Goal: Task Accomplishment & Management: Manage account settings

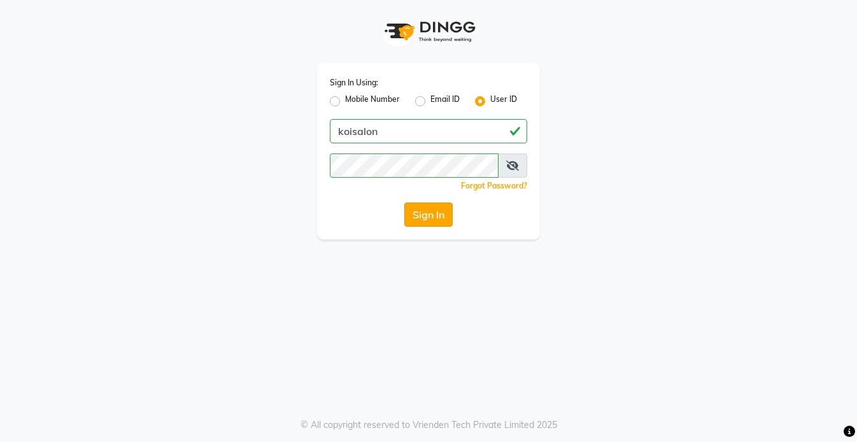
click at [422, 214] on button "Sign In" at bounding box center [428, 214] width 48 height 24
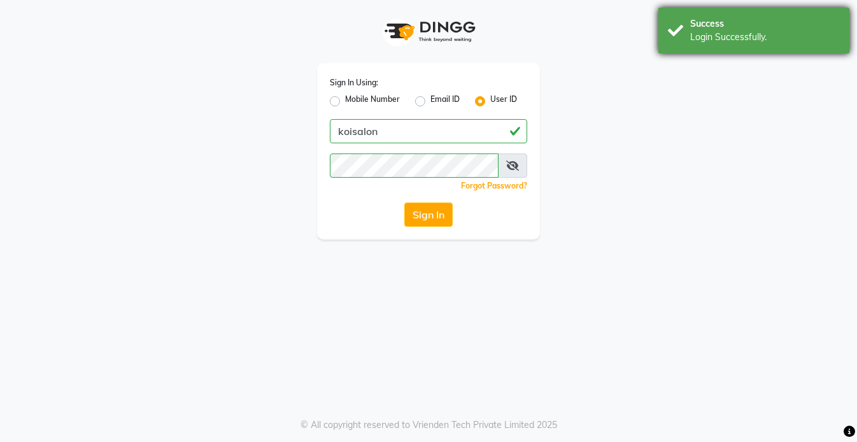
click at [781, 26] on div "Success" at bounding box center [765, 23] width 150 height 13
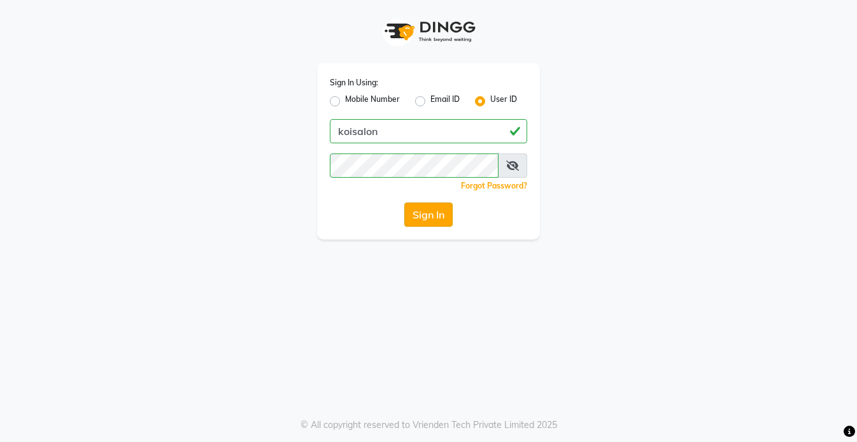
click at [419, 211] on button "Sign In" at bounding box center [428, 214] width 48 height 24
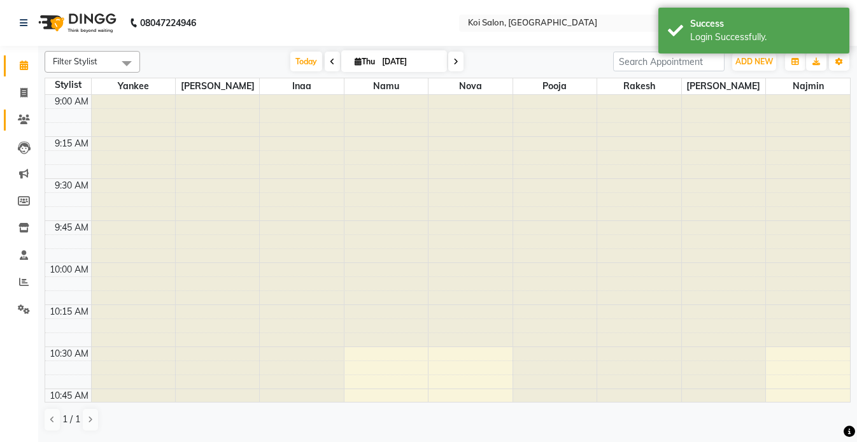
click at [18, 121] on icon at bounding box center [24, 120] width 12 height 10
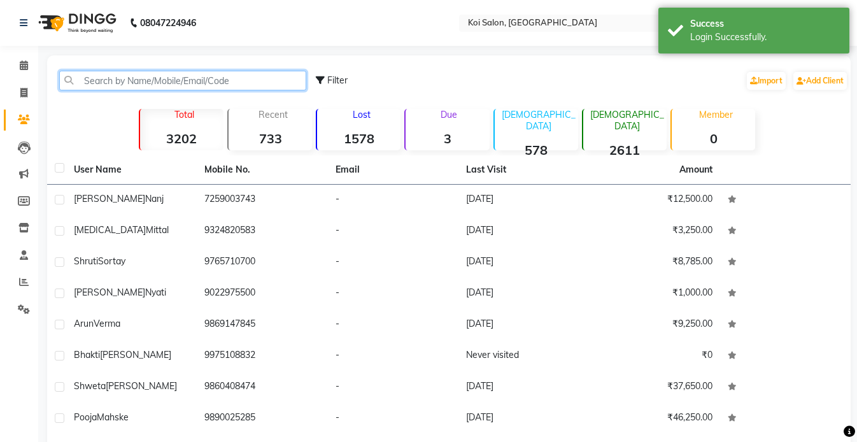
click at [174, 86] on input "text" at bounding box center [182, 81] width 247 height 20
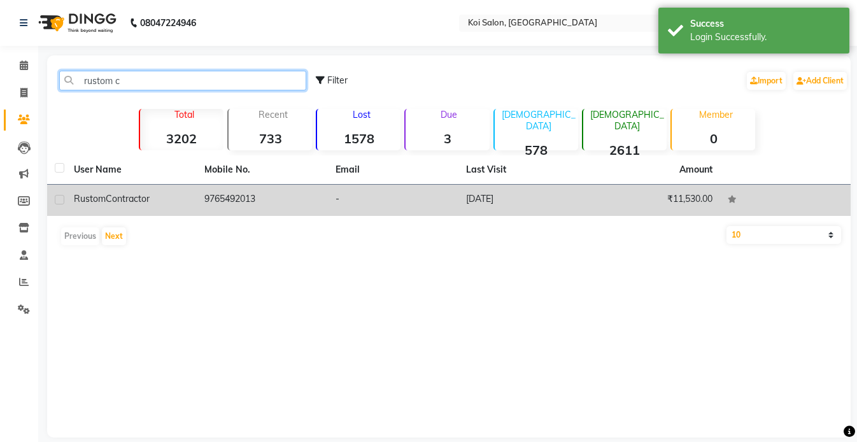
type input "rustom c"
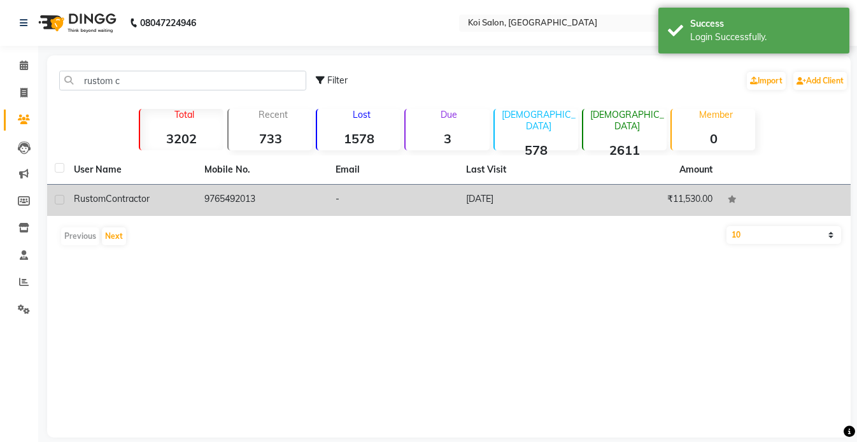
click at [141, 204] on div "Rustom Contractor" at bounding box center [131, 198] width 115 height 13
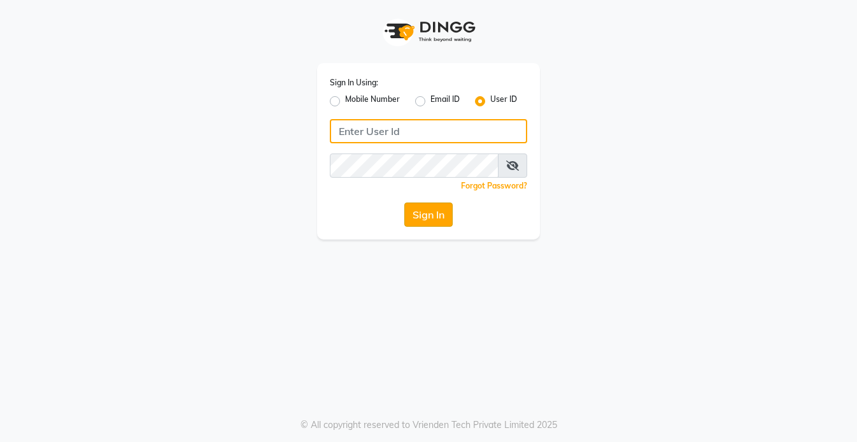
type input "koisalon"
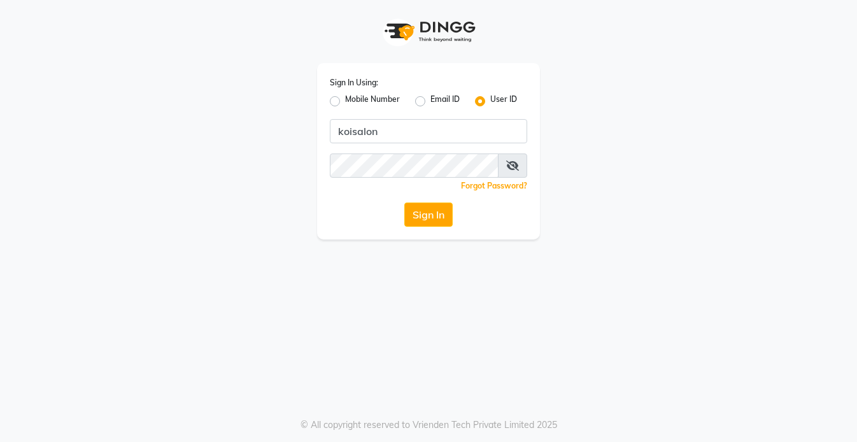
click at [410, 209] on button "Sign In" at bounding box center [428, 214] width 48 height 24
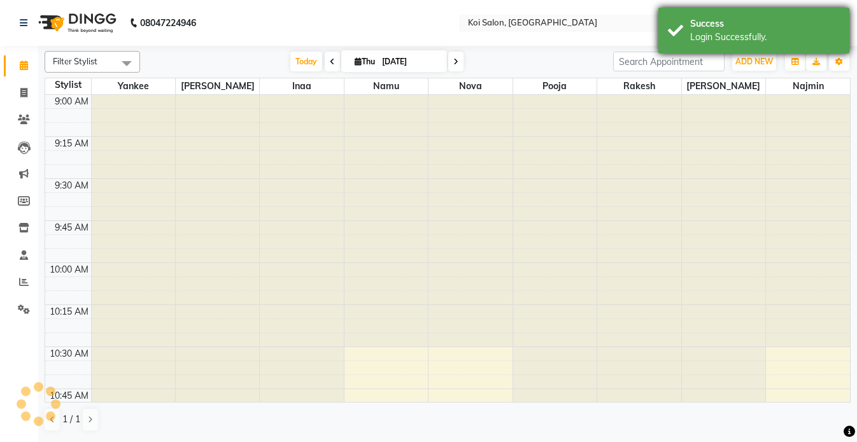
click at [804, 28] on div "Success" at bounding box center [765, 23] width 150 height 13
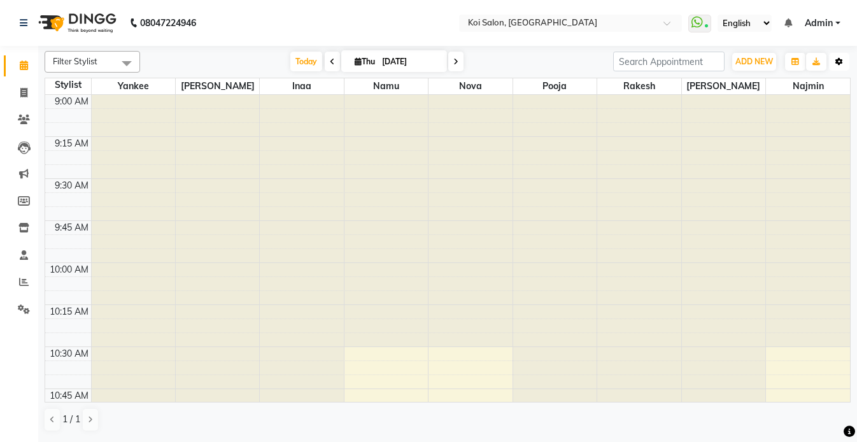
click at [835, 59] on icon "button" at bounding box center [839, 62] width 8 height 8
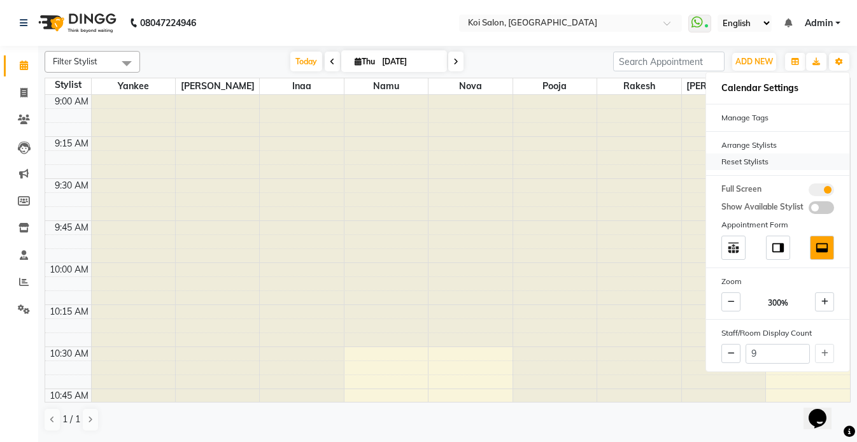
click at [759, 155] on div "Reset Stylists" at bounding box center [777, 161] width 143 height 17
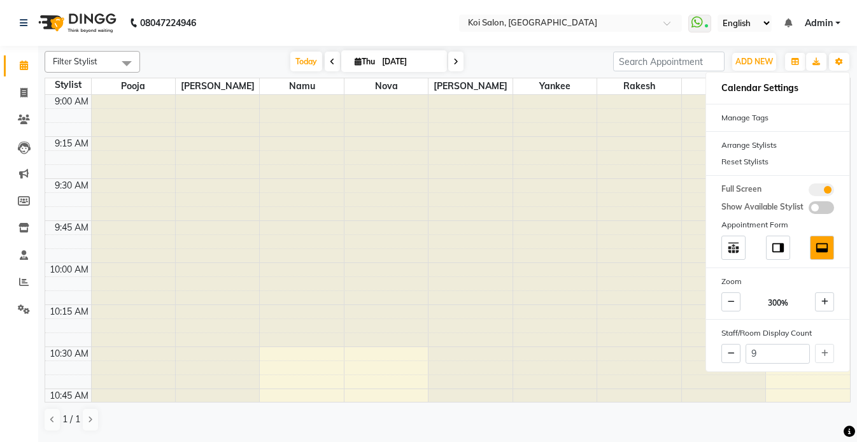
click at [443, 30] on nav "08047224946 Select Location × Koi Salon, Kalyani Nagar WhatsApp Status ✕ Status…" at bounding box center [428, 23] width 857 height 46
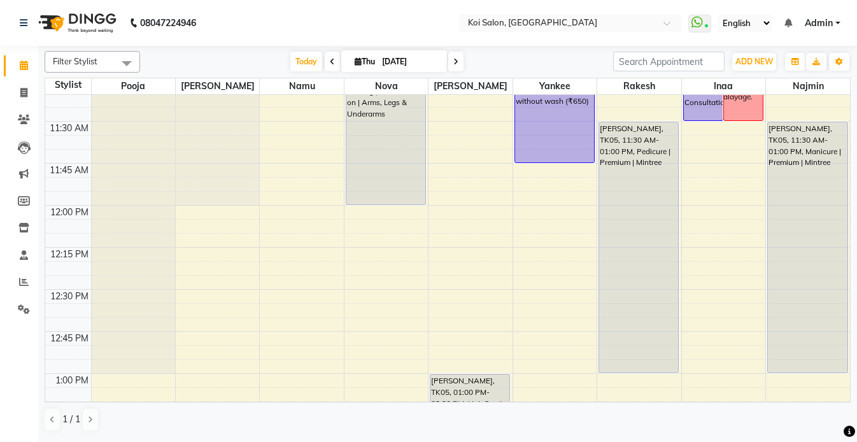
scroll to position [384, 0]
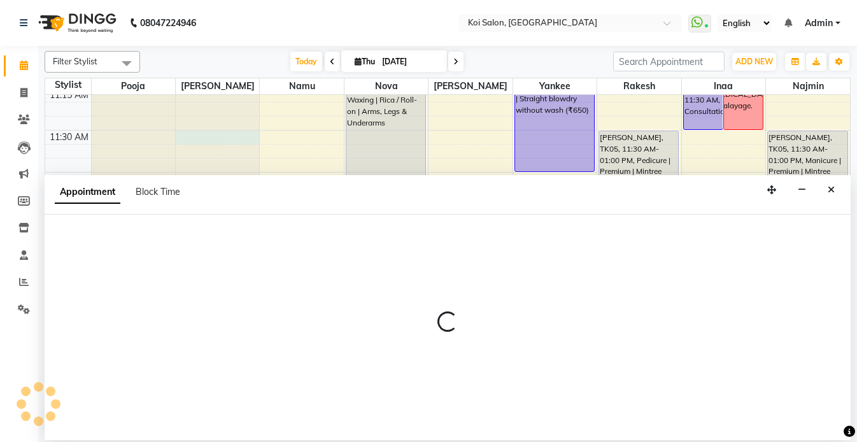
select select "16514"
select select "tentative"
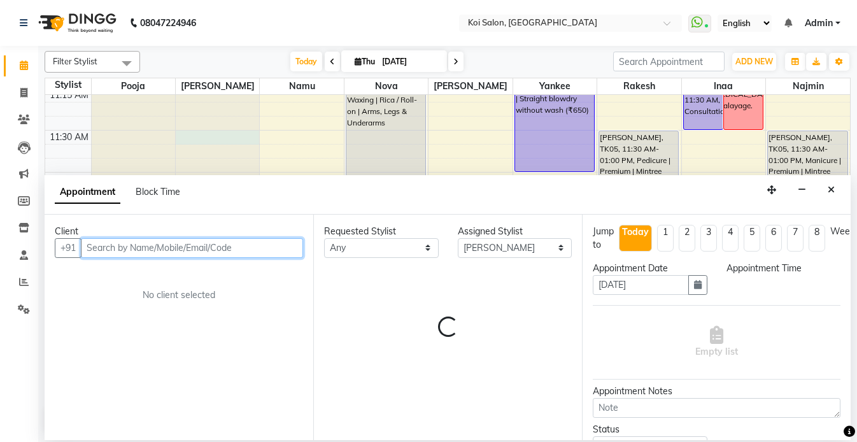
select select "690"
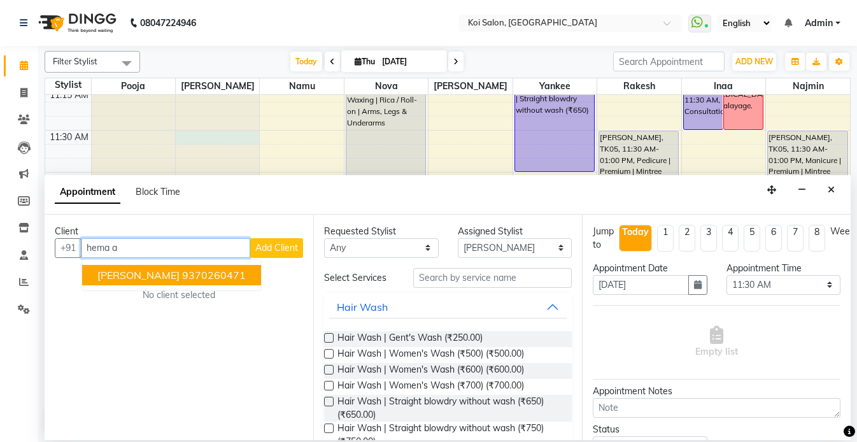
click at [160, 276] on span "[PERSON_NAME]" at bounding box center [138, 275] width 82 height 13
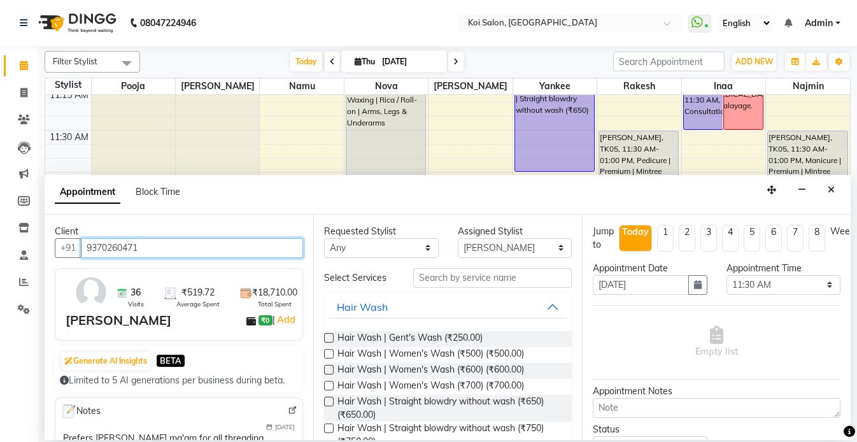
type input "9370260471"
click at [410, 237] on div "Requested Stylist" at bounding box center [381, 231] width 115 height 13
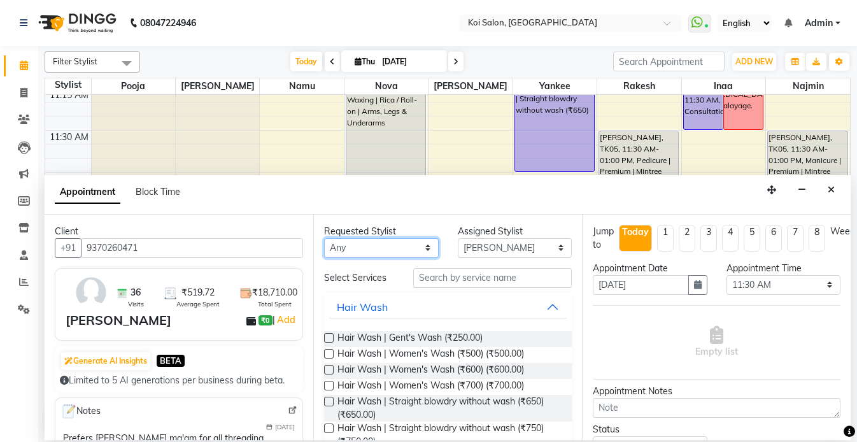
click at [409, 239] on select "Any Harsha Inaa Najmin Namu Nova Pooja Rakesh Shanky Yankee" at bounding box center [381, 248] width 115 height 20
select select "16514"
click at [324, 238] on select "Any Harsha Inaa Najmin Namu Nova Pooja Rakesh Shanky Yankee" at bounding box center [381, 248] width 115 height 20
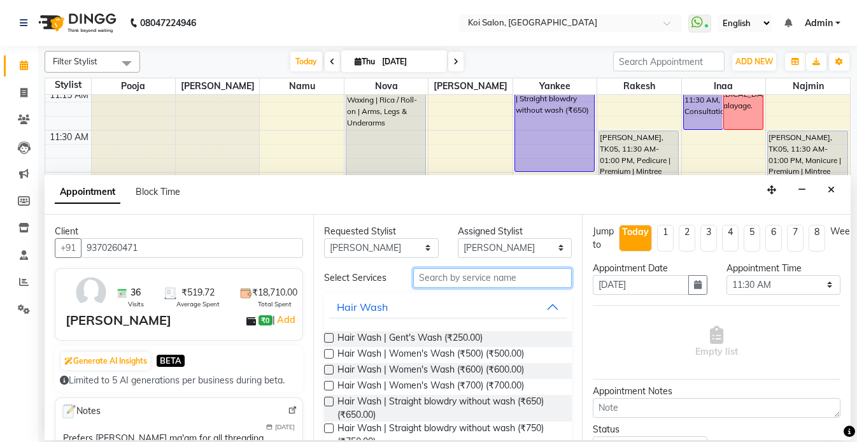
click at [495, 276] on input "text" at bounding box center [492, 278] width 158 height 20
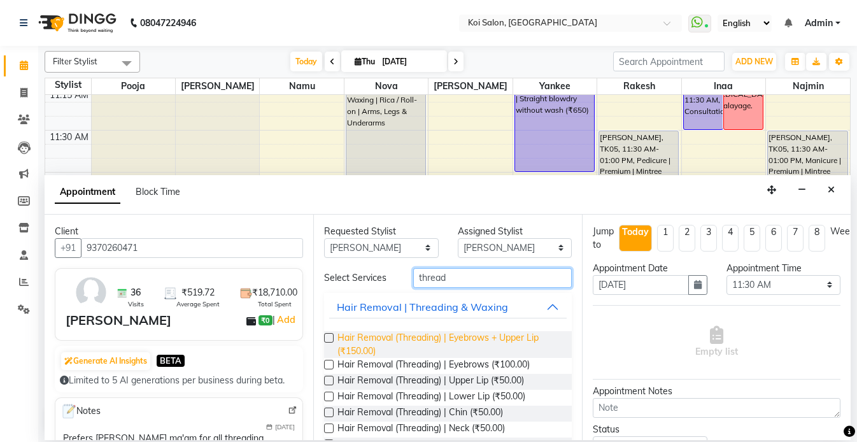
type input "thread"
click at [472, 346] on span "Hair Removal (Threading) | Eyebrows + Upper Lip (₹150.00)" at bounding box center [449, 344] width 224 height 27
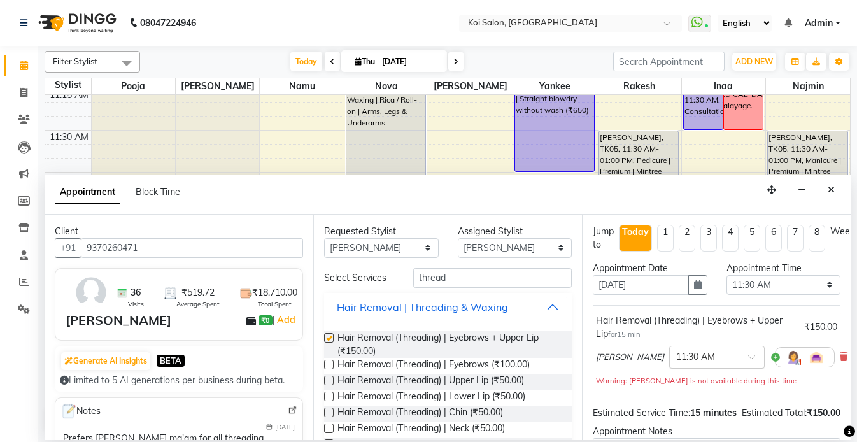
checkbox input "false"
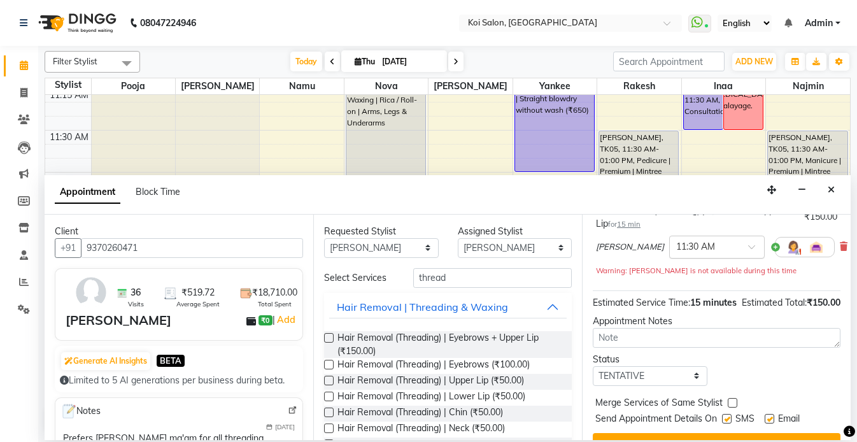
scroll to position [149, 0]
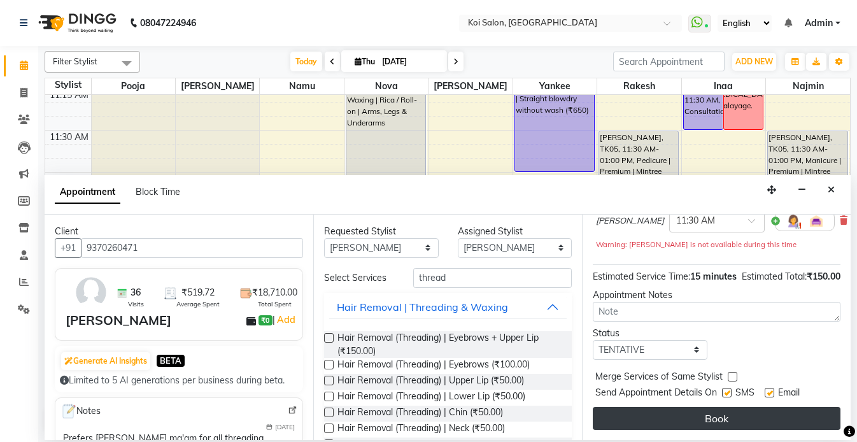
click at [707, 420] on button "Book" at bounding box center [716, 418] width 248 height 23
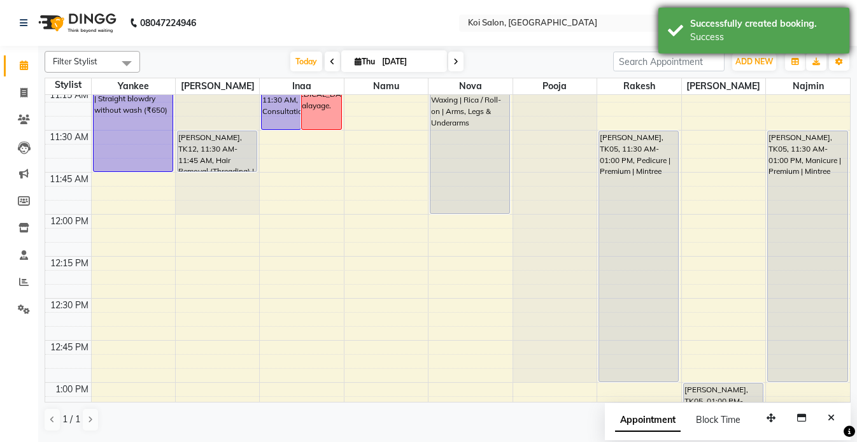
click at [728, 34] on div "Success" at bounding box center [765, 37] width 150 height 13
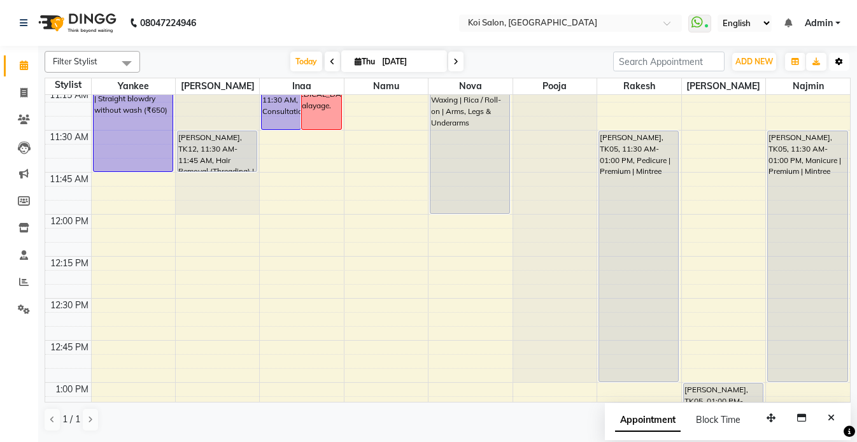
click at [831, 60] on button "Toggle Dropdown" at bounding box center [839, 62] width 20 height 18
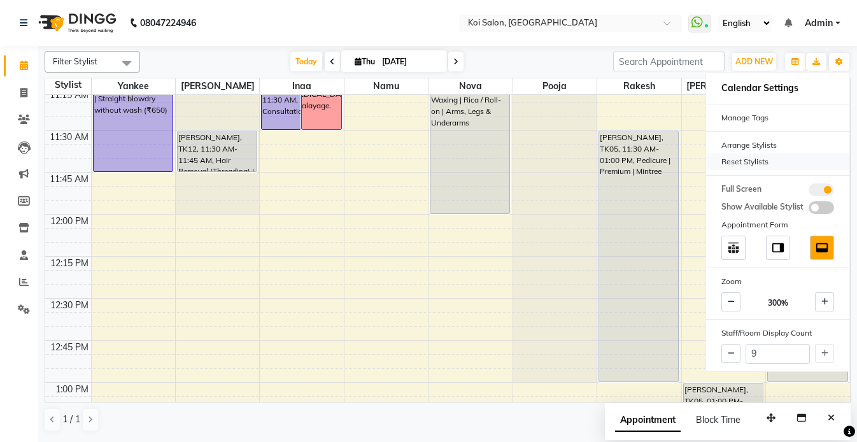
click at [738, 169] on div "Reset Stylists" at bounding box center [777, 161] width 143 height 17
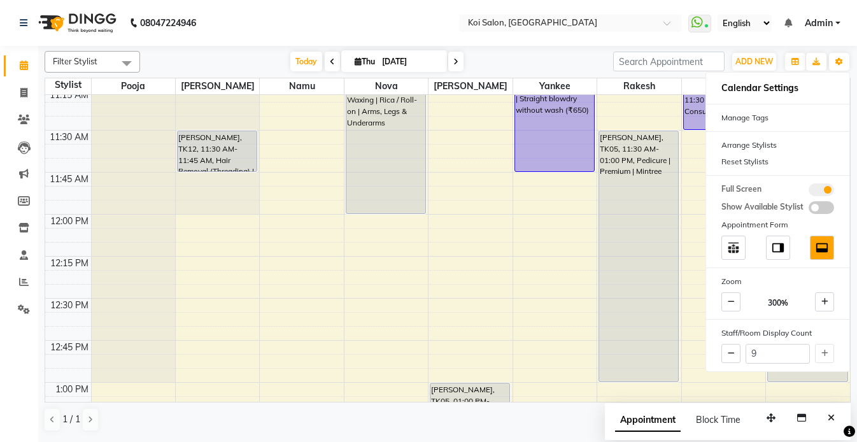
click at [298, 25] on nav "08047224946 Select Location × Koi Salon, Kalyani Nagar WhatsApp Status ✕ Status…" at bounding box center [428, 23] width 857 height 46
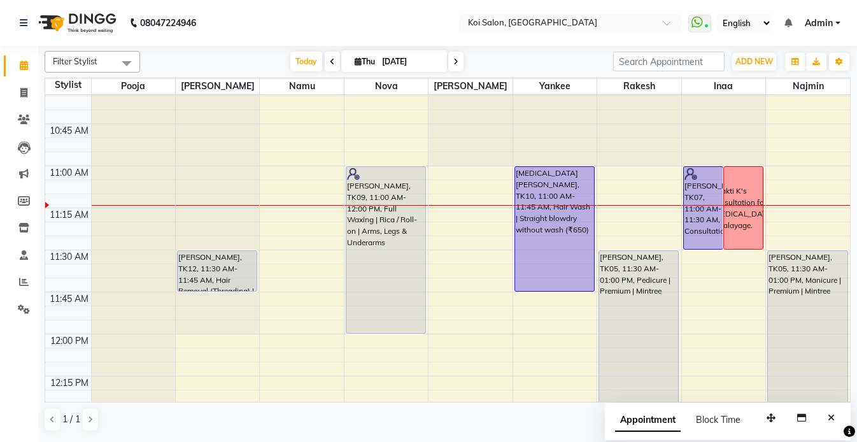
scroll to position [153, 0]
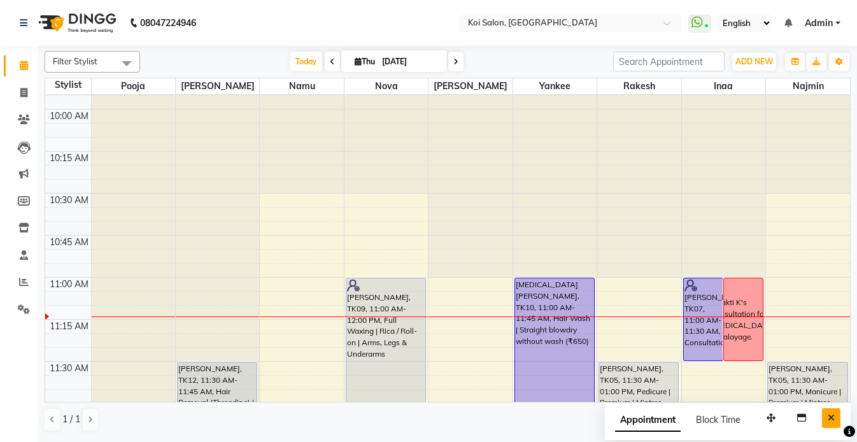
click at [832, 424] on button "Close" at bounding box center [831, 418] width 18 height 20
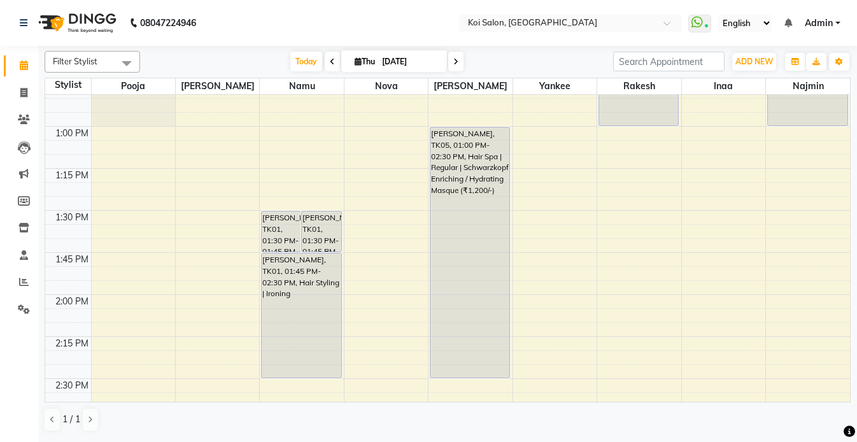
scroll to position [621, 0]
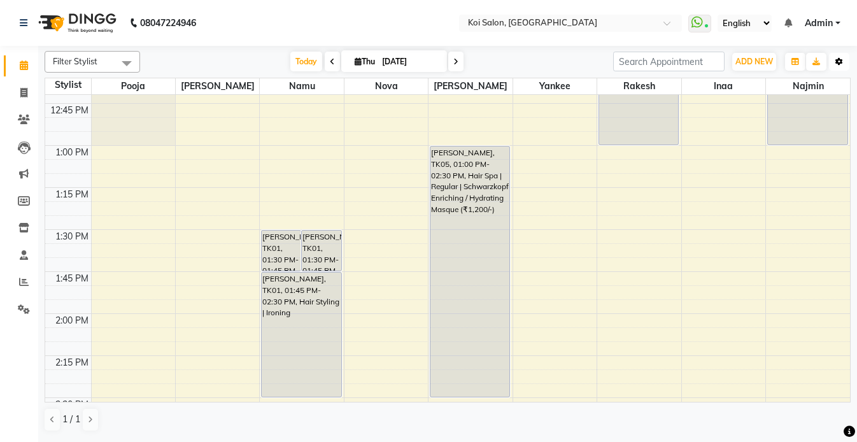
click at [846, 63] on button "Toggle Dropdown" at bounding box center [839, 62] width 20 height 18
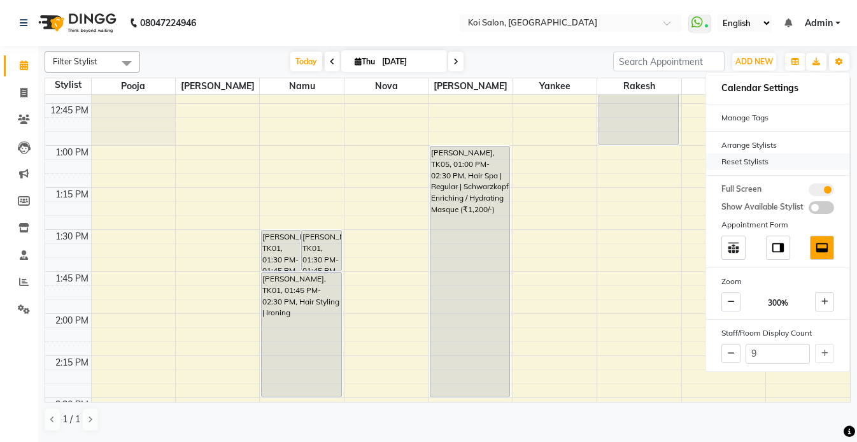
click at [748, 165] on div "Reset Stylists" at bounding box center [777, 161] width 143 height 17
click at [310, 31] on nav "08047224946 Select Location × Koi Salon, Kalyani Nagar WhatsApp Status ✕ Status…" at bounding box center [428, 23] width 857 height 46
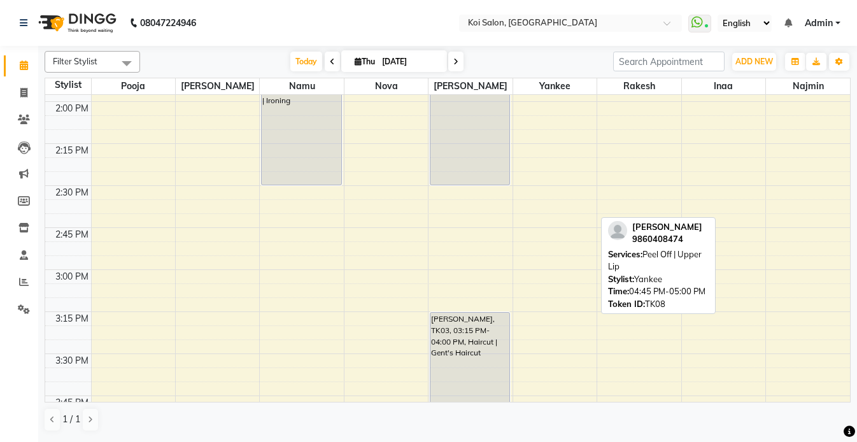
scroll to position [683, 0]
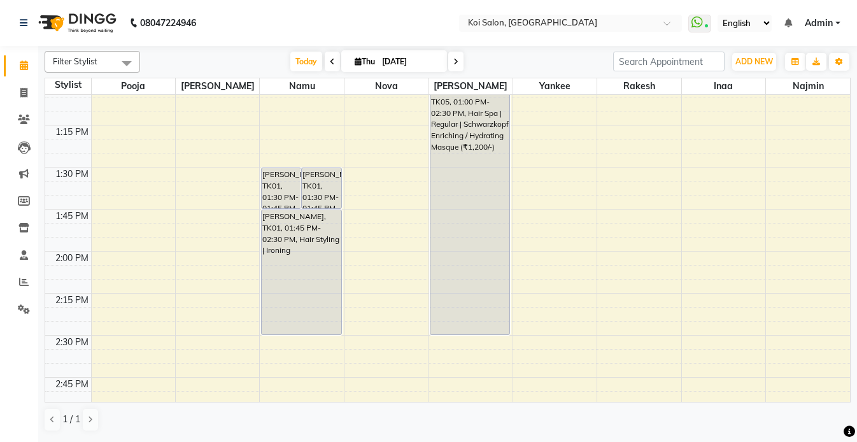
click at [386, 174] on div "9:00 AM 9:15 AM 9:30 AM 9:45 AM 10:00 AM 10:15 AM 10:30 AM 10:45 AM 11:00 AM 11…" at bounding box center [447, 418] width 804 height 2015
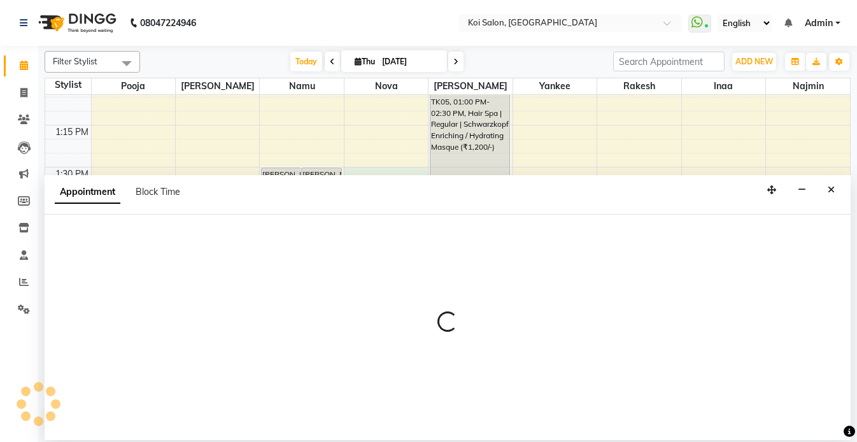
select select "16518"
select select "tentative"
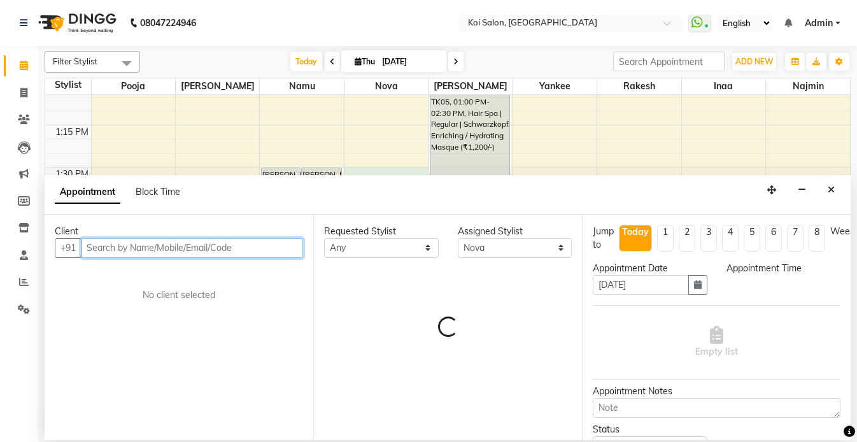
select select "810"
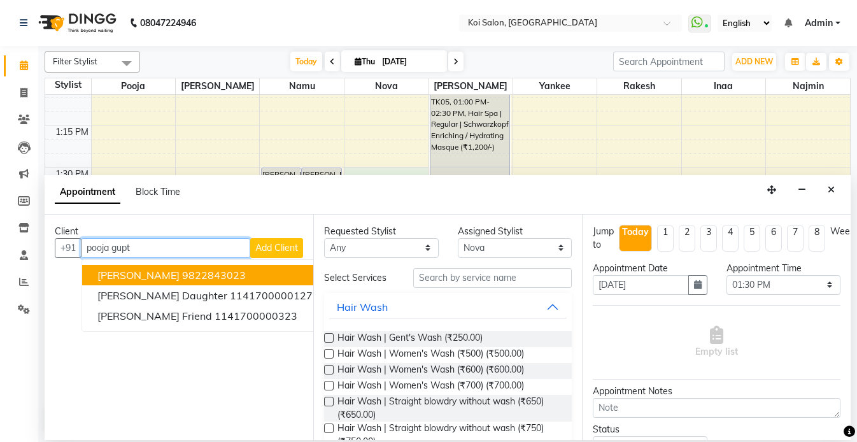
click at [182, 280] on ngb-highlight "9822843023" at bounding box center [214, 275] width 64 height 13
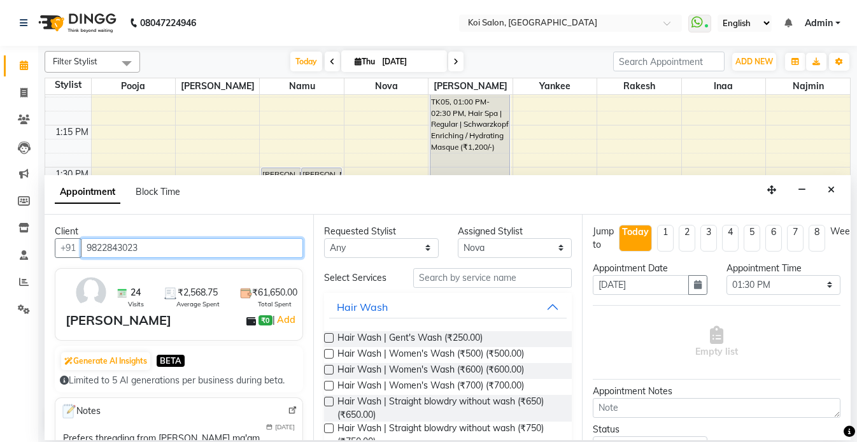
type input "9822843023"
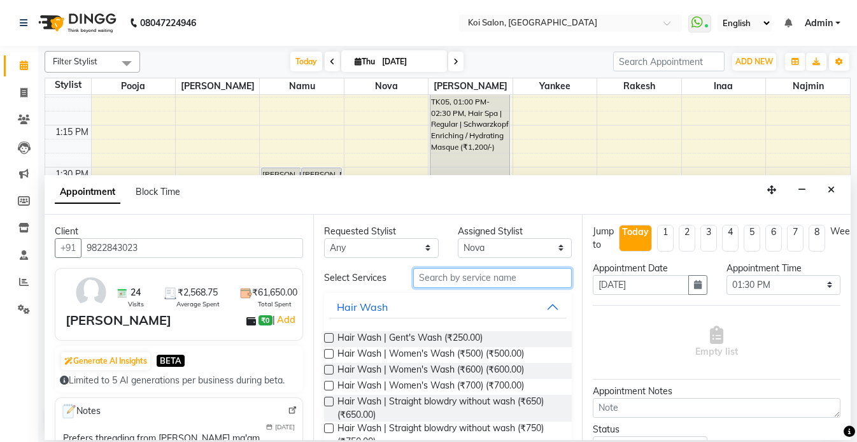
click at [507, 281] on input "text" at bounding box center [492, 278] width 158 height 20
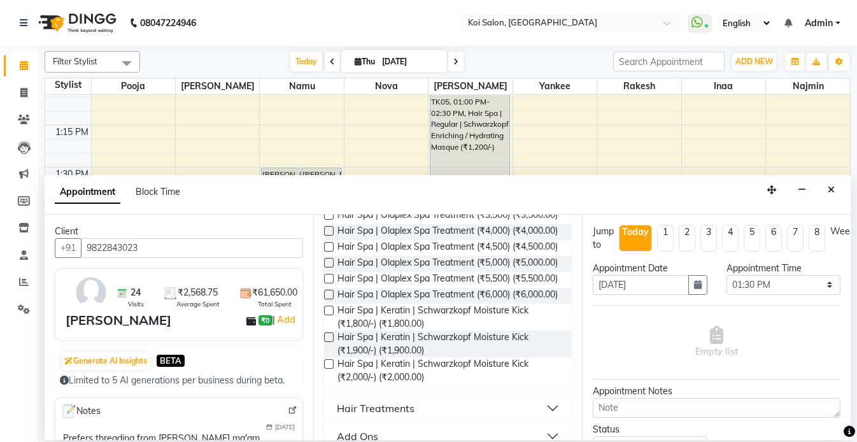
scroll to position [727, 0]
type input "hair spa"
click at [435, 314] on span "Hair Spa | Keratin | Schwarzkopf Moisture Kick (₹1,800/-) (₹1,800.00)" at bounding box center [449, 316] width 224 height 27
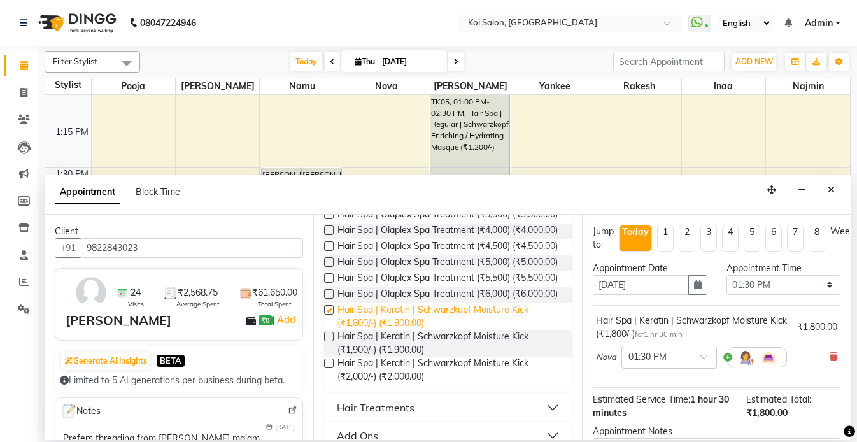
checkbox input "false"
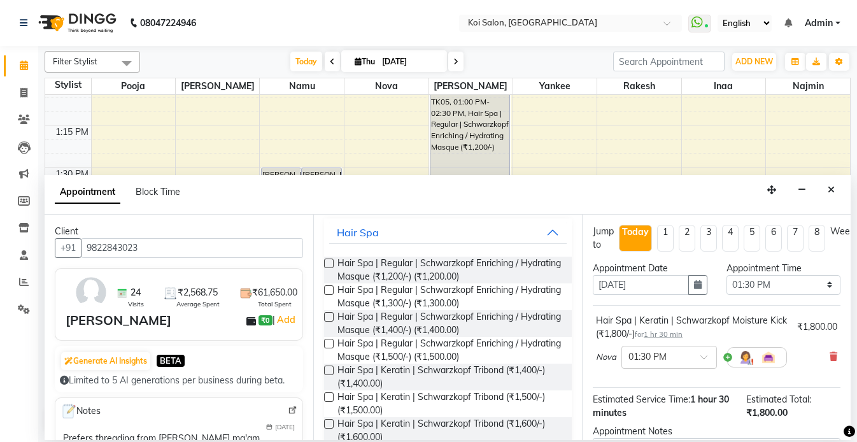
scroll to position [0, 0]
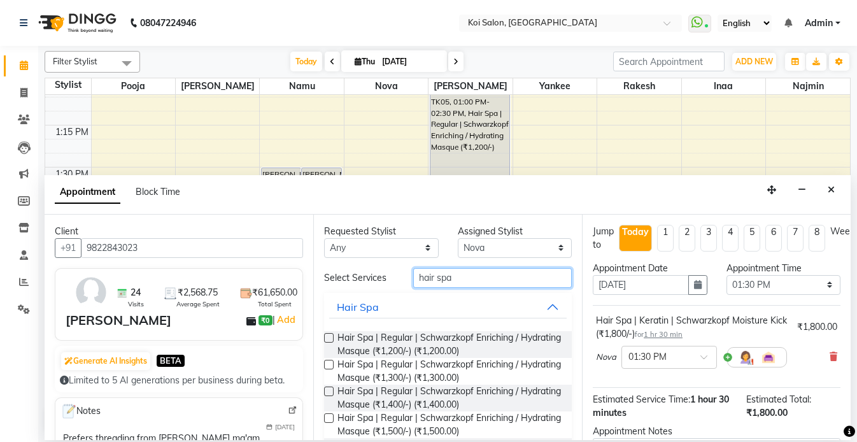
drag, startPoint x: 465, startPoint y: 279, endPoint x: 375, endPoint y: 279, distance: 89.7
click at [376, 279] on div "Select Services hair spa" at bounding box center [447, 278] width 267 height 20
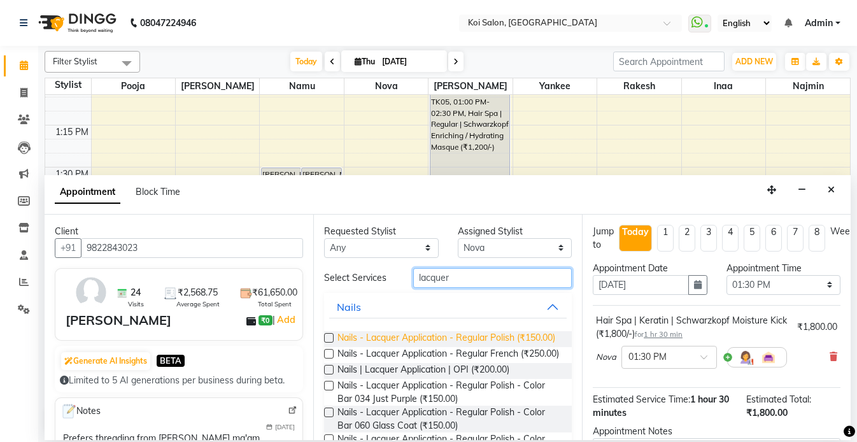
type input "lacquer"
click at [400, 342] on span "Nails - Lacquer Application - Regular Polish (₹150.00)" at bounding box center [446, 339] width 218 height 16
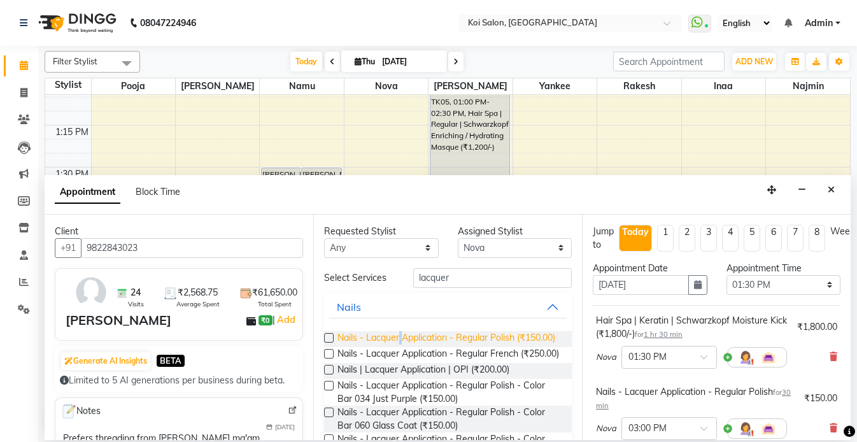
click at [400, 342] on span "Nails - Lacquer Application - Regular Polish (₹150.00)" at bounding box center [446, 339] width 218 height 16
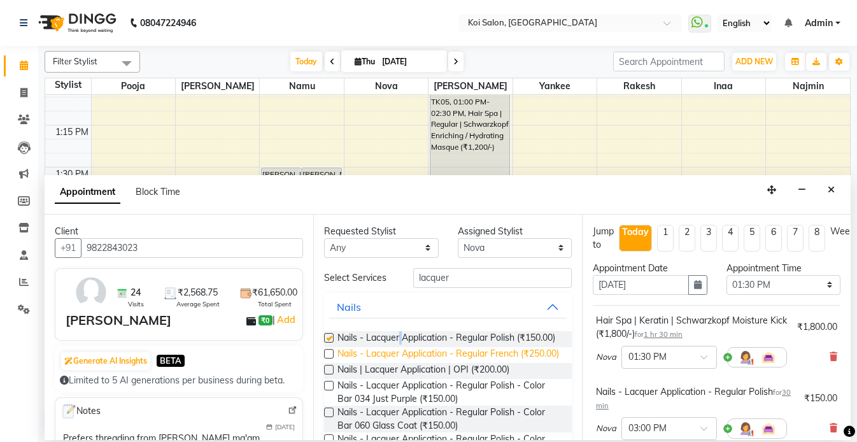
checkbox input "false"
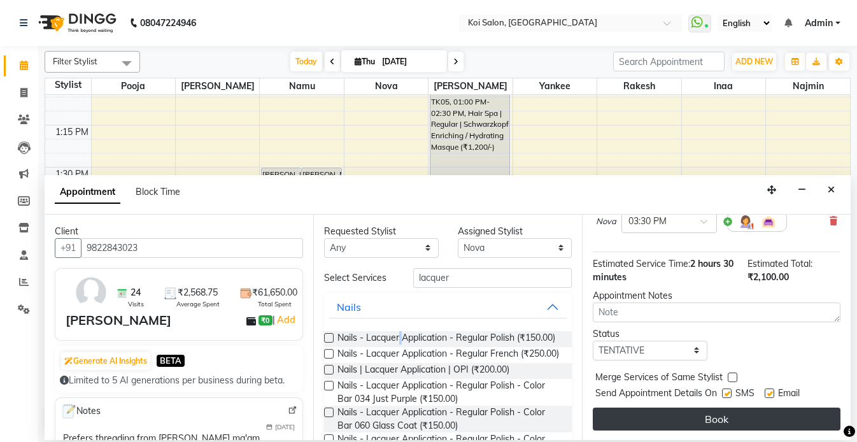
click at [738, 423] on button "Book" at bounding box center [716, 418] width 248 height 23
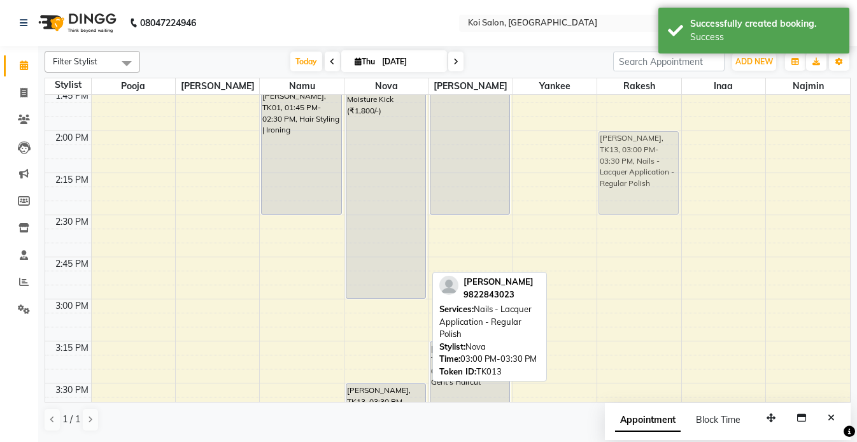
scroll to position [731, 0]
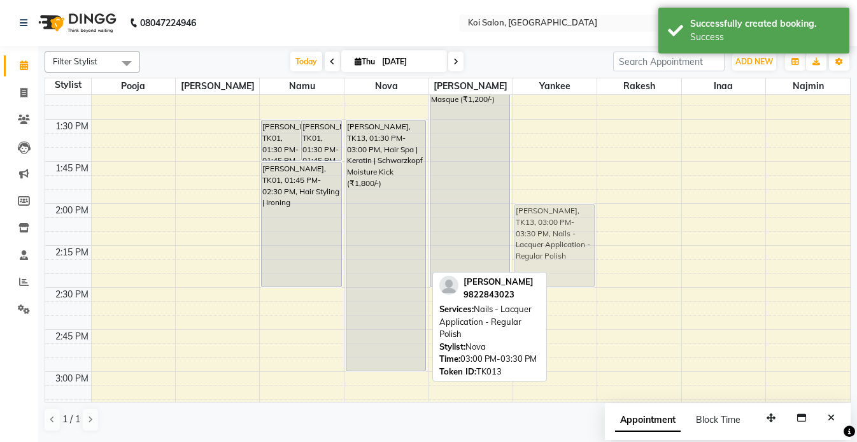
drag, startPoint x: 396, startPoint y: 300, endPoint x: 589, endPoint y: 250, distance: 199.3
click at [589, 250] on tr "Hema Agarwal, TK12, 11:30 AM-11:45 AM, Hair Removal (Threading) | Eyebrows + Up…" at bounding box center [447, 371] width 804 height 2015
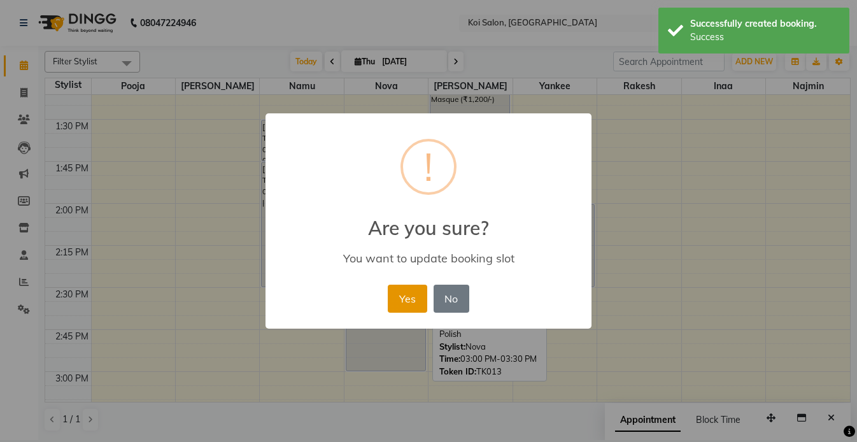
click at [393, 291] on button "Yes" at bounding box center [407, 298] width 39 height 28
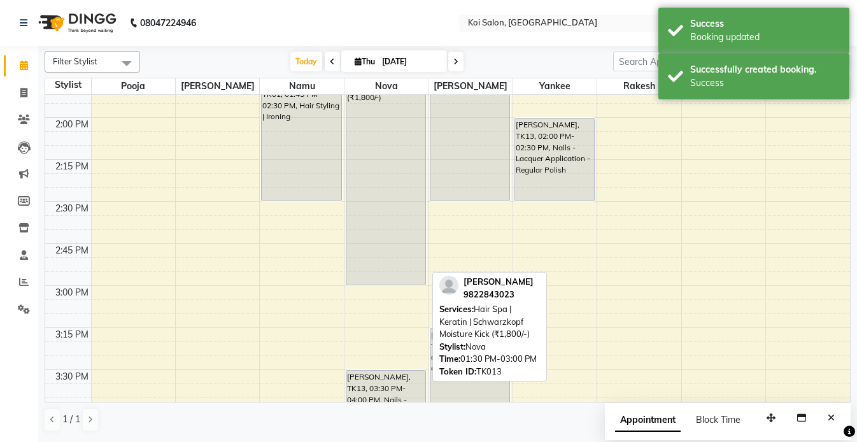
scroll to position [830, 0]
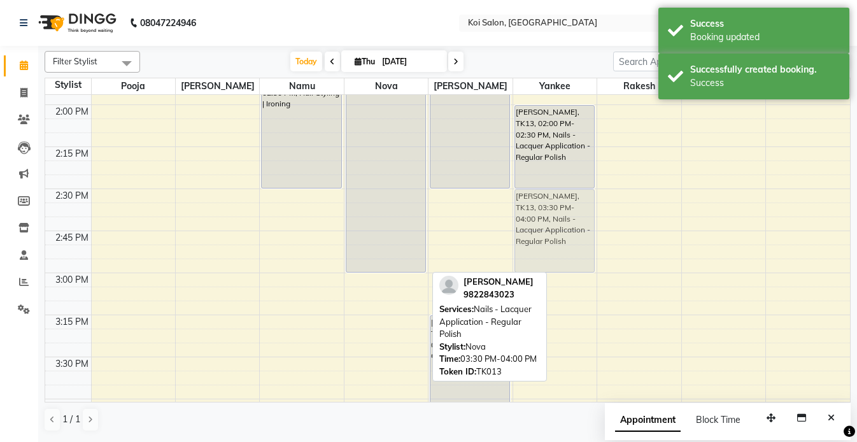
drag, startPoint x: 370, startPoint y: 364, endPoint x: 535, endPoint y: 193, distance: 237.2
click at [535, 193] on tr "Hema Agarwal, TK12, 11:30 AM-11:45 AM, Hair Removal (Threading) | Eyebrows + Up…" at bounding box center [447, 272] width 804 height 2015
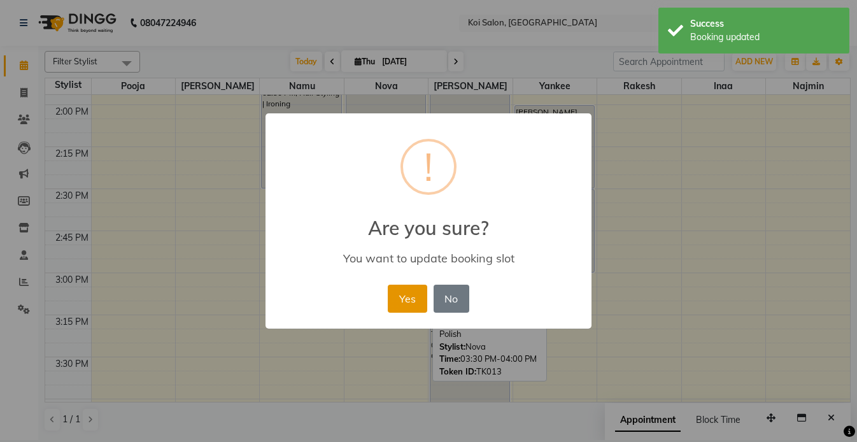
click at [406, 286] on button "Yes" at bounding box center [407, 298] width 39 height 28
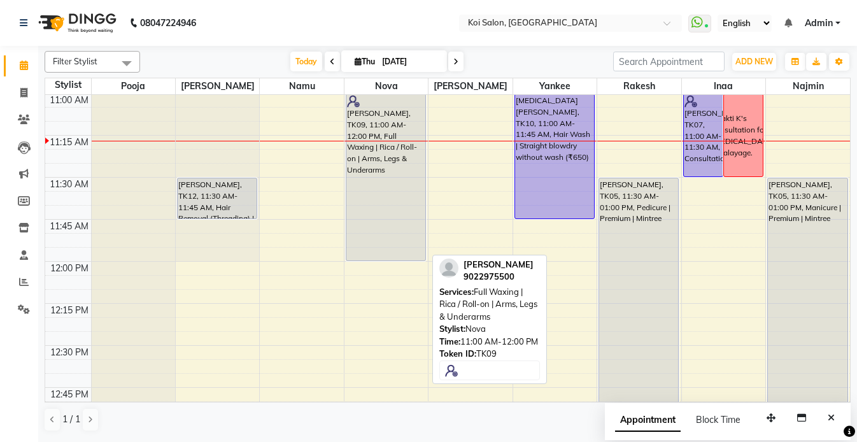
scroll to position [204, 0]
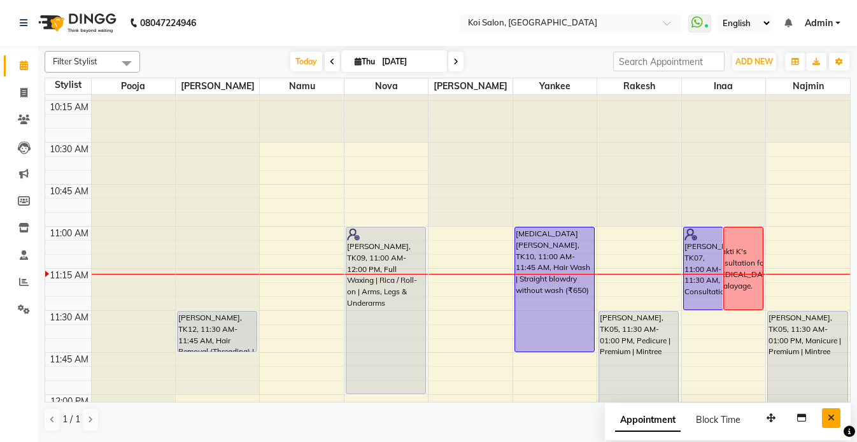
click at [831, 412] on button "Close" at bounding box center [831, 418] width 18 height 20
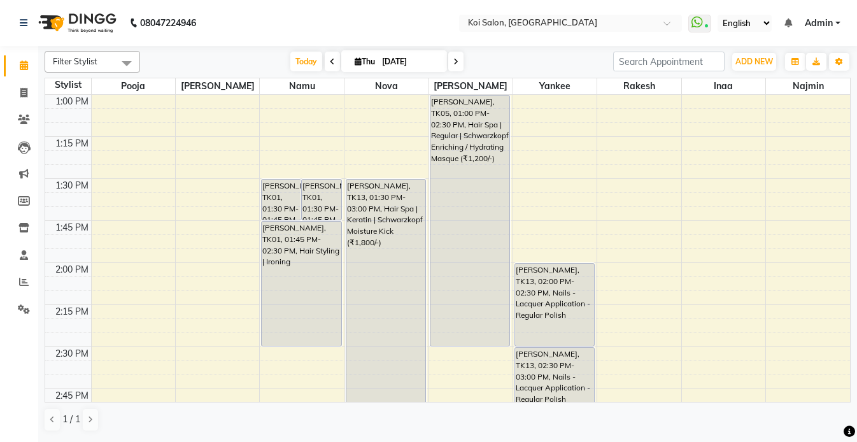
scroll to position [636, 0]
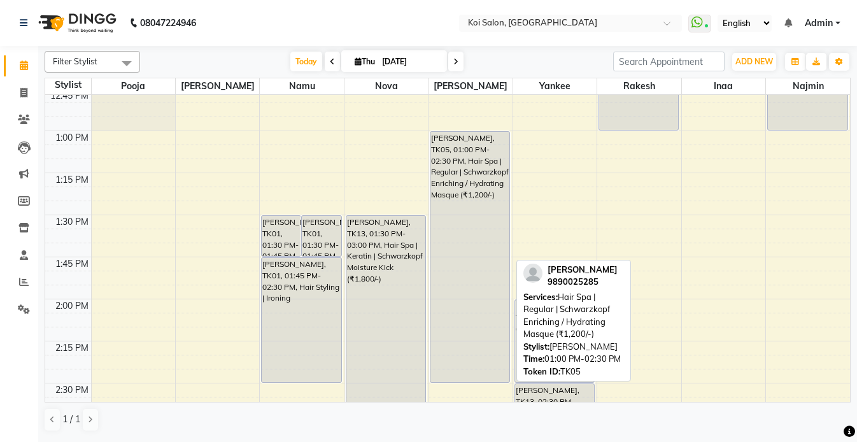
click at [489, 200] on div "Pooja Mahske, TK05, 01:00 PM-02:30 PM, Hair Spa | Regular | Schwarzkopf Enrichi…" at bounding box center [469, 257] width 79 height 250
select select "7"
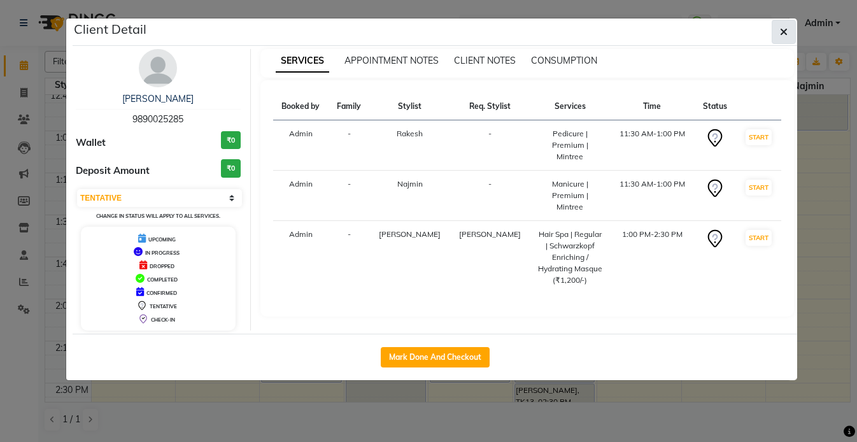
click at [781, 34] on icon "button" at bounding box center [784, 32] width 8 height 10
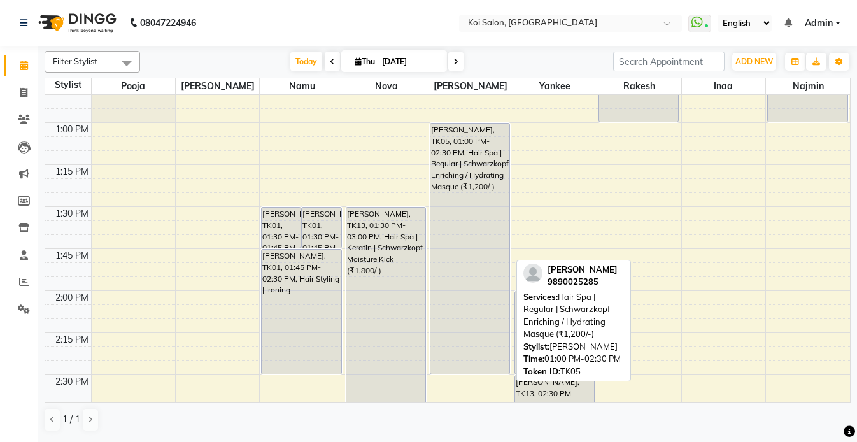
scroll to position [643, 0]
drag, startPoint x: 466, startPoint y: 183, endPoint x: 501, endPoint y: 186, distance: 35.2
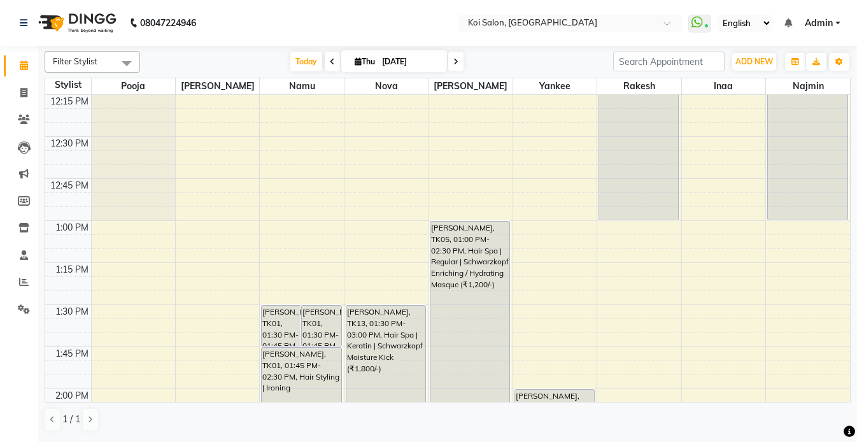
scroll to position [608, 0]
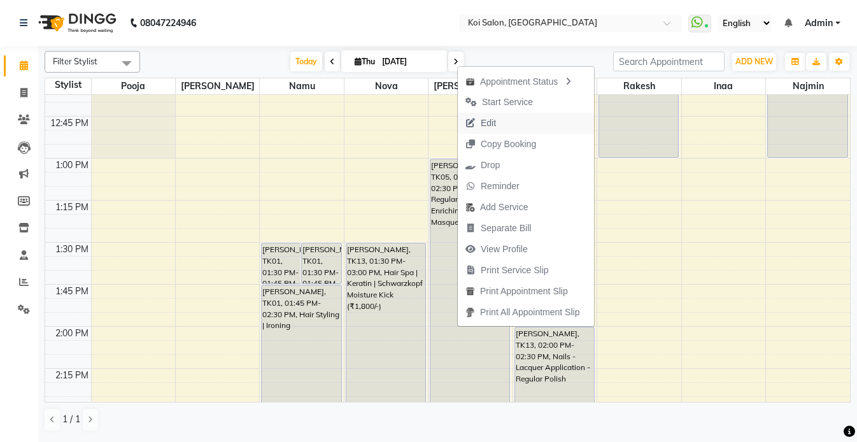
click at [489, 123] on span "Edit" at bounding box center [487, 122] width 15 height 13
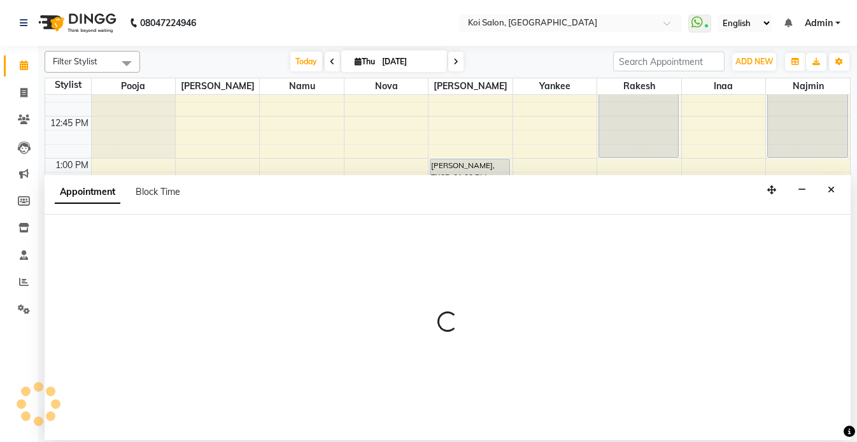
select select "tentative"
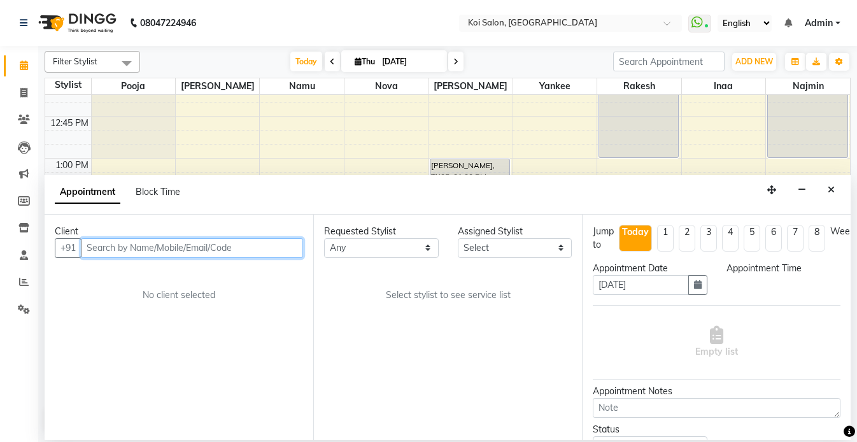
scroll to position [337, 0]
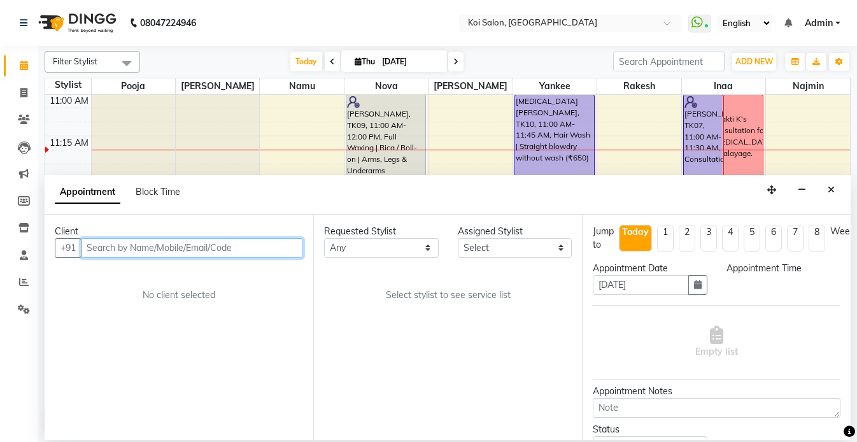
select select "23241"
select select "690"
select select "1406"
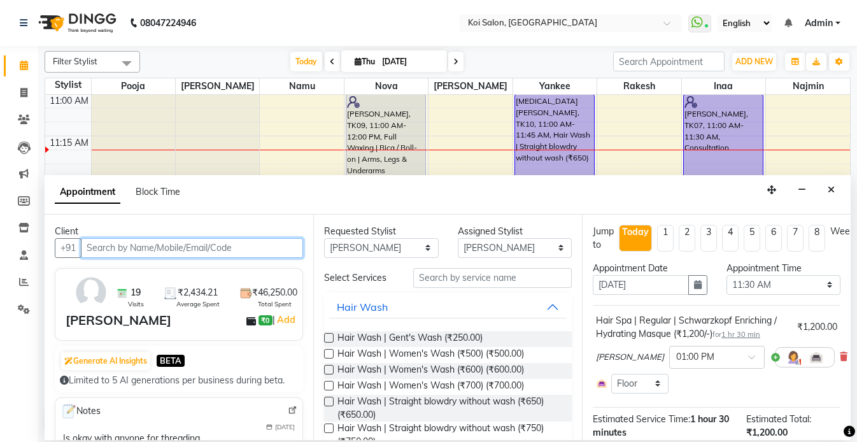
select select "1406"
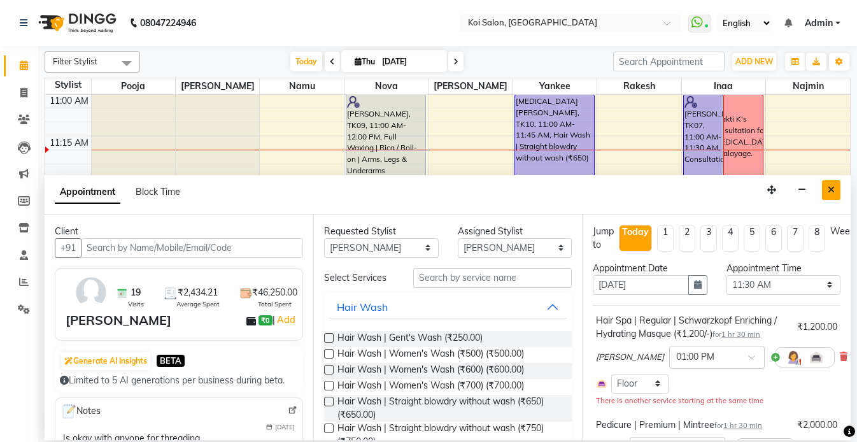
click at [830, 191] on icon "Close" at bounding box center [830, 189] width 7 height 9
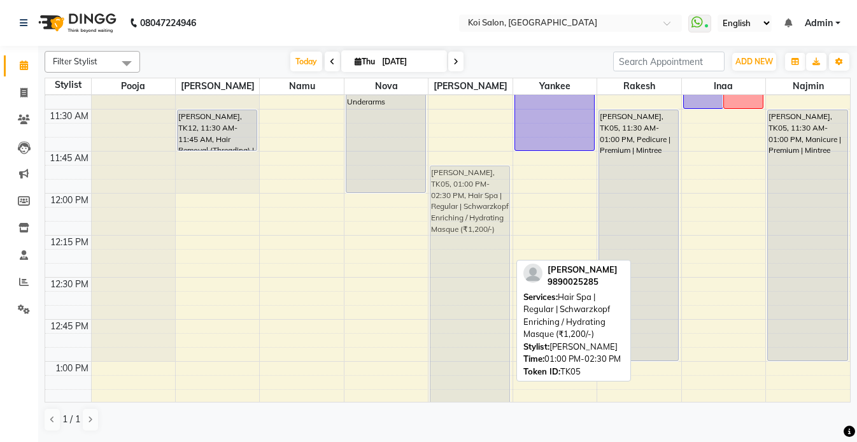
scroll to position [400, 0]
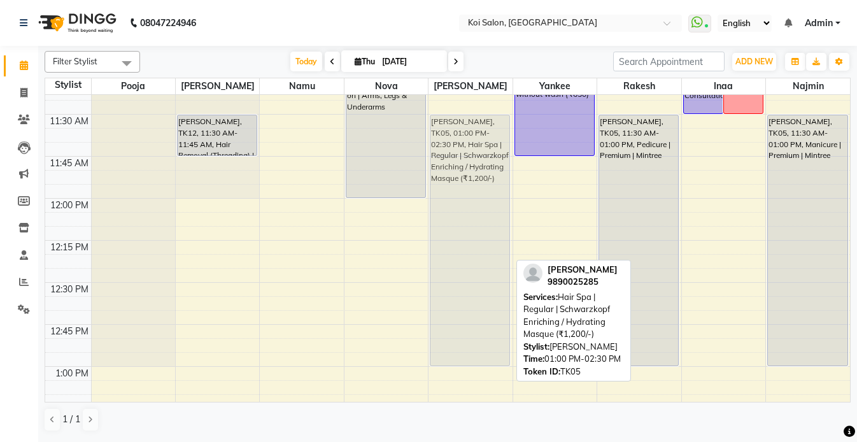
drag, startPoint x: 460, startPoint y: 294, endPoint x: 466, endPoint y: 128, distance: 166.2
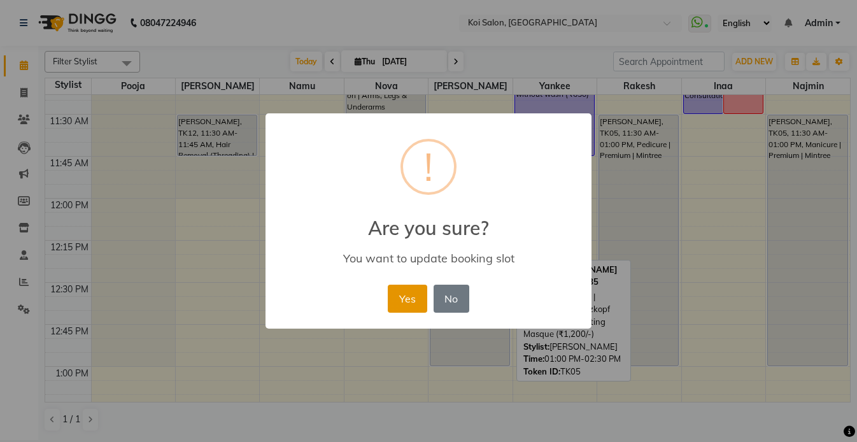
click at [408, 290] on button "Yes" at bounding box center [407, 298] width 39 height 28
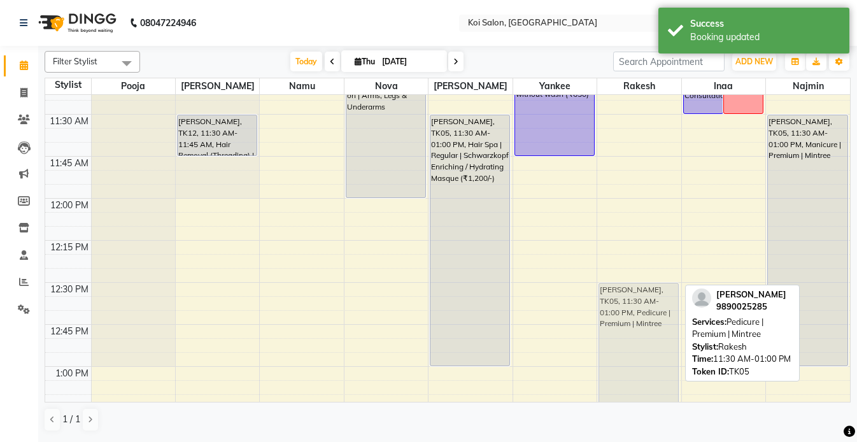
drag, startPoint x: 640, startPoint y: 139, endPoint x: 641, endPoint y: 304, distance: 164.8
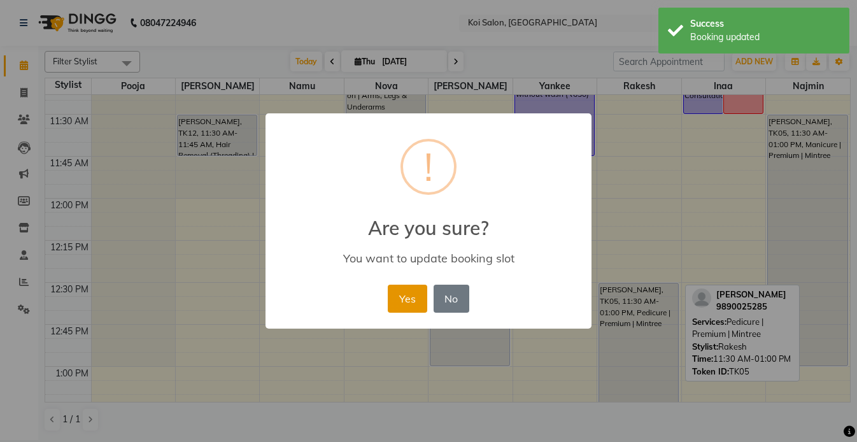
click at [411, 295] on button "Yes" at bounding box center [407, 298] width 39 height 28
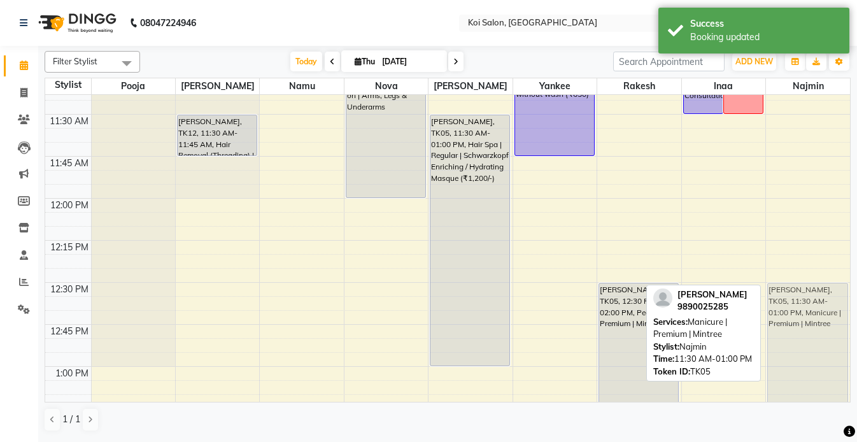
drag, startPoint x: 805, startPoint y: 170, endPoint x: 799, endPoint y: 339, distance: 168.8
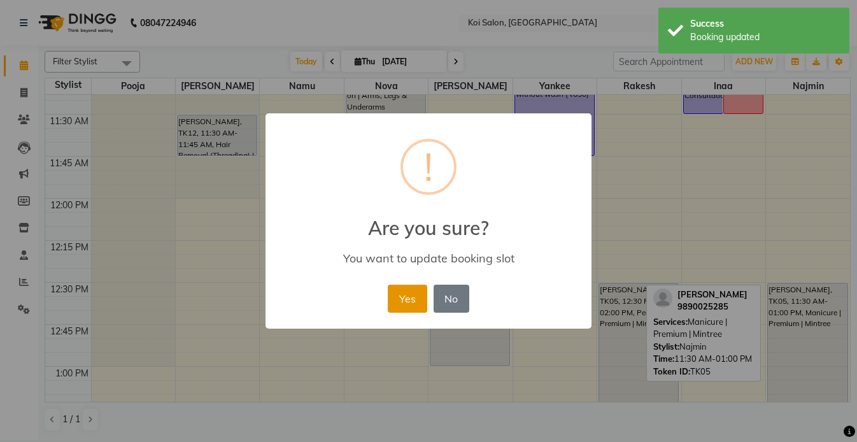
click at [403, 298] on button "Yes" at bounding box center [407, 298] width 39 height 28
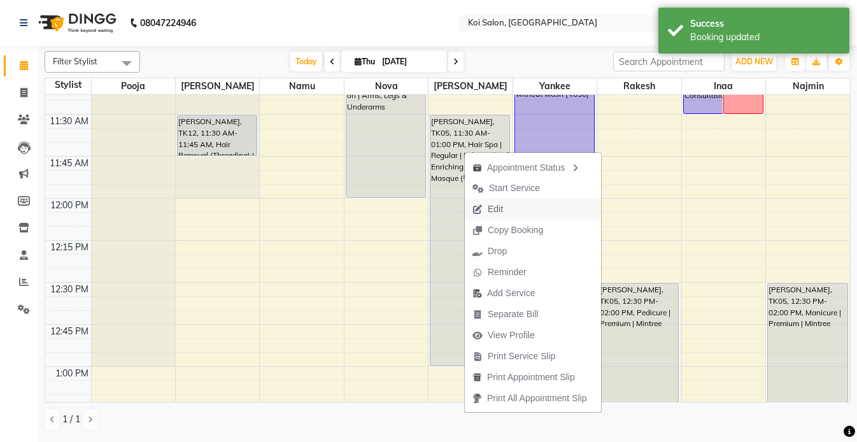
click at [503, 209] on span "Edit" at bounding box center [488, 209] width 46 height 21
select select "tentative"
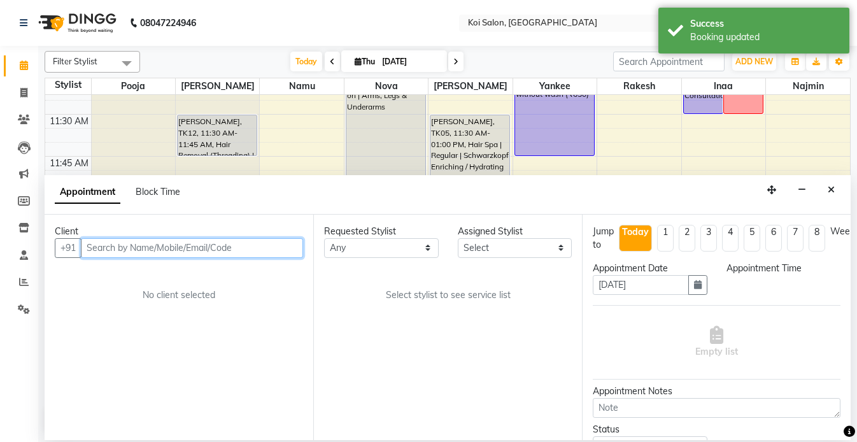
scroll to position [337, 0]
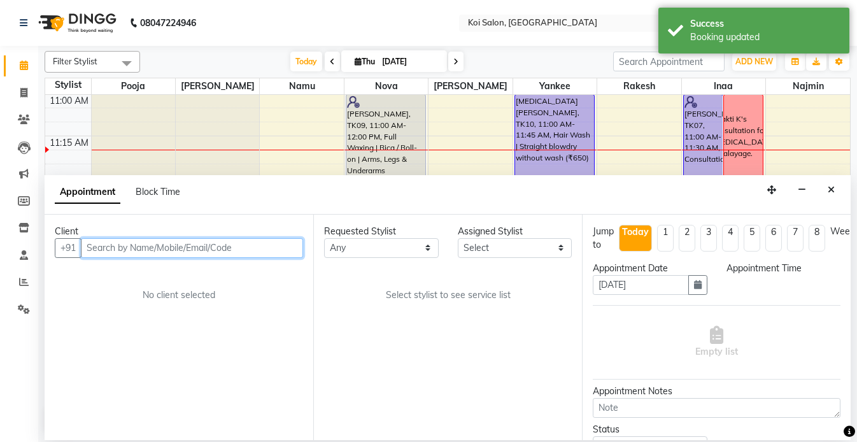
select select "67549"
select select "690"
select select "1406"
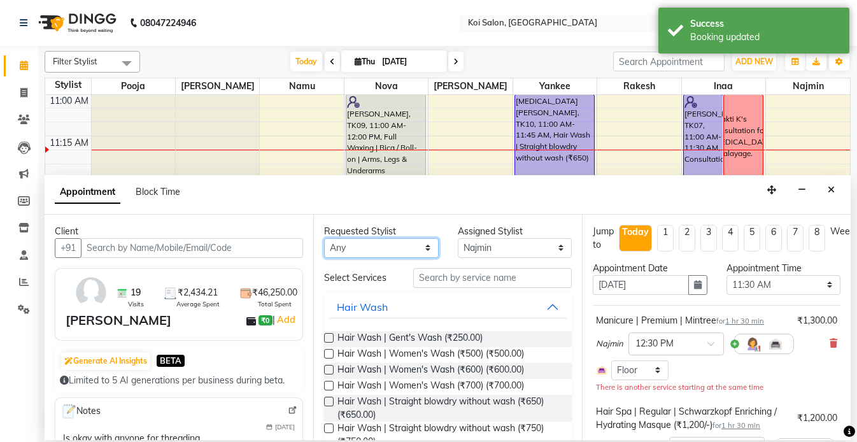
click at [395, 249] on select "Any Harsha Inaa Najmin Namu Nova Pooja Rakesh Shanky Yankee" at bounding box center [381, 248] width 115 height 20
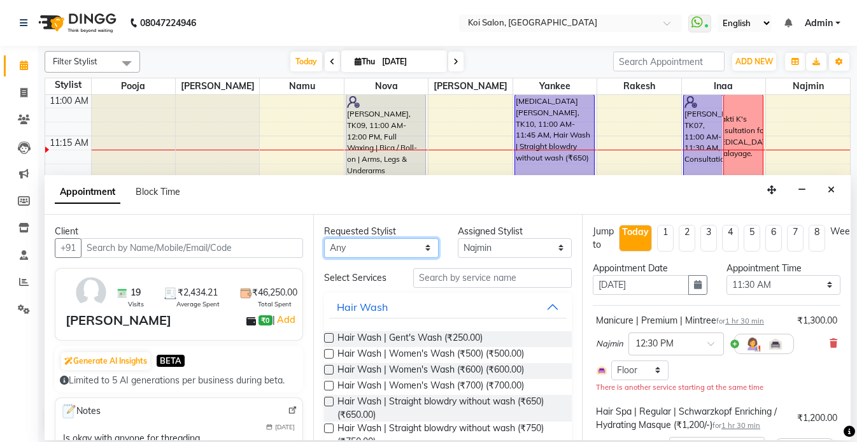
select select "23241"
click at [324, 238] on select "Any Harsha Inaa Najmin Namu Nova Pooja Rakesh Shanky Yankee" at bounding box center [381, 248] width 115 height 20
select select "23241"
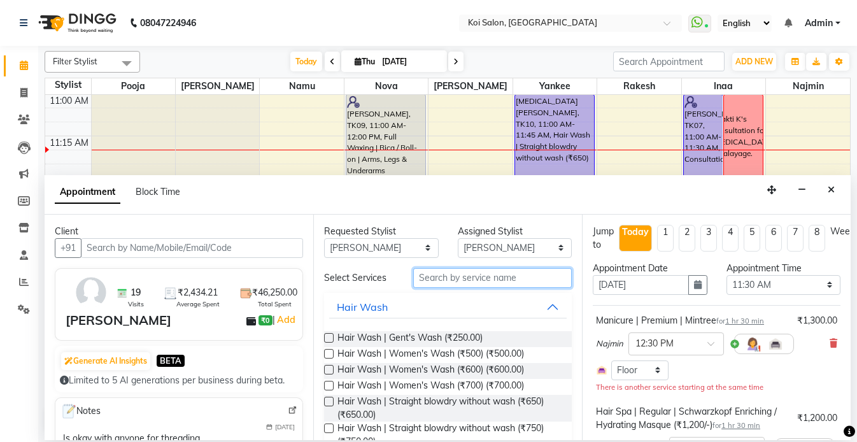
click at [478, 277] on input "text" at bounding box center [492, 278] width 158 height 20
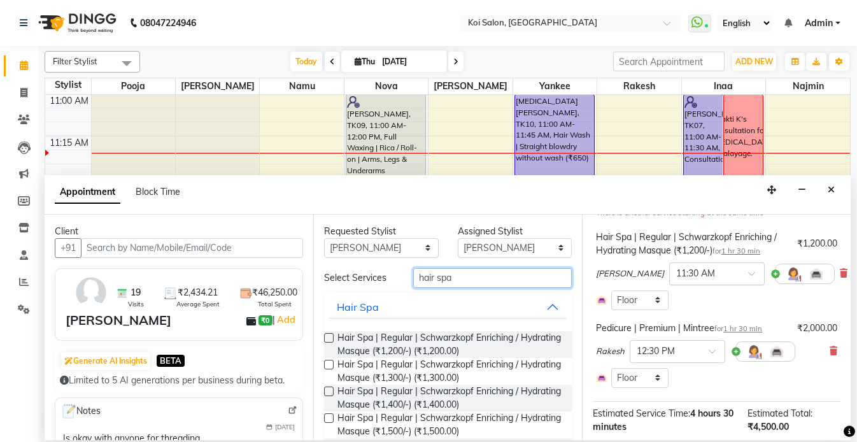
scroll to position [188, 0]
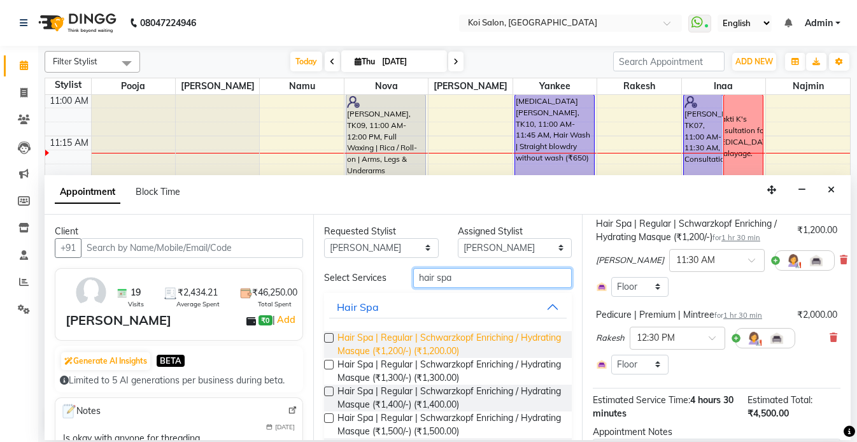
type input "hair spa"
click at [470, 347] on span "Hair Spa | Regular | Schwarzkopf Enriching / Hydrating Masque (₹1,200/-) (₹1,20…" at bounding box center [449, 344] width 224 height 27
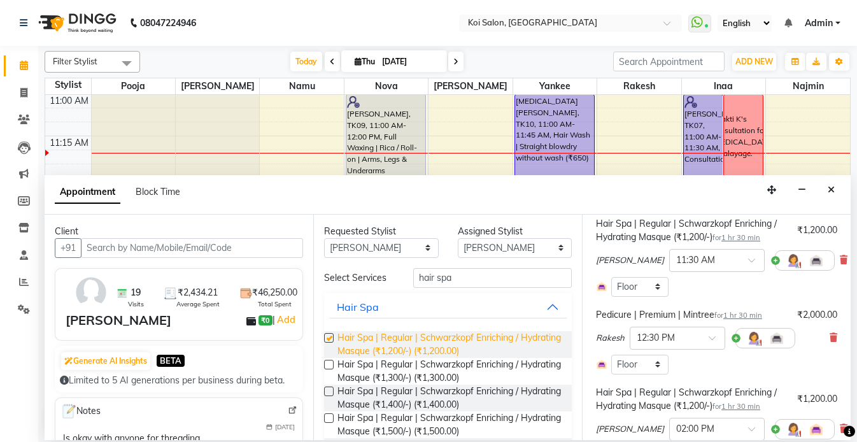
checkbox input "false"
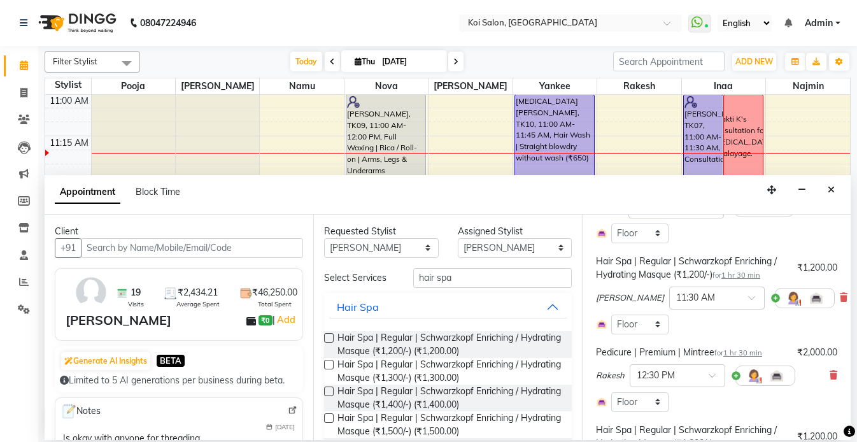
scroll to position [136, 0]
click at [839, 298] on icon at bounding box center [843, 297] width 8 height 9
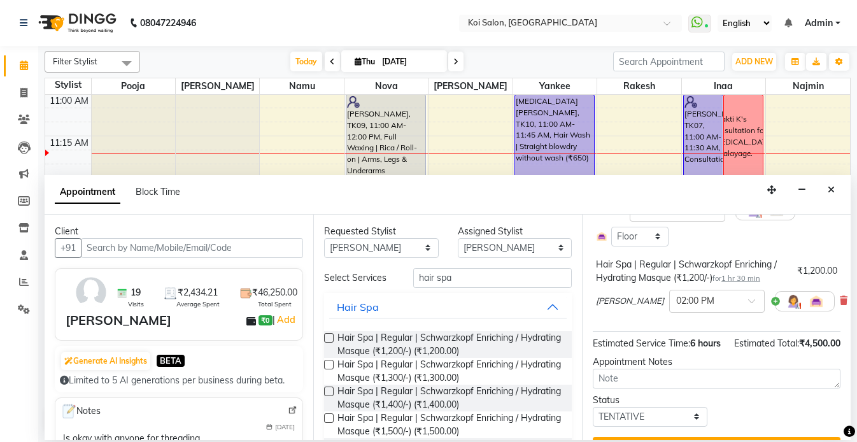
scroll to position [236, 0]
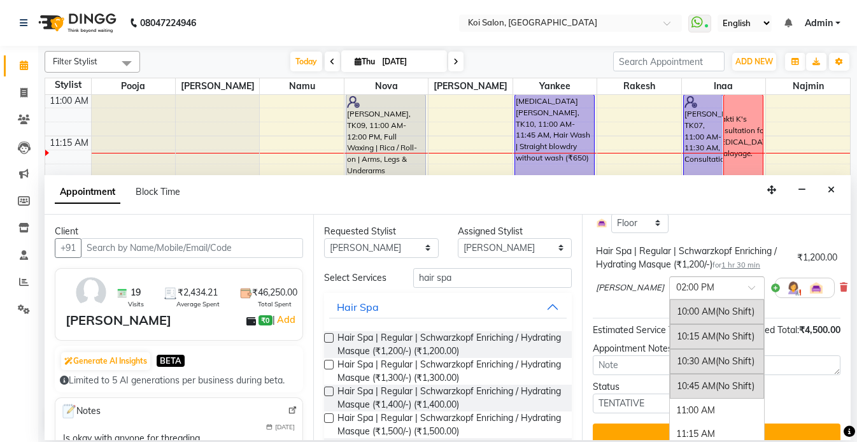
click at [676, 292] on input "text" at bounding box center [704, 286] width 56 height 13
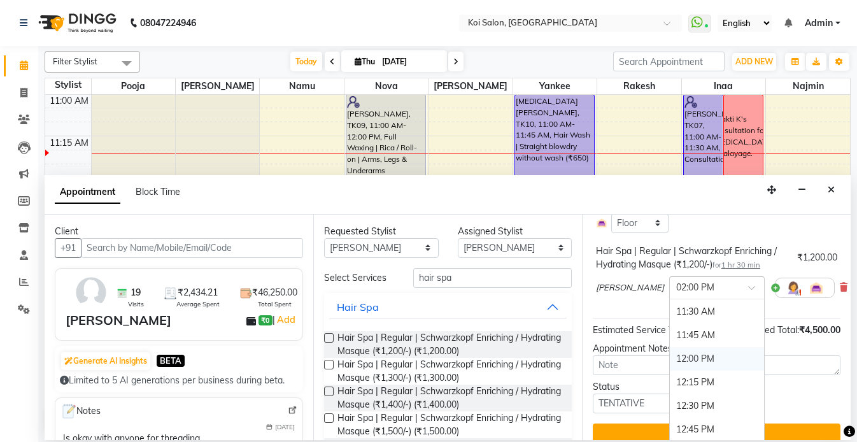
scroll to position [113, 0]
click at [669, 343] on div "11:30 AM" at bounding box center [716, 345] width 94 height 24
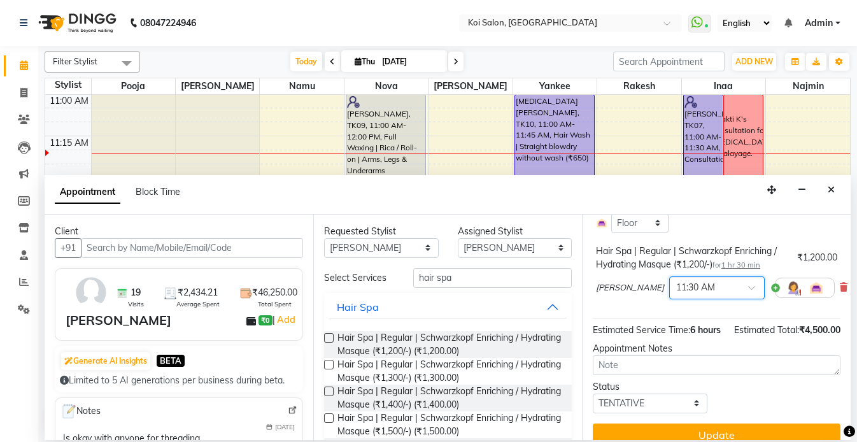
scroll to position [265, 0]
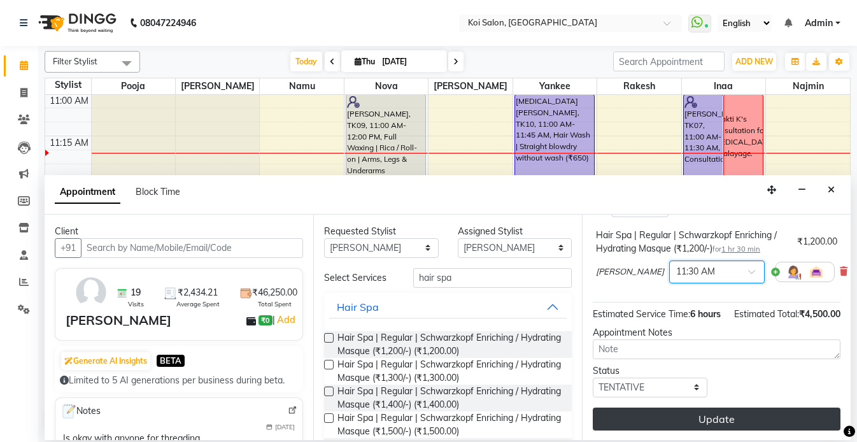
click at [710, 414] on button "Update" at bounding box center [716, 418] width 248 height 23
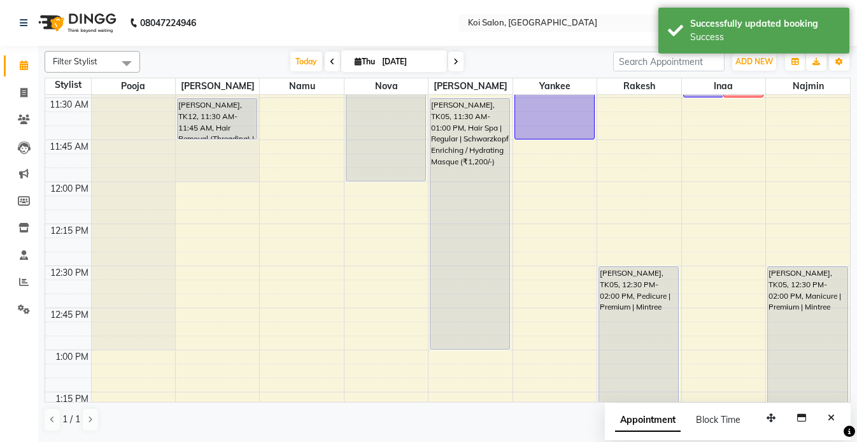
scroll to position [435, 0]
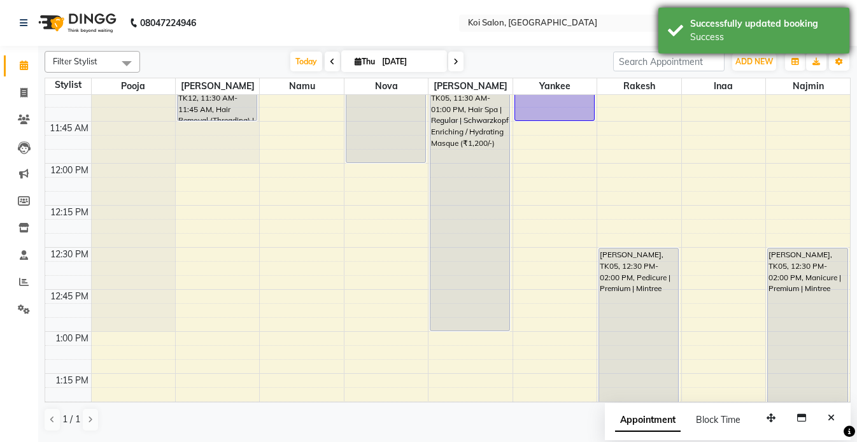
click at [711, 31] on div "Success" at bounding box center [765, 37] width 150 height 13
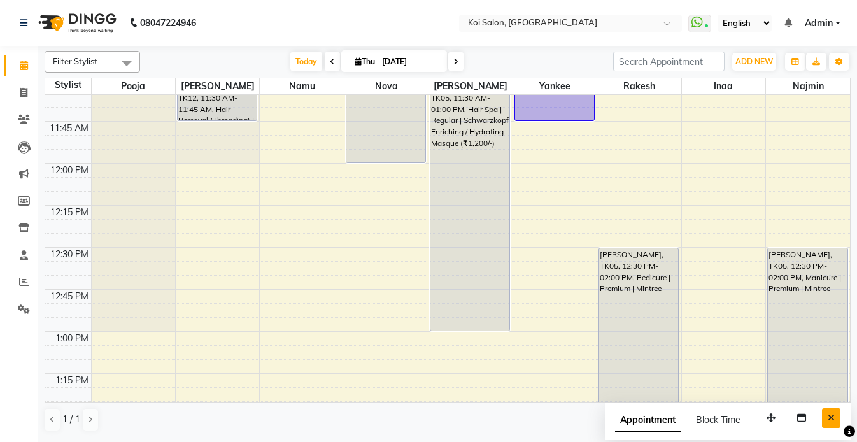
click at [828, 414] on icon "Close" at bounding box center [830, 417] width 7 height 9
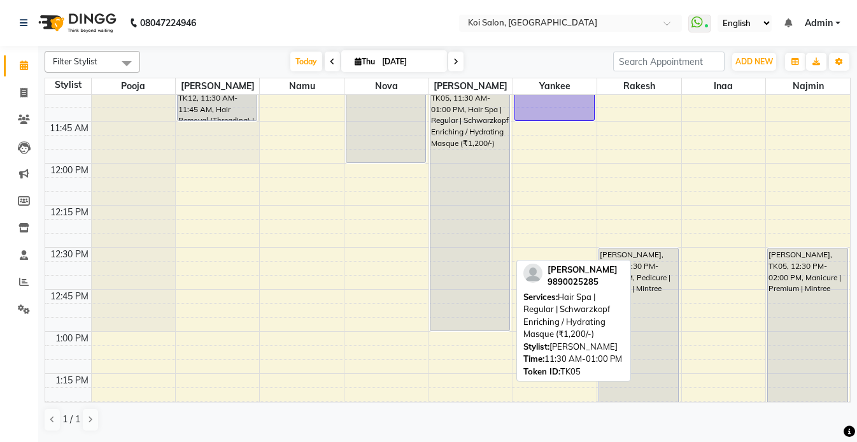
click at [502, 169] on div "Pooja Mahske, TK05, 11:30 AM-01:00 PM, Hair Spa | Regular | Schwarzkopf Enrichi…" at bounding box center [469, 205] width 79 height 250
select select "7"
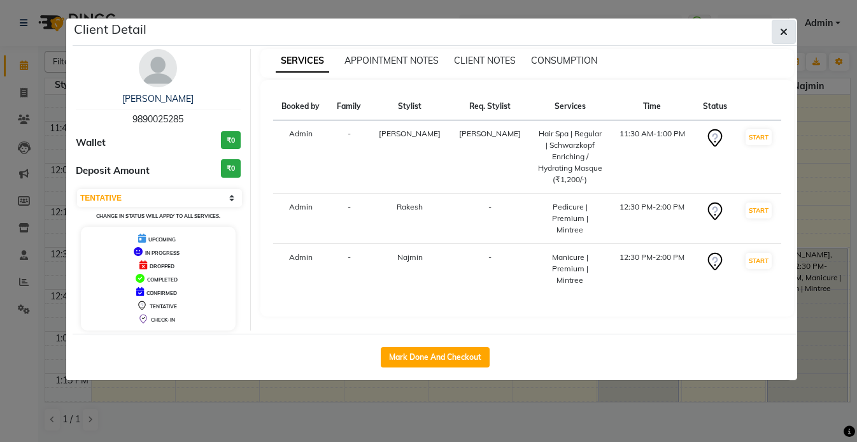
click at [785, 33] on icon "button" at bounding box center [784, 32] width 8 height 10
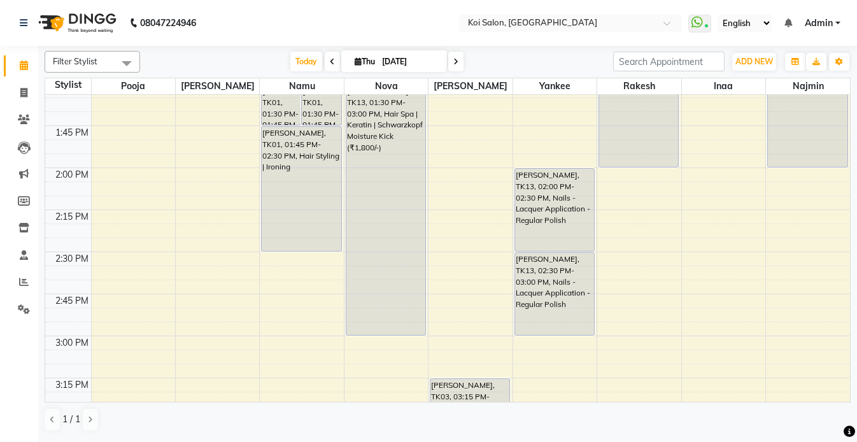
scroll to position [762, 0]
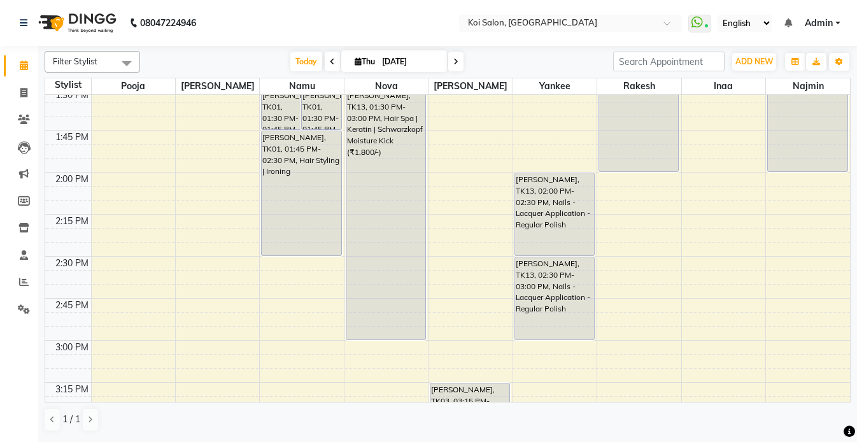
click at [448, 179] on div "9:00 AM 9:15 AM 9:30 AM 9:45 AM 10:00 AM 10:15 AM 10:30 AM 10:45 AM 11:00 AM 11…" at bounding box center [447, 339] width 804 height 2015
select select "23241"
select select "840"
select select "tentative"
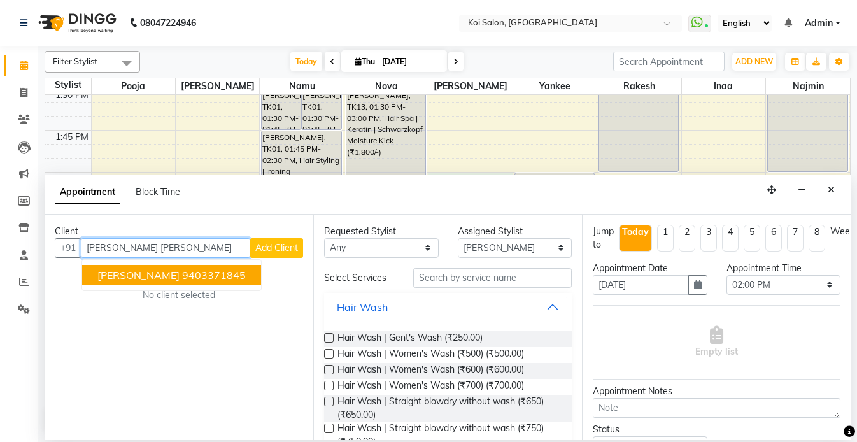
click at [156, 277] on button "Rajeshri Jain 9403371845" at bounding box center [171, 275] width 179 height 20
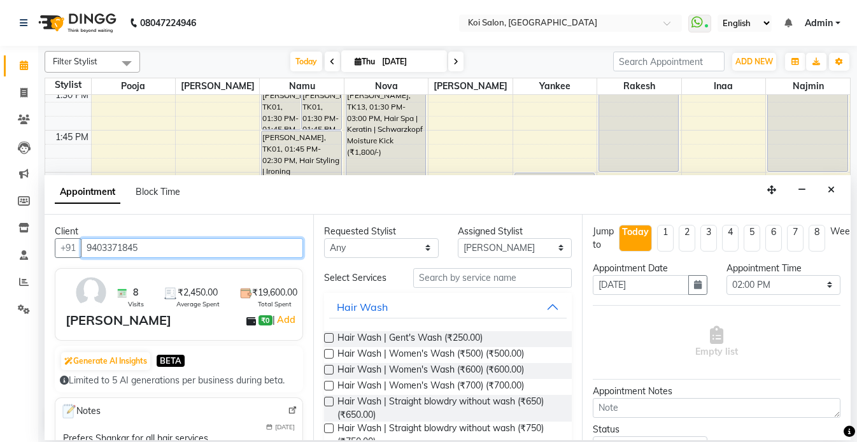
type input "9403371845"
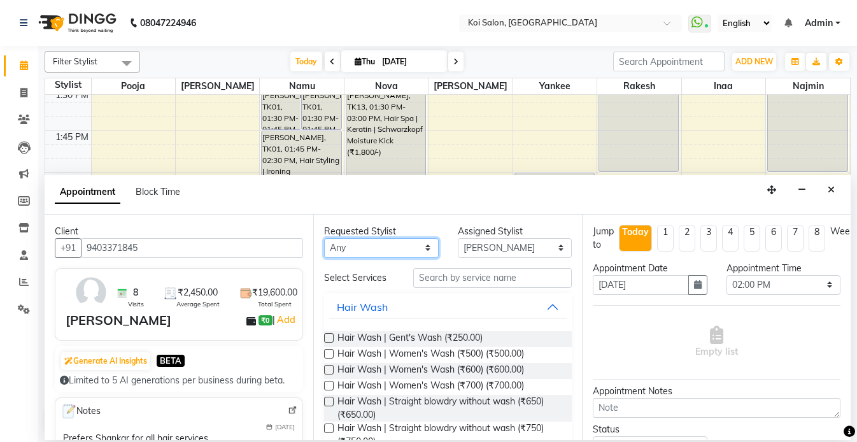
click at [396, 246] on select "Any Harsha Inaa Najmin Namu Nova Pooja Rakesh Shanky Yankee" at bounding box center [381, 248] width 115 height 20
select select "23241"
click at [324, 238] on select "Any Harsha Inaa Najmin Namu Nova Pooja Rakesh Shanky Yankee" at bounding box center [381, 248] width 115 height 20
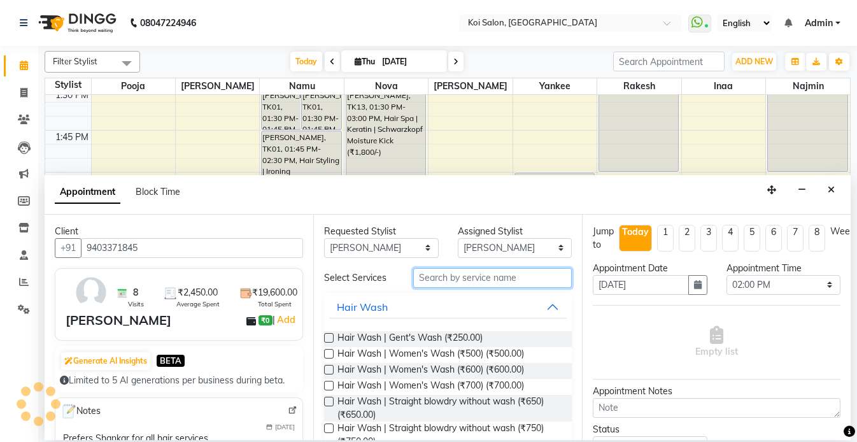
click at [477, 277] on input "text" at bounding box center [492, 278] width 158 height 20
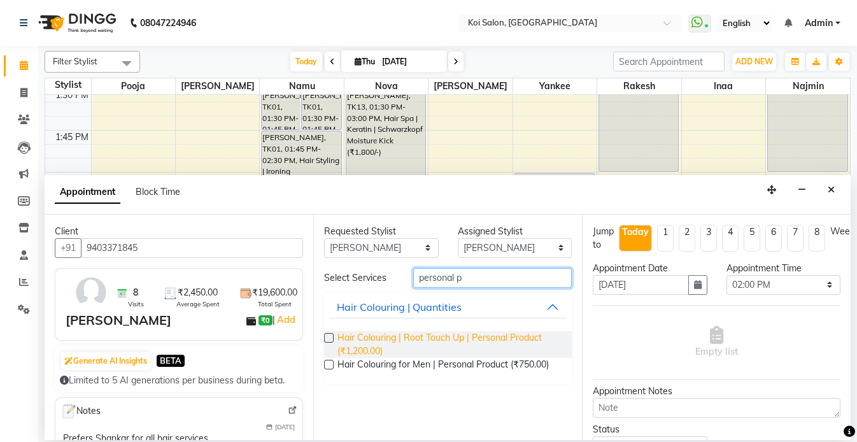
type input "personal p"
click at [442, 340] on span "Hair Colouring | Root Touch Up | Personal Product (₹1,200.00)" at bounding box center [449, 344] width 224 height 27
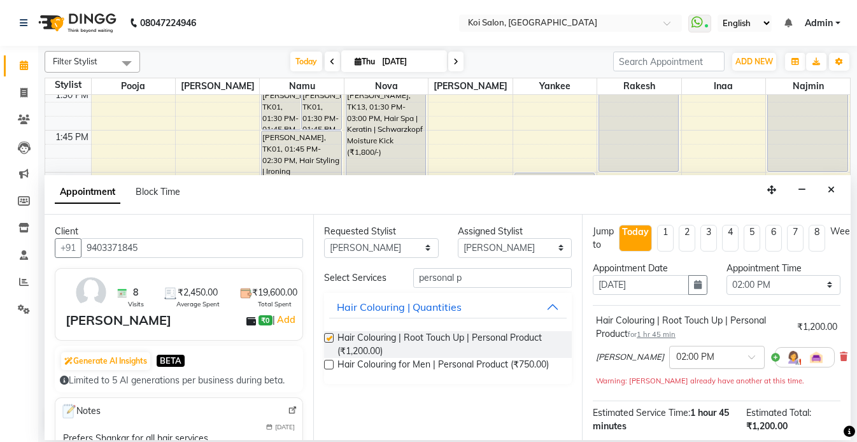
checkbox input "false"
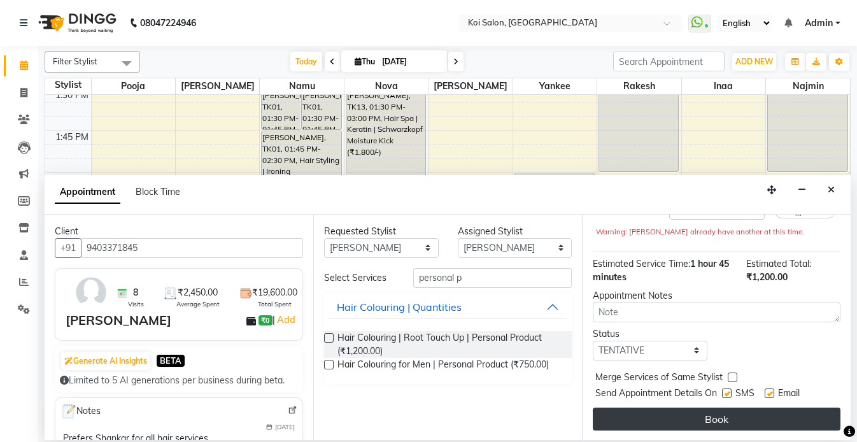
click at [734, 414] on button "Book" at bounding box center [716, 418] width 248 height 23
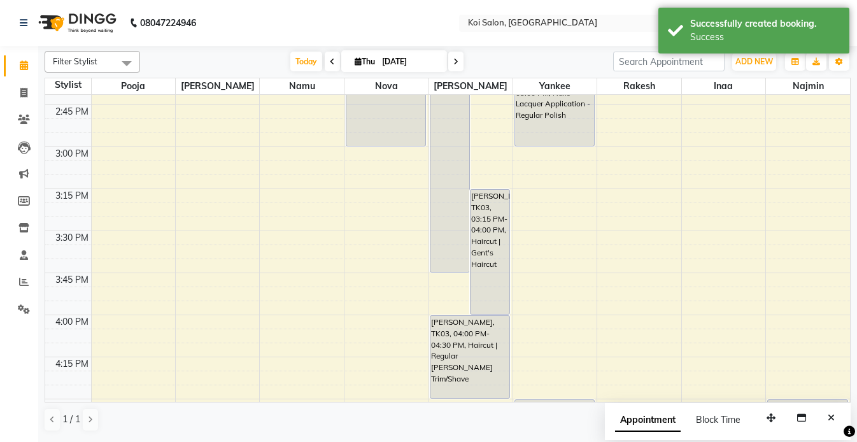
scroll to position [960, 0]
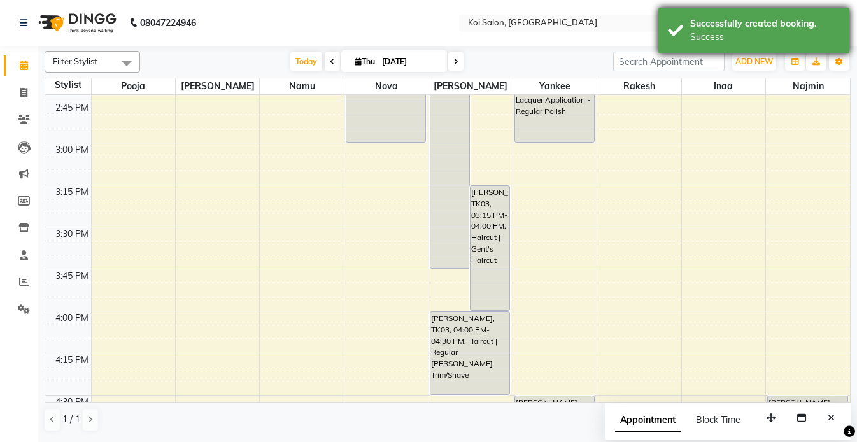
click at [709, 41] on div "Success" at bounding box center [765, 37] width 150 height 13
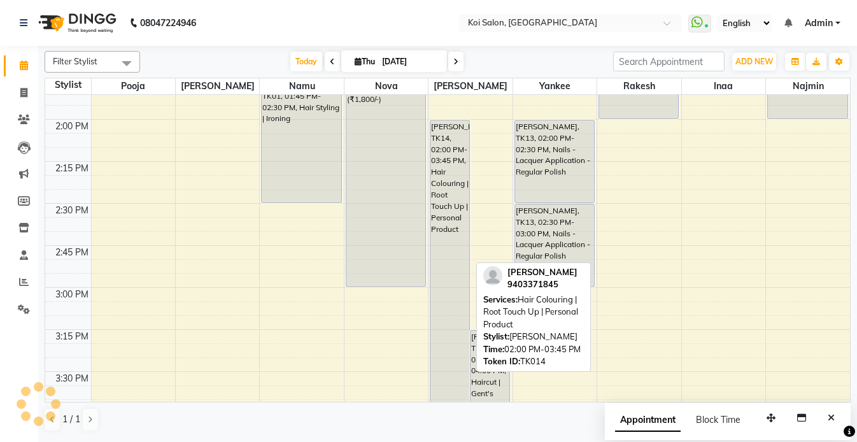
scroll to position [755, 0]
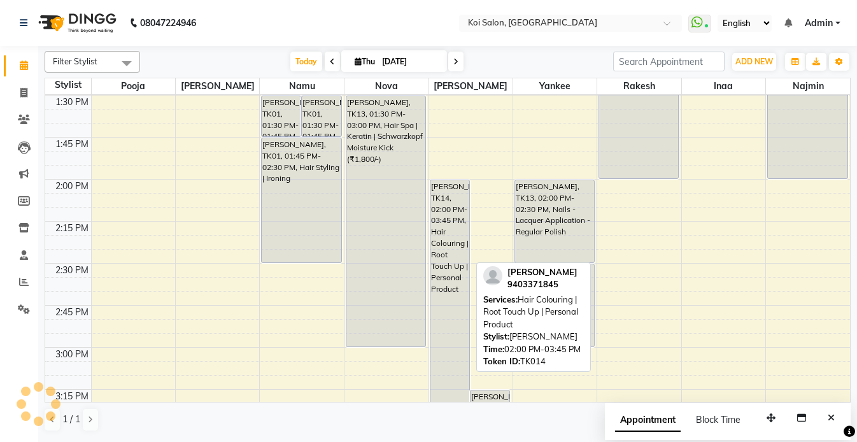
click at [440, 221] on div "Rajeshri Jain, TK14, 02:00 PM-03:45 PM, Hair Colouring | Root Touch Up | Person…" at bounding box center [449, 326] width 39 height 292
select select "7"
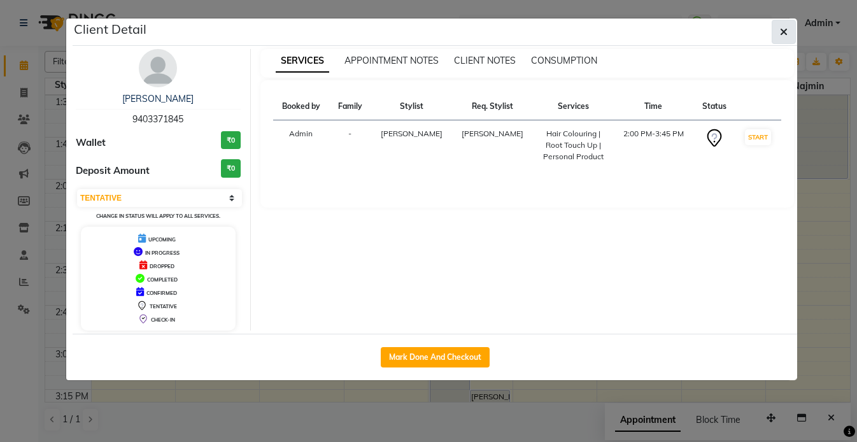
click at [782, 31] on icon "button" at bounding box center [784, 32] width 8 height 10
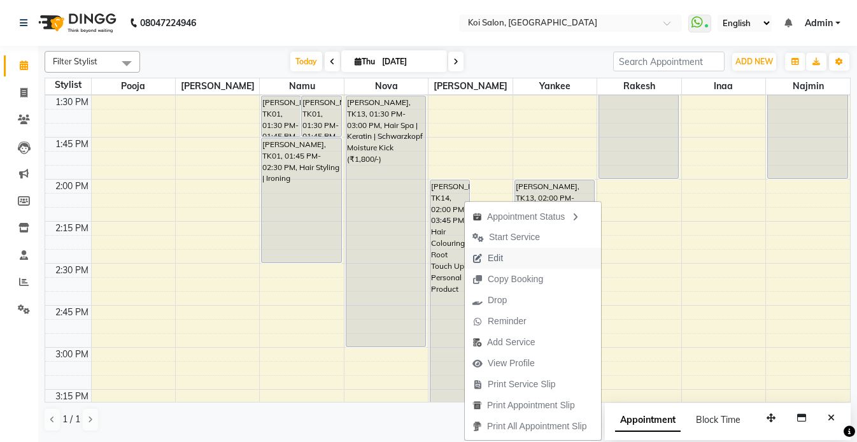
click at [507, 256] on span "Edit" at bounding box center [488, 258] width 46 height 21
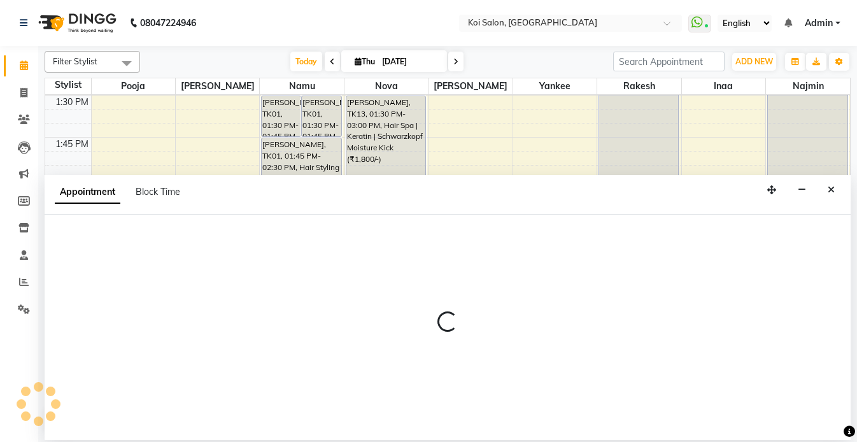
select select "tentative"
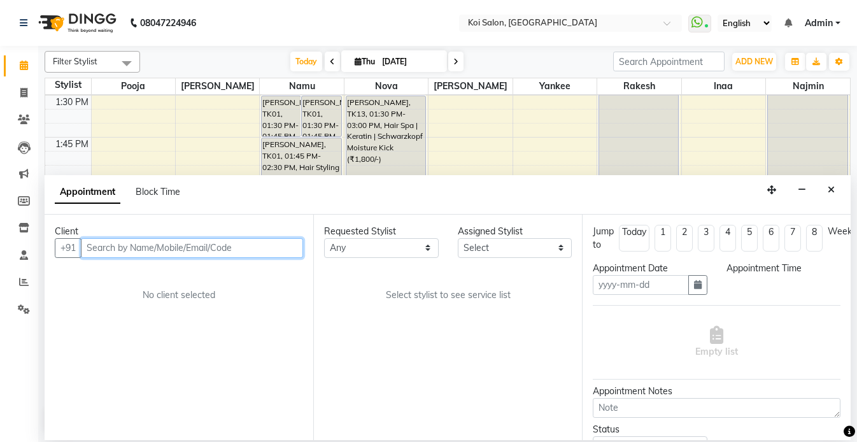
type input "[DATE]"
select select "840"
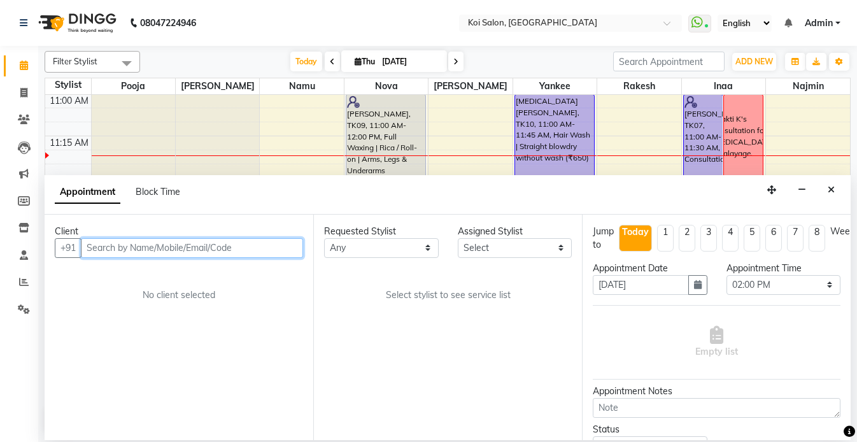
select select "23241"
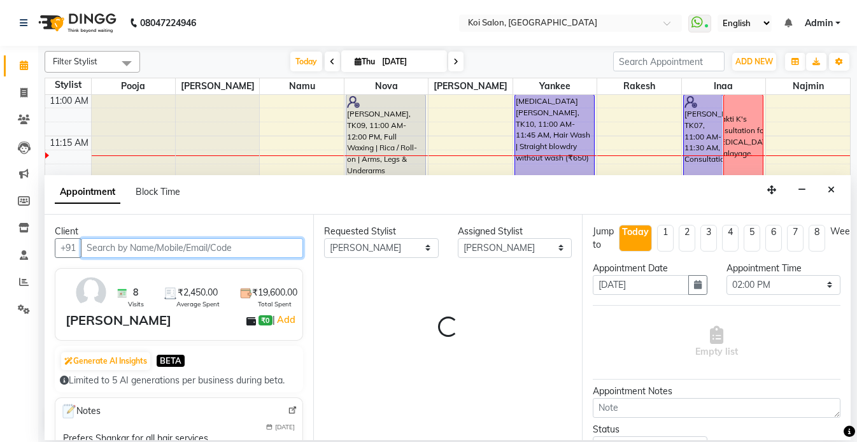
select select "1406"
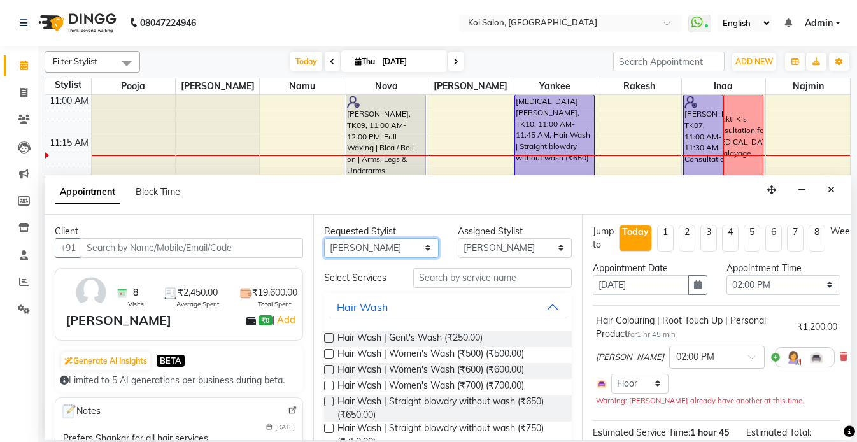
click at [409, 249] on select "Any Harsha Inaa Najmin Namu Nova Pooja Rakesh Shanky Yankee" at bounding box center [381, 248] width 115 height 20
select select "null"
click at [324, 238] on select "Any Harsha Inaa Najmin Namu Nova Pooja Rakesh Shanky Yankee" at bounding box center [381, 248] width 115 height 20
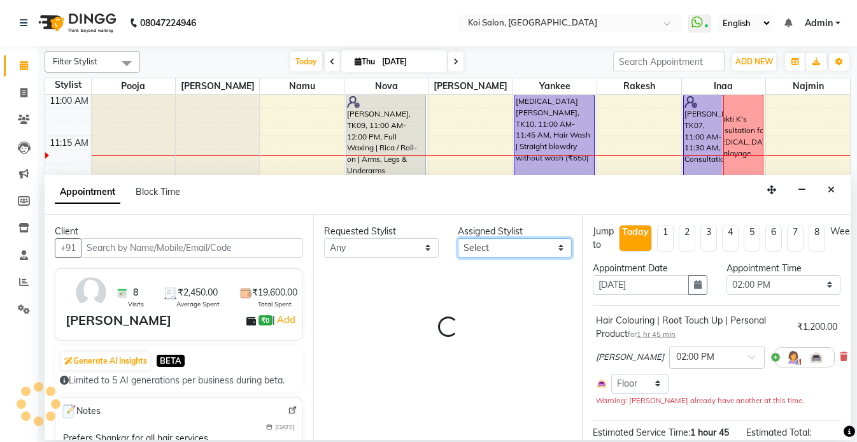
click at [485, 244] on select "Select Harsha Inaa Najmin Namu Nova Pooja Rakesh Shanky Yankee" at bounding box center [515, 248] width 115 height 20
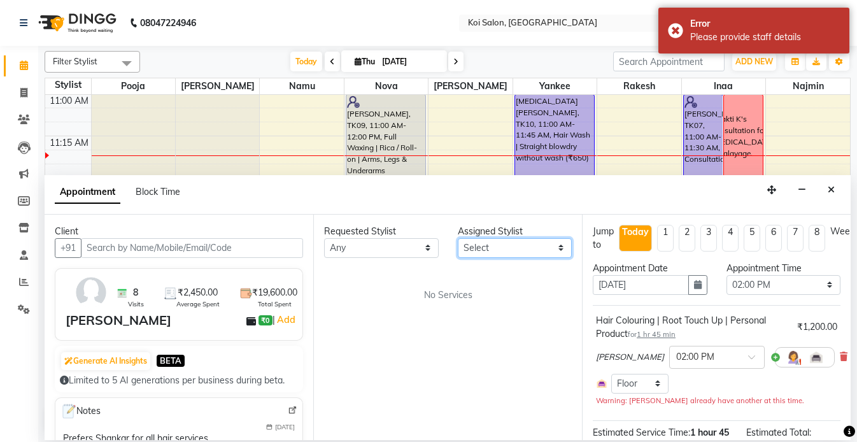
select select "16514"
click at [458, 238] on select "Select Harsha Inaa Najmin Namu Nova Pooja Rakesh Shanky Yankee" at bounding box center [515, 248] width 115 height 20
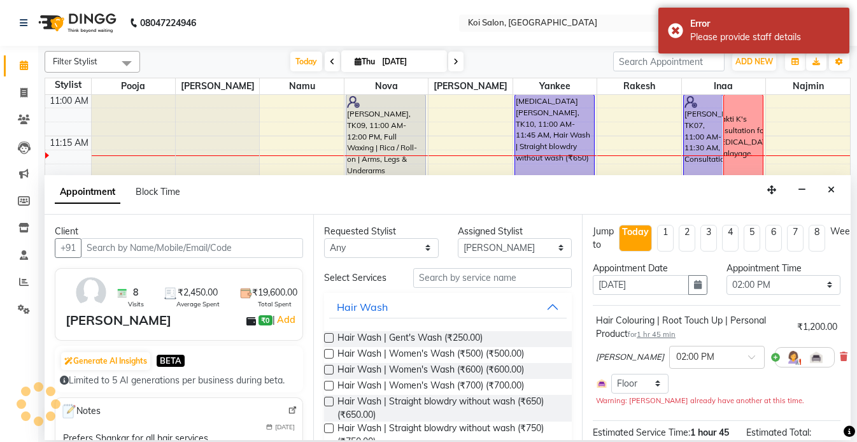
click at [458, 282] on input "text" at bounding box center [492, 278] width 158 height 20
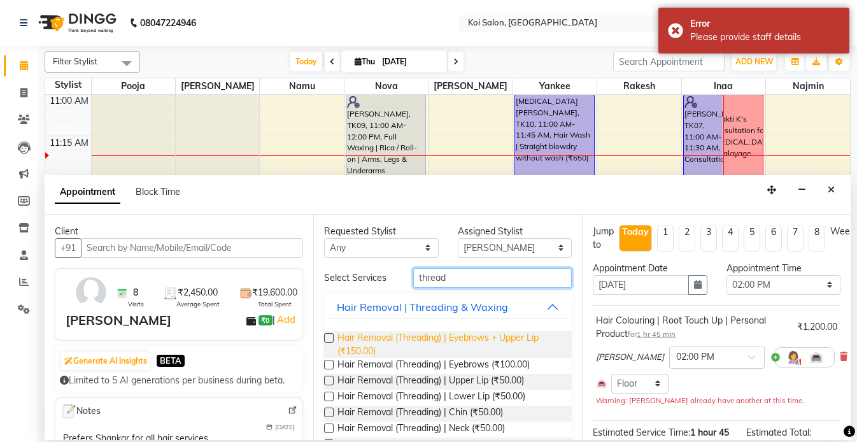
type input "thread"
click at [447, 342] on span "Hair Removal (Threading) | Eyebrows + Upper Lip (₹150.00)" at bounding box center [449, 344] width 224 height 27
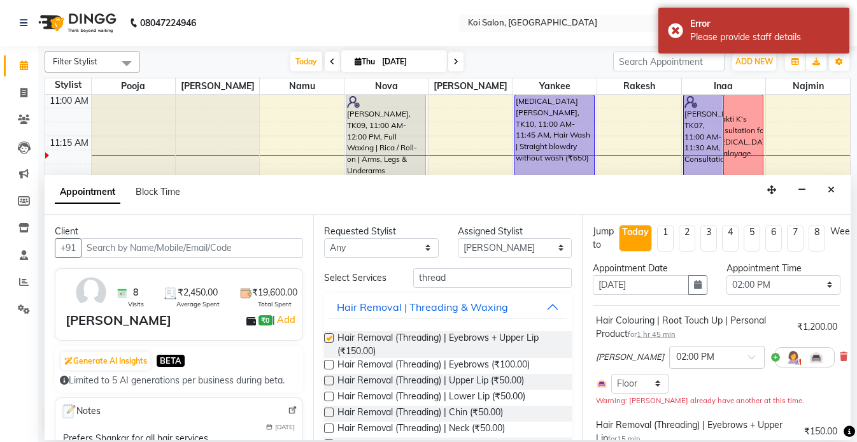
checkbox input "false"
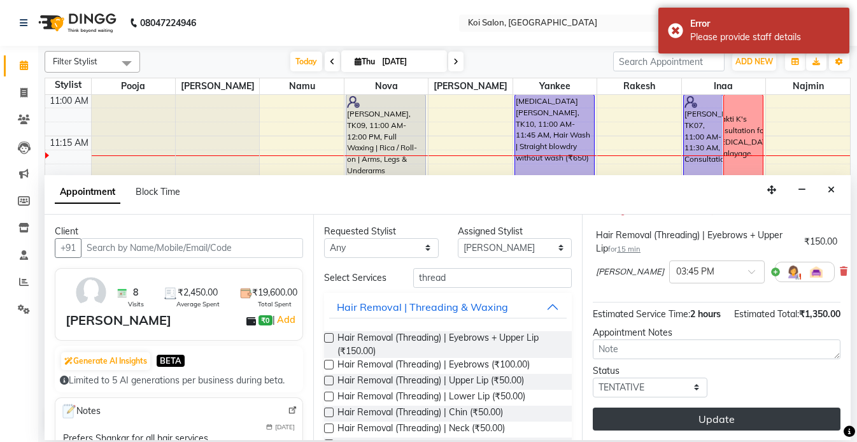
click at [704, 417] on button "Update" at bounding box center [716, 418] width 248 height 23
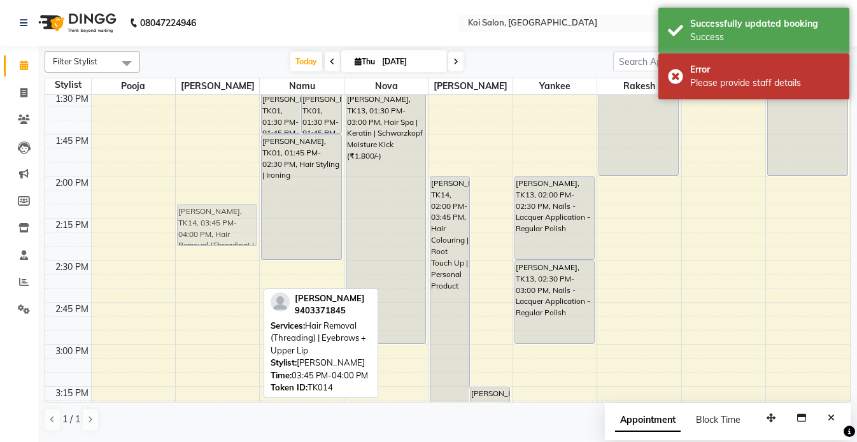
scroll to position [692, 0]
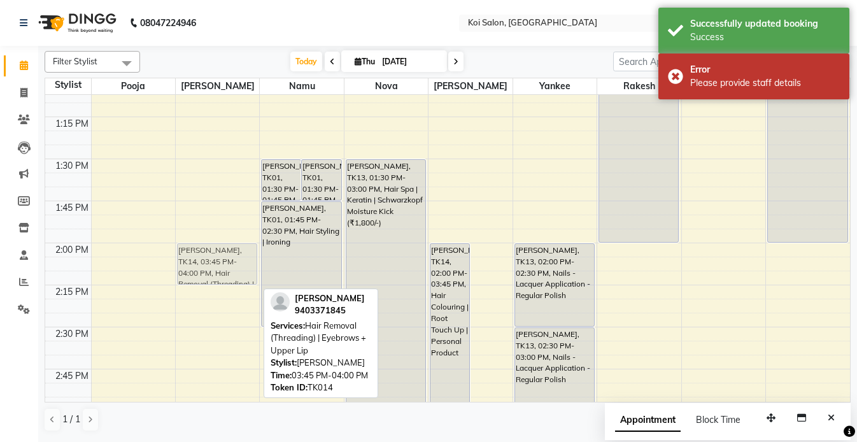
drag, startPoint x: 195, startPoint y: 281, endPoint x: 207, endPoint y: 268, distance: 18.0
click at [207, 268] on div "Hema Agarwal, TK12, 11:30 AM-11:45 AM, Hair Removal (Threading) | Eyebrows + Up…" at bounding box center [217, 410] width 83 height 2015
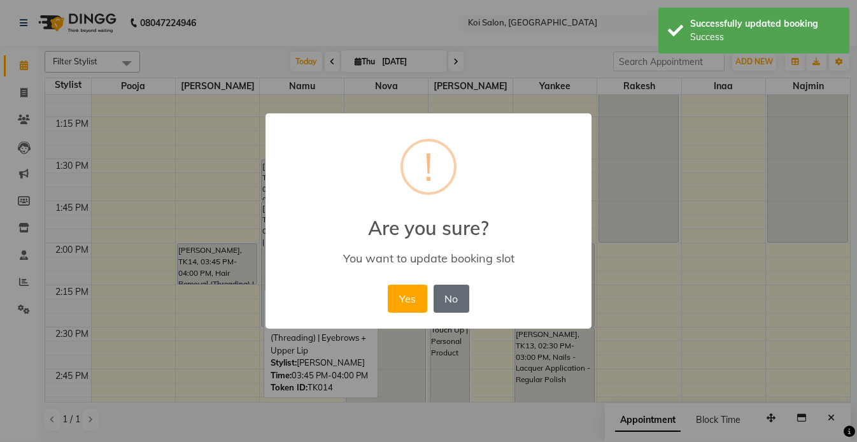
click at [433, 297] on button "No" at bounding box center [451, 298] width 36 height 28
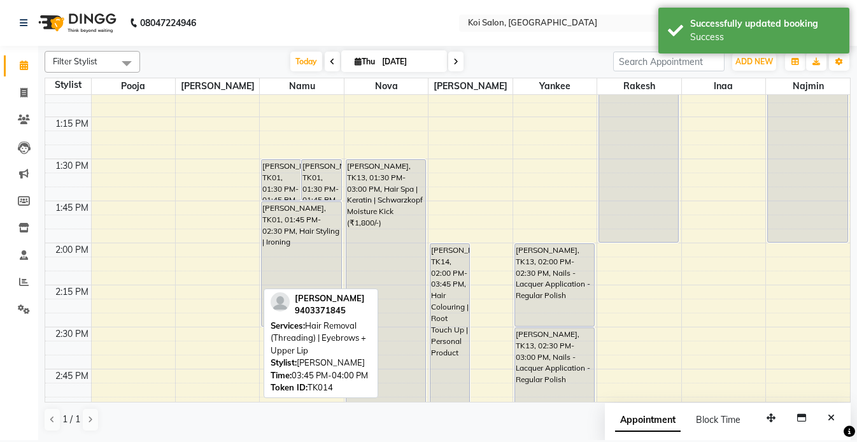
click at [421, 294] on div "[PERSON_NAME], TK13, 01:30 PM-03:00 PM, Hair Spa | Keratin | Schwarzkopf Moistu…" at bounding box center [385, 285] width 79 height 250
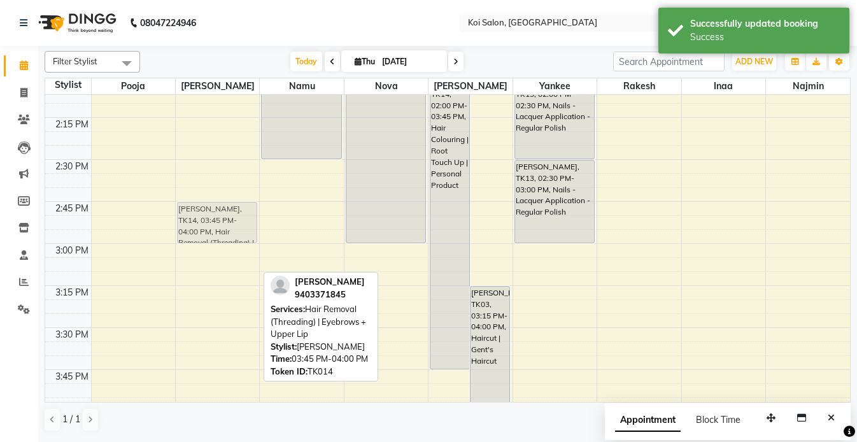
scroll to position [792, 0]
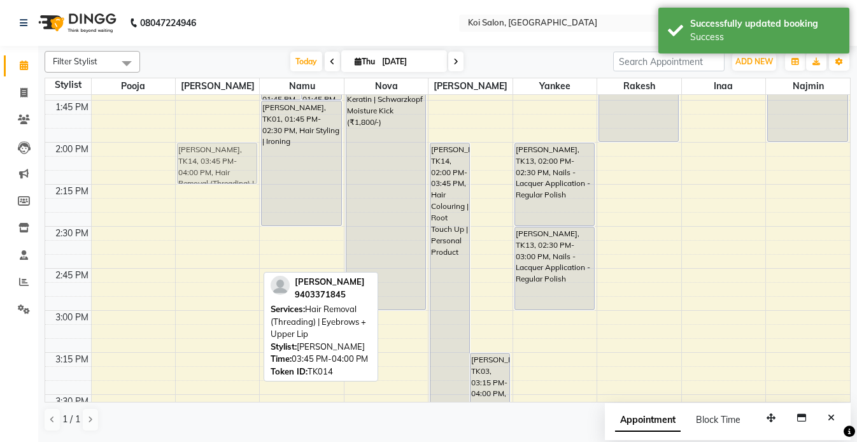
drag, startPoint x: 230, startPoint y: 353, endPoint x: 259, endPoint y: 164, distance: 190.5
click at [259, 164] on div "9:00 AM 9:15 AM 9:30 AM 9:45 AM 10:00 AM 10:15 AM 10:30 AM 10:45 AM 11:00 AM 11…" at bounding box center [447, 310] width 804 height 2015
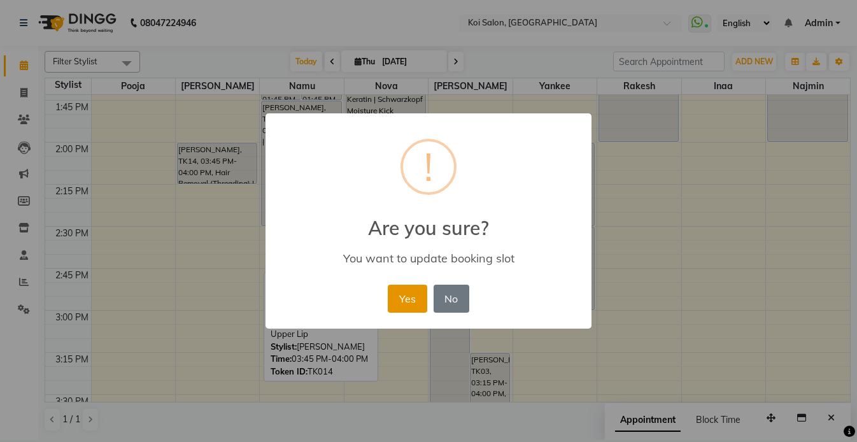
click at [395, 298] on button "Yes" at bounding box center [407, 298] width 39 height 28
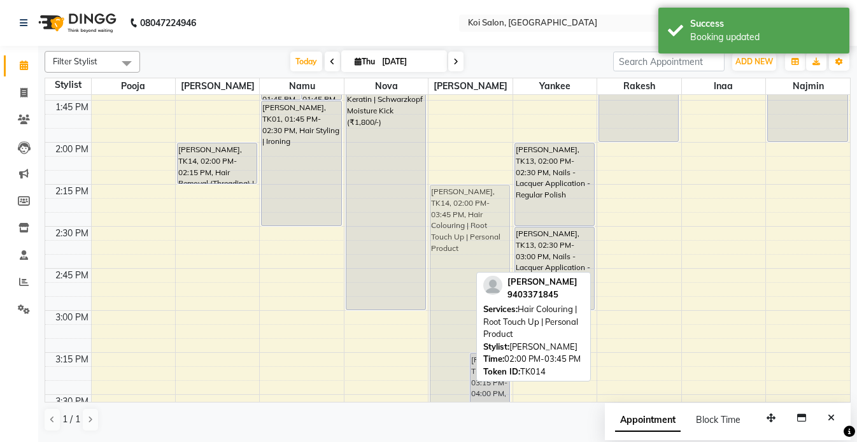
drag, startPoint x: 452, startPoint y: 181, endPoint x: 452, endPoint y: 222, distance: 40.7
click at [452, 222] on div "Rajeshri Jain, TK14, 02:00 PM-03:45 PM, Hair Colouring | Root Touch Up | Person…" at bounding box center [469, 310] width 83 height 2015
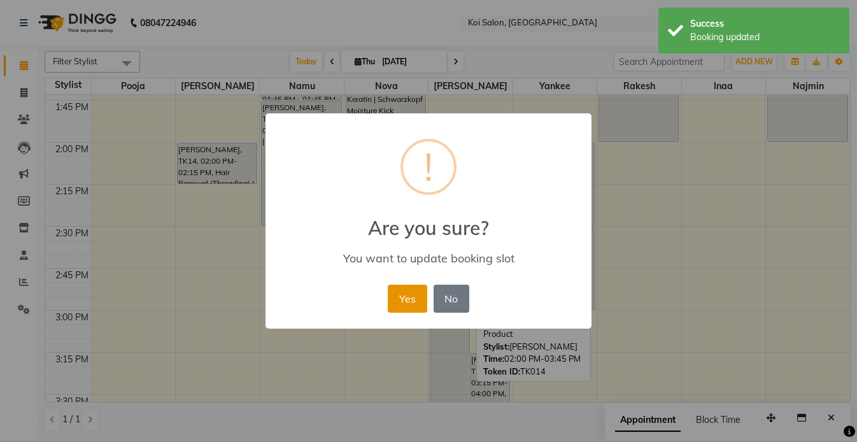
click at [398, 291] on button "Yes" at bounding box center [407, 298] width 39 height 28
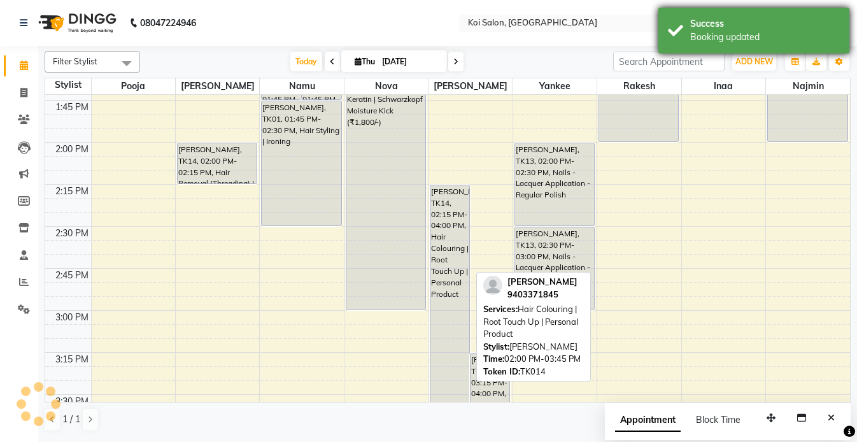
click at [725, 29] on div "Success" at bounding box center [765, 23] width 150 height 13
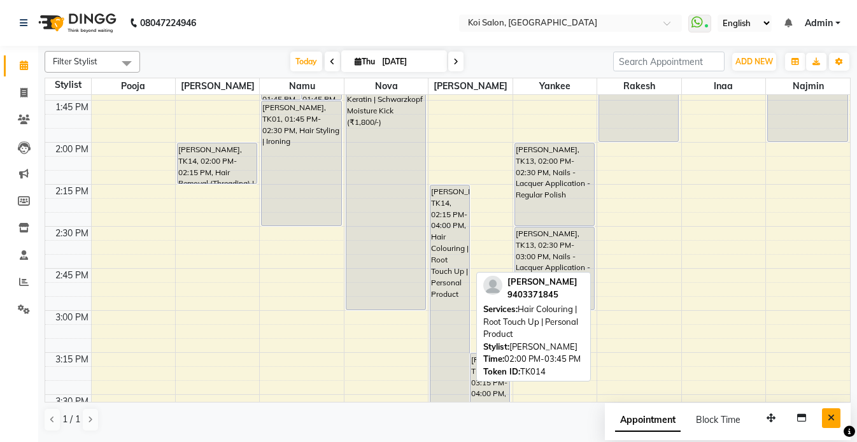
click at [830, 415] on icon "Close" at bounding box center [830, 417] width 7 height 9
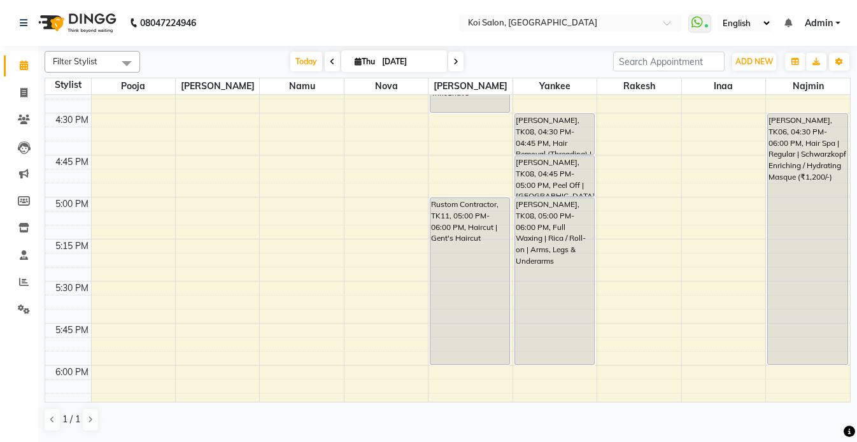
scroll to position [1241, 0]
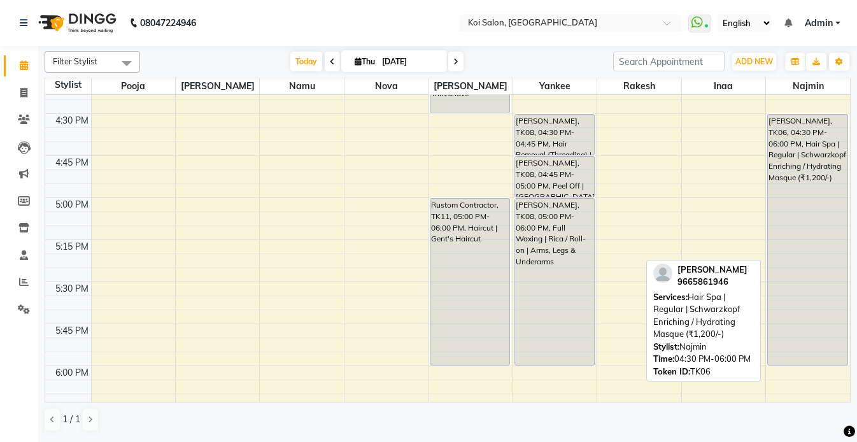
click at [776, 196] on div "Harsha Malkan, TK06, 04:30 PM-06:00 PM, Hair Spa | Regular | Schwarzkopf Enrich…" at bounding box center [807, 240] width 80 height 250
select select "7"
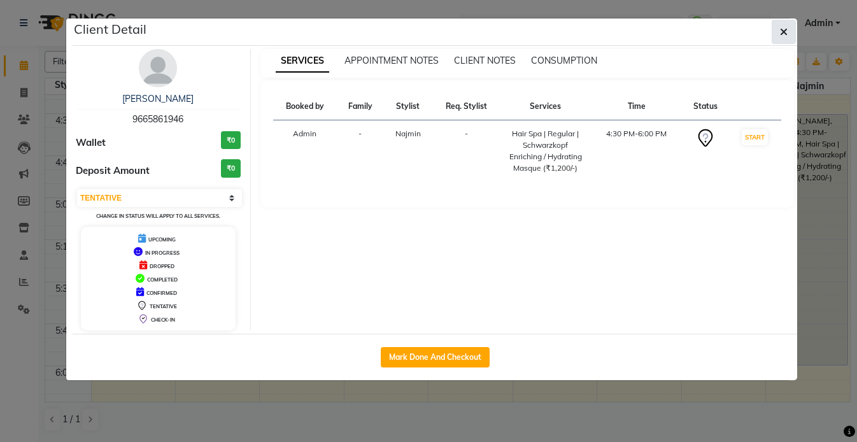
click at [780, 33] on icon "button" at bounding box center [784, 32] width 8 height 10
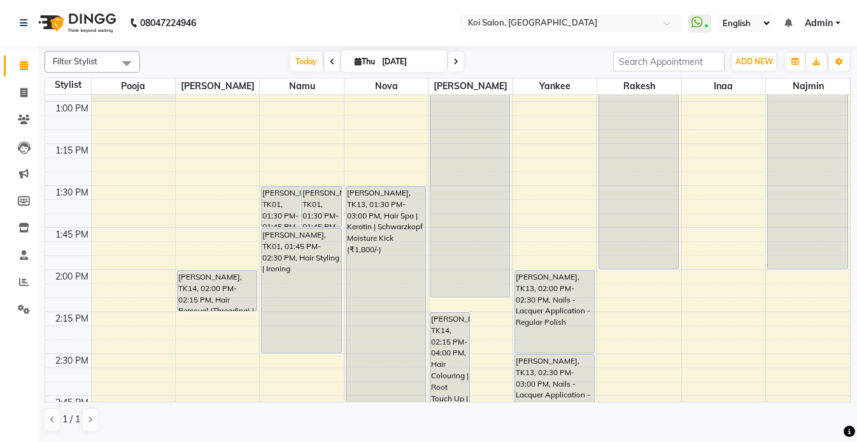
scroll to position [703, 0]
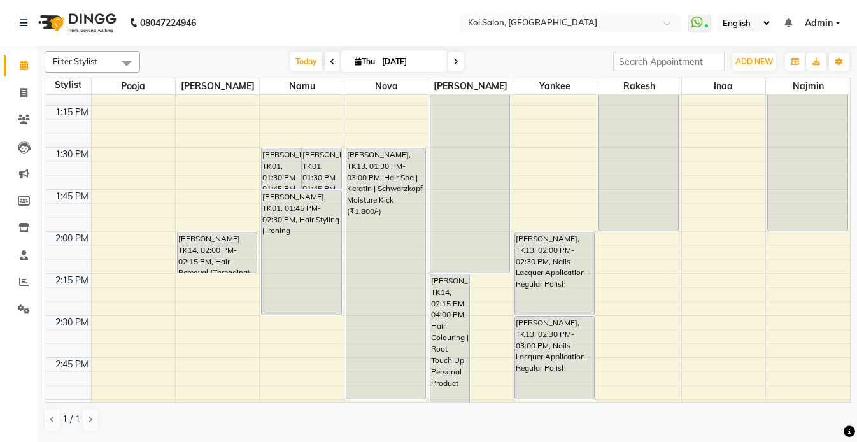
drag, startPoint x: 469, startPoint y: 230, endPoint x: 482, endPoint y: 270, distance: 42.7
click at [482, 270] on div "Rajeshri Jain, TK14, 02:15 PM-04:00 PM, Hair Colouring | Root Touch Up | Person…" at bounding box center [469, 399] width 83 height 2015
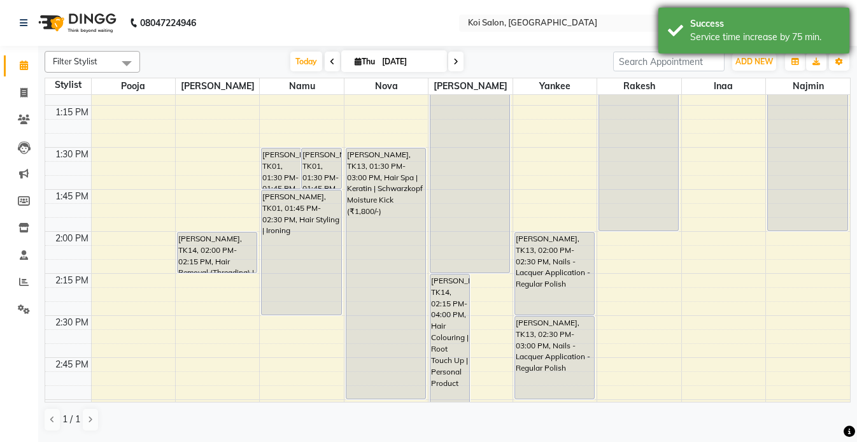
click at [731, 24] on div "Success" at bounding box center [765, 23] width 150 height 13
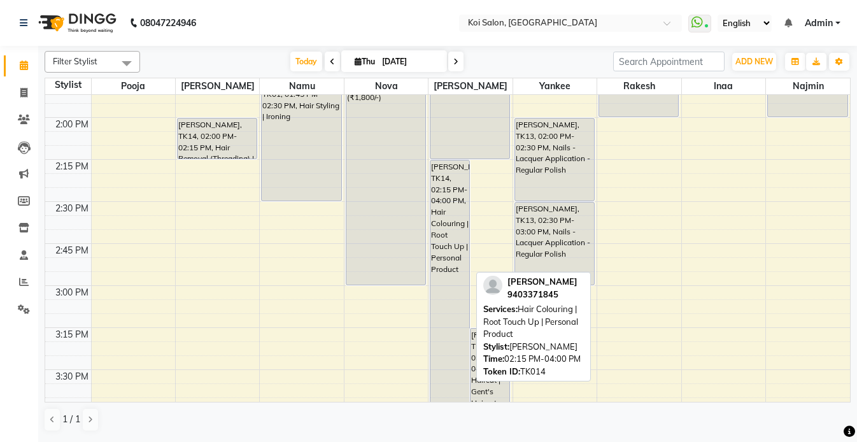
scroll to position [808, 0]
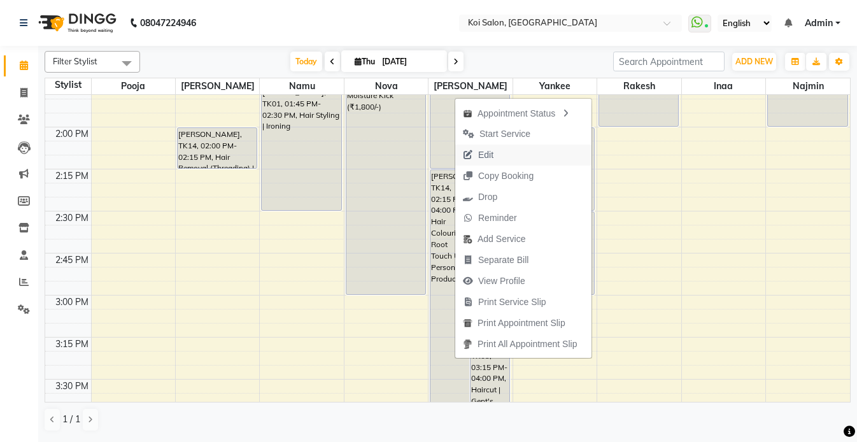
click at [512, 160] on button "Edit" at bounding box center [523, 154] width 136 height 21
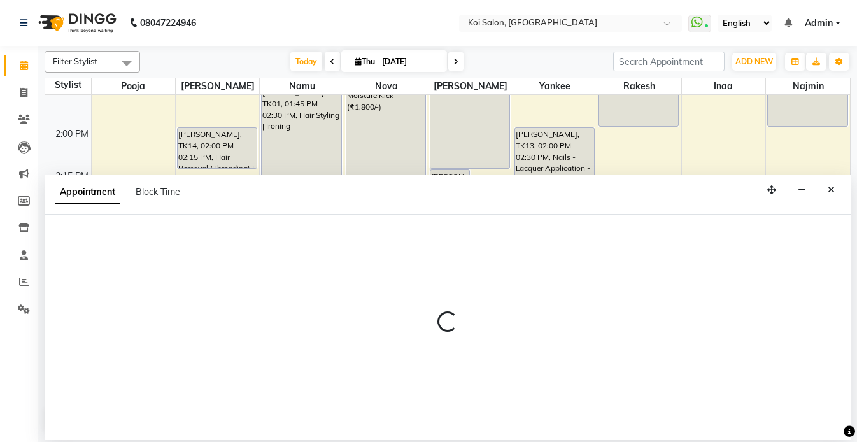
select select "tentative"
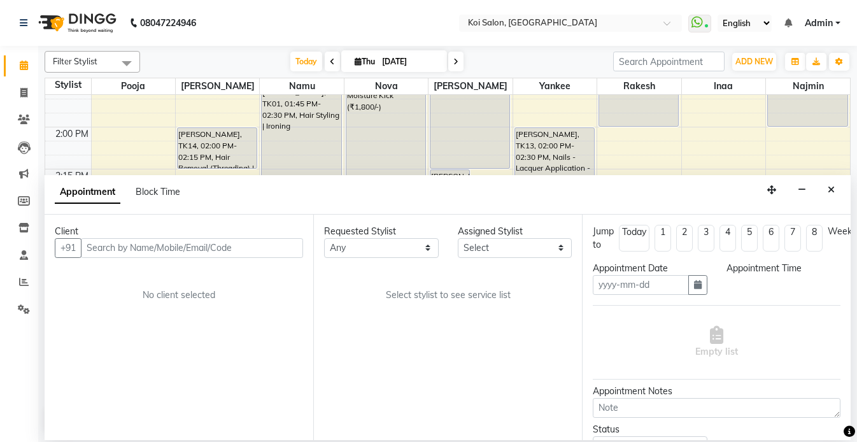
type input "[DATE]"
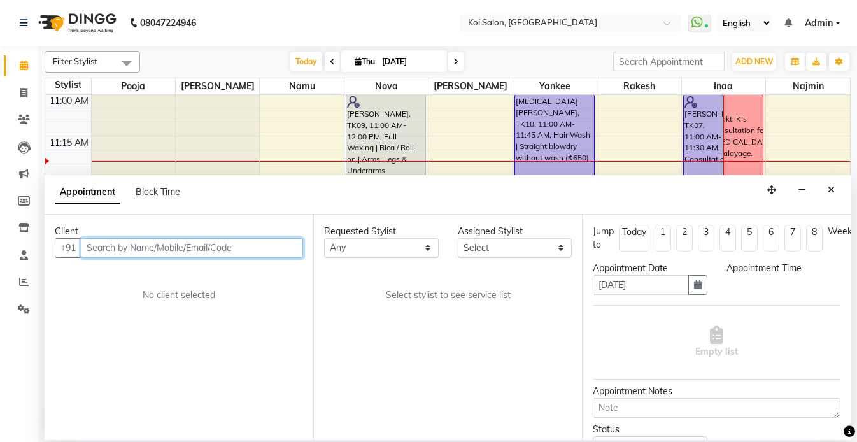
select select "23241"
select select "840"
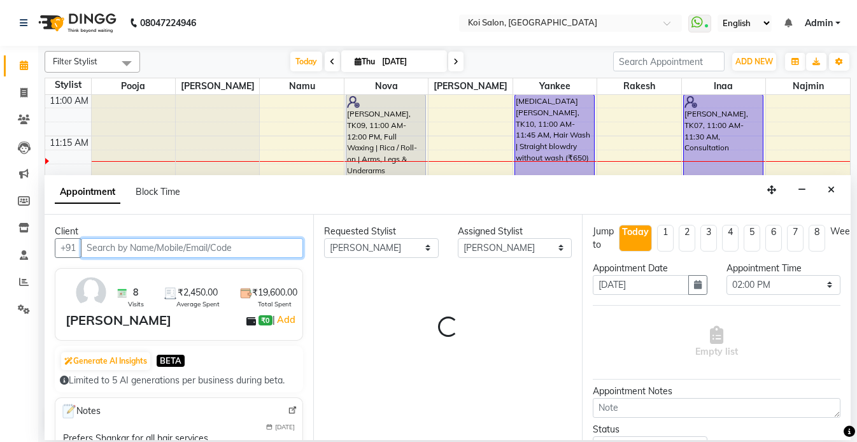
select select "1406"
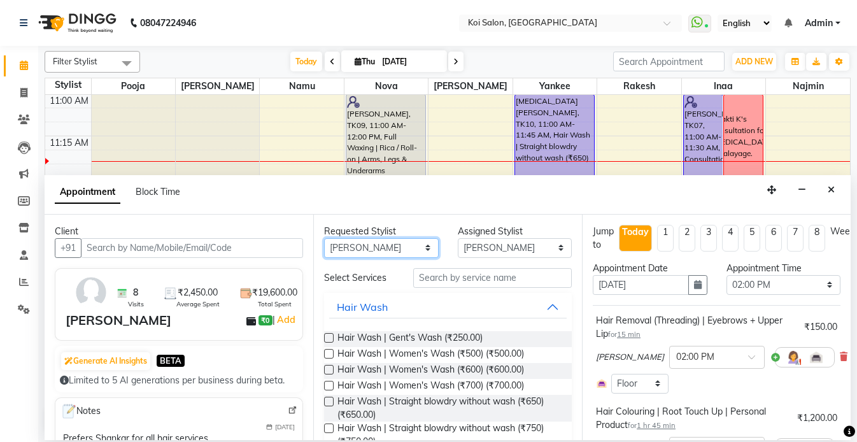
click at [386, 238] on select "Any Harsha Inaa Najmin Namu Nova Pooja Rakesh Shanky Yankee" at bounding box center [381, 248] width 115 height 20
select select "null"
click at [324, 238] on select "Any Harsha Inaa Najmin Namu Nova Pooja Rakesh Shanky Yankee" at bounding box center [381, 248] width 115 height 20
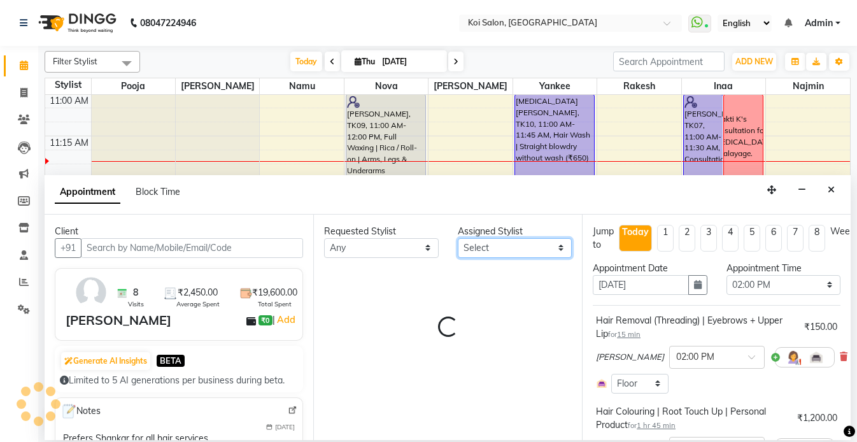
click at [507, 252] on select "Select Harsha Inaa Najmin Namu Nova Pooja Rakesh Shanky Yankee" at bounding box center [515, 248] width 115 height 20
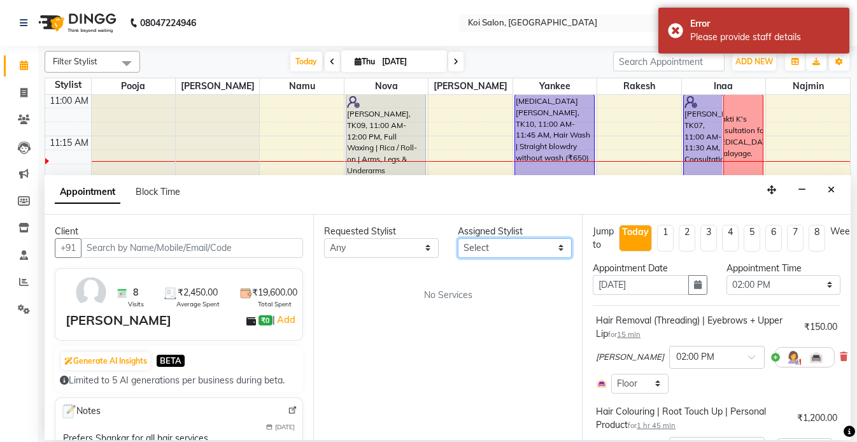
select select "67549"
click at [458, 238] on select "Select Harsha Inaa Najmin Namu Nova Pooja Rakesh Shanky Yankee" at bounding box center [515, 248] width 115 height 20
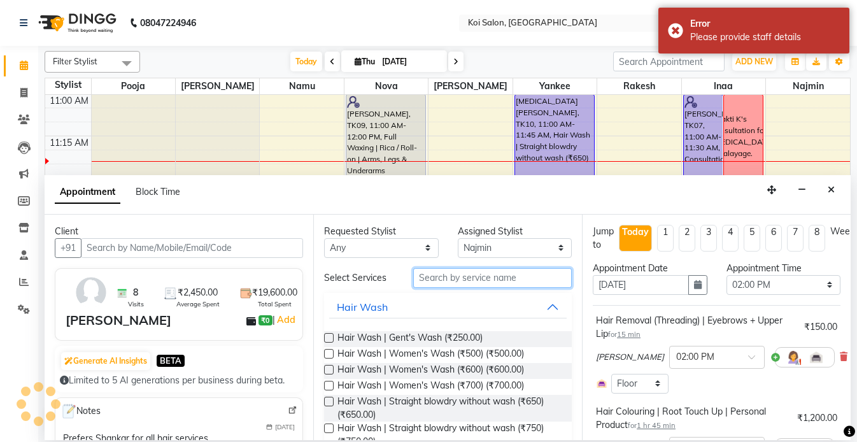
click at [470, 281] on input "text" at bounding box center [492, 278] width 158 height 20
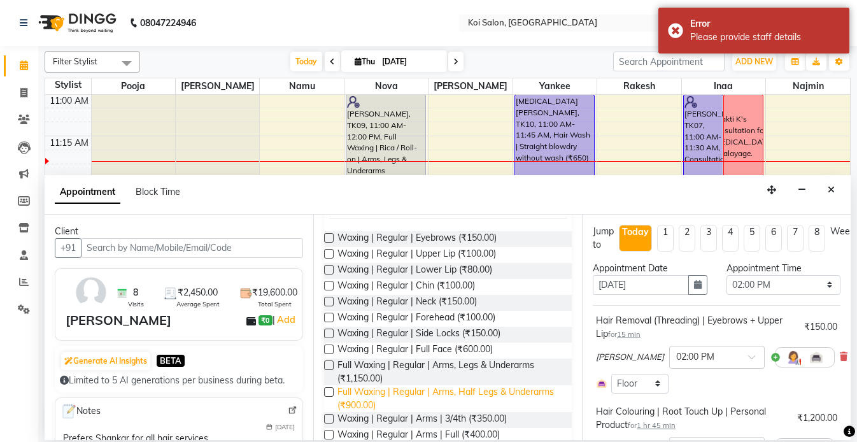
scroll to position [118, 0]
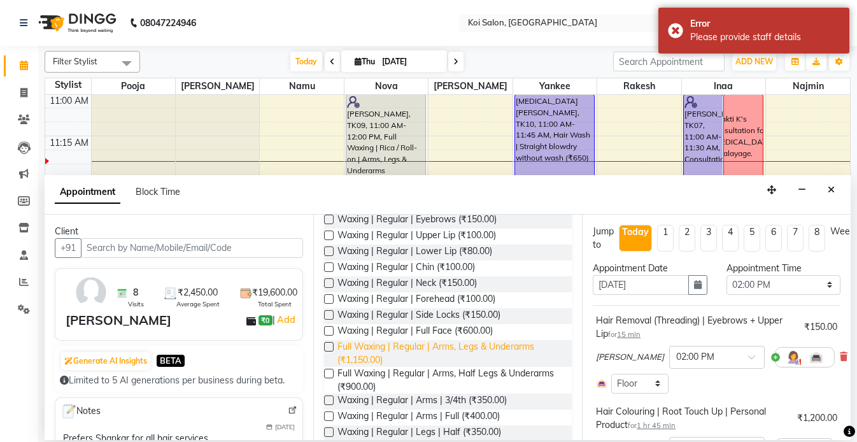
type input "wax"
click at [485, 349] on span "Full Waxing | Regular | Arms, Legs & Underarms (₹1,150.00)" at bounding box center [449, 353] width 224 height 27
checkbox input "false"
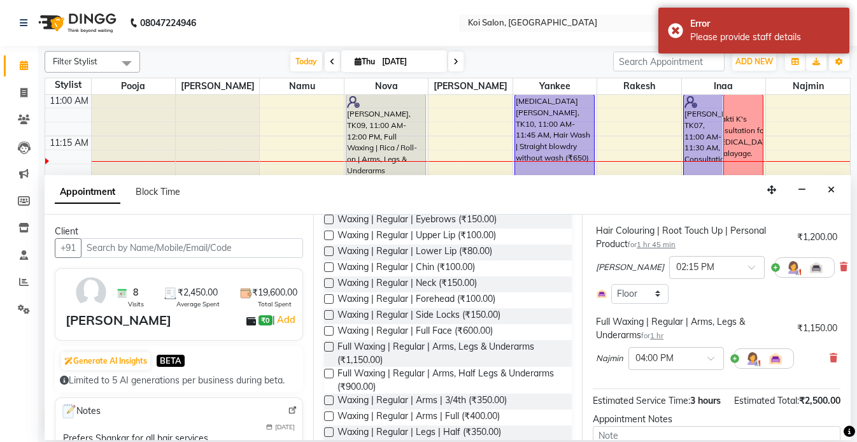
scroll to position [267, 0]
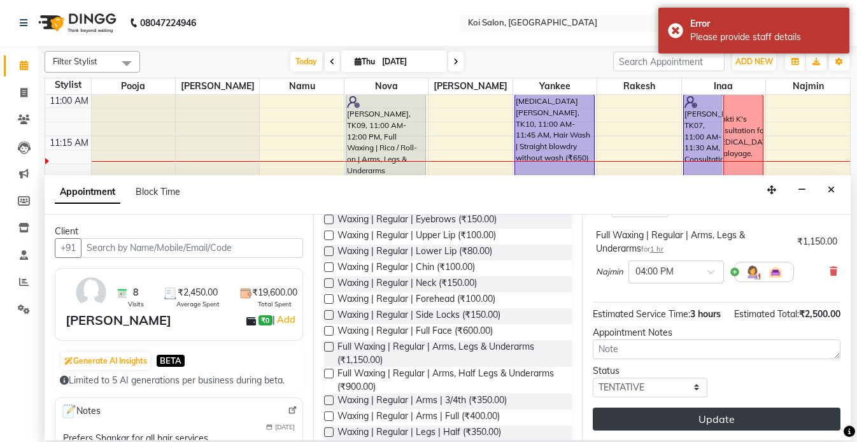
click at [748, 423] on button "Update" at bounding box center [716, 418] width 248 height 23
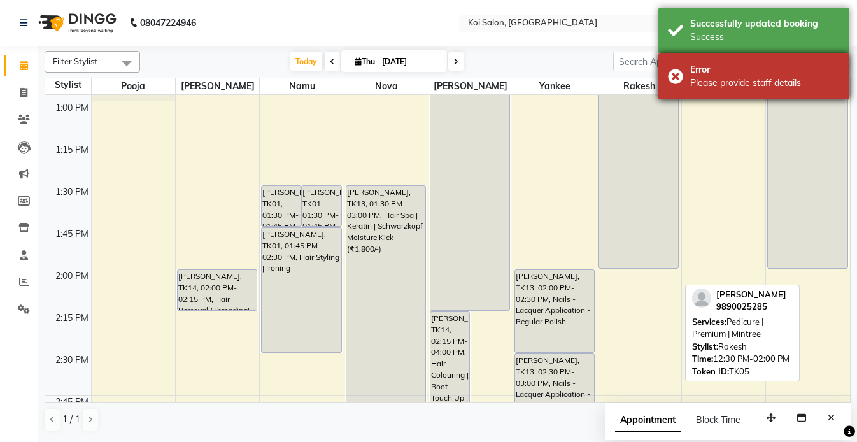
scroll to position [699, 0]
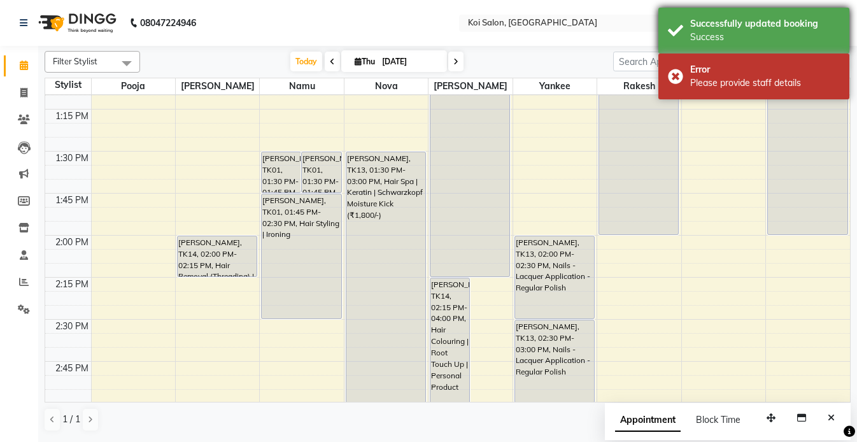
click at [792, 45] on div "Successfully updated booking Success" at bounding box center [753, 31] width 191 height 46
click at [785, 3] on nav "08047224946 Select Location × Koi Salon, Kalyani Nagar WhatsApp Status ✕ Status…" at bounding box center [428, 23] width 857 height 46
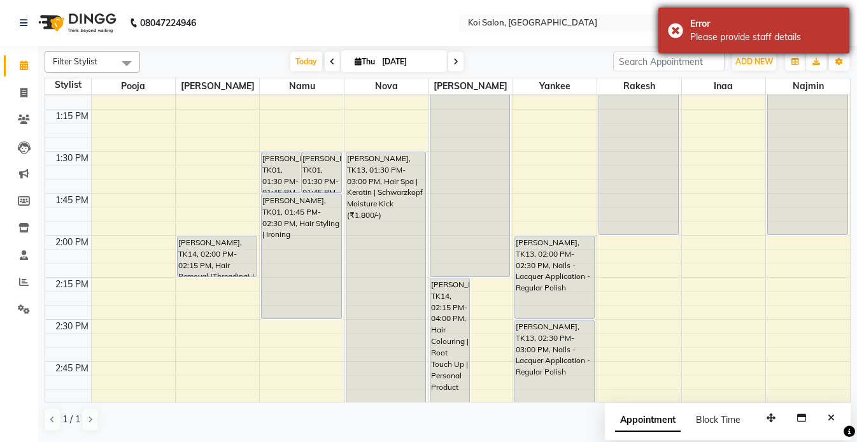
click at [787, 24] on div "Error" at bounding box center [765, 23] width 150 height 13
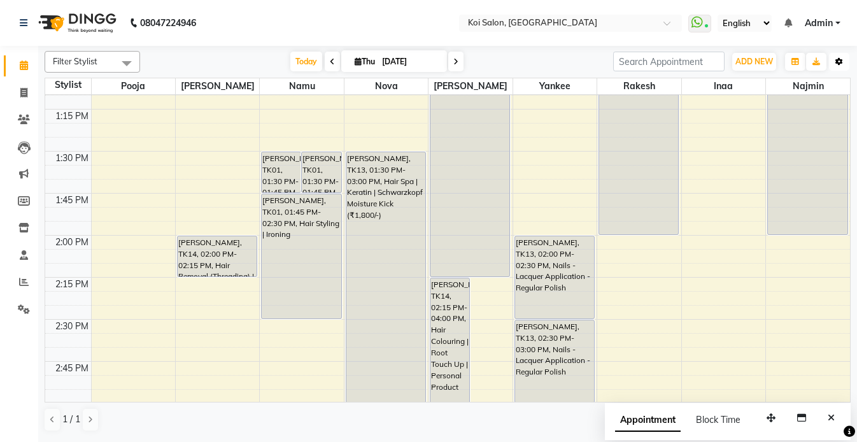
click at [840, 60] on icon "button" at bounding box center [839, 62] width 8 height 8
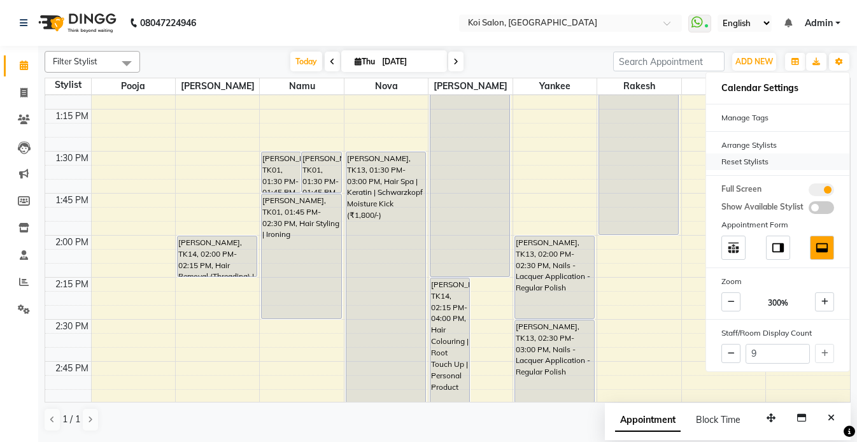
click at [745, 165] on div "Reset Stylists" at bounding box center [777, 161] width 143 height 17
click at [416, 1] on nav "08047224946 Select Location × Koi Salon, Kalyani Nagar WhatsApp Status ✕ Status…" at bounding box center [428, 23] width 857 height 46
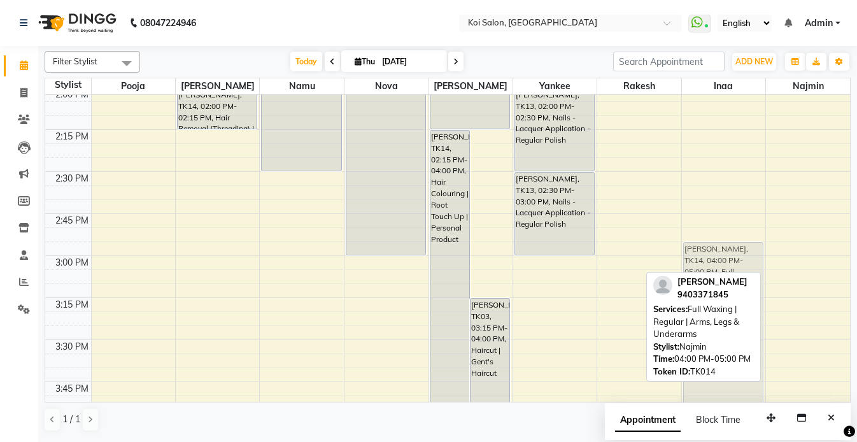
scroll to position [892, 0]
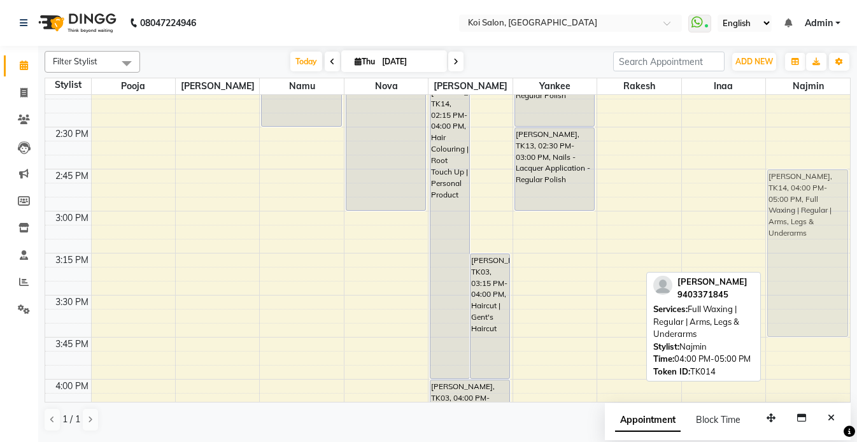
drag, startPoint x: 782, startPoint y: 264, endPoint x: 825, endPoint y: 188, distance: 86.9
click at [825, 188] on div "Rajeshri Jain, TK14, 04:00 PM-05:00 PM, Full Waxing | Regular | Arms, Legs & Un…" at bounding box center [808, 210] width 84 height 2015
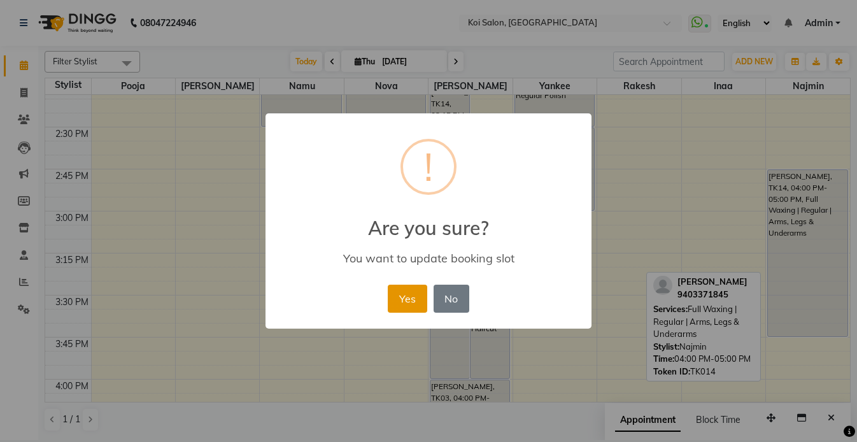
click at [402, 294] on button "Yes" at bounding box center [407, 298] width 39 height 28
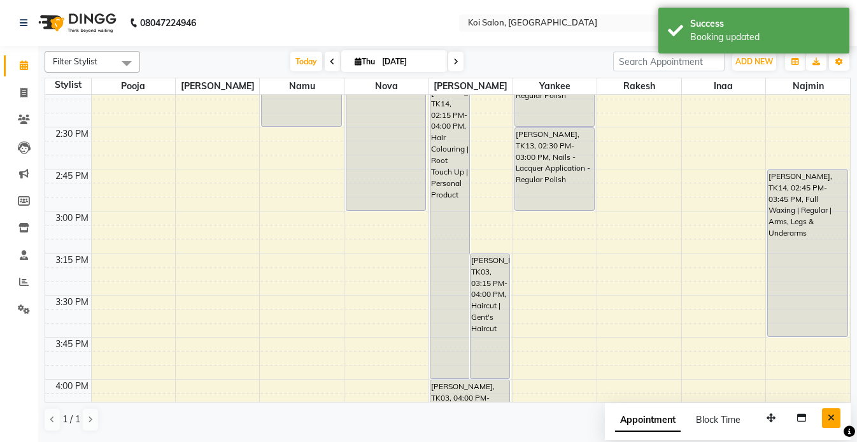
click at [832, 420] on icon "Close" at bounding box center [830, 417] width 7 height 9
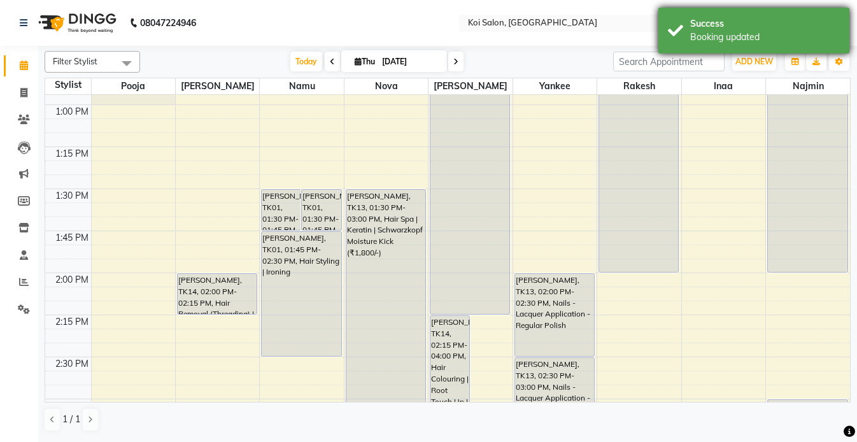
scroll to position [640, 0]
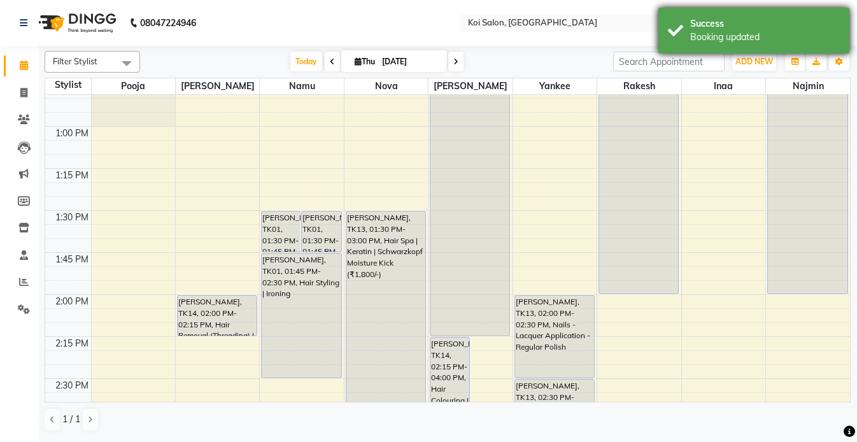
click at [719, 22] on div "Success" at bounding box center [765, 23] width 150 height 13
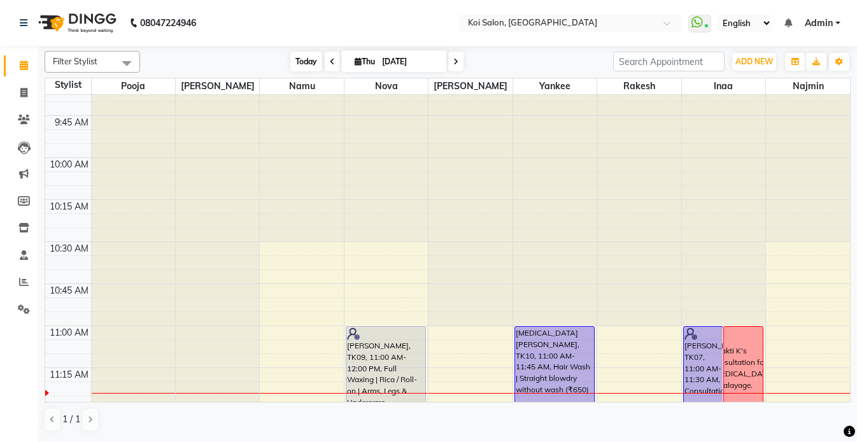
click at [302, 57] on span "Today" at bounding box center [306, 62] width 32 height 20
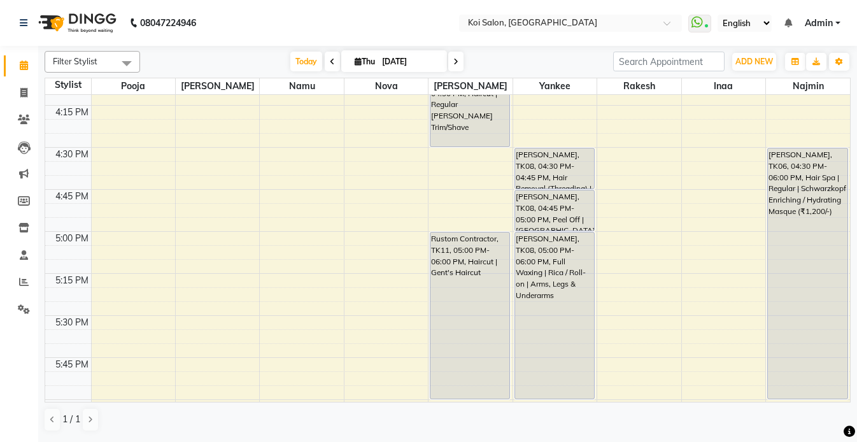
scroll to position [1205, 0]
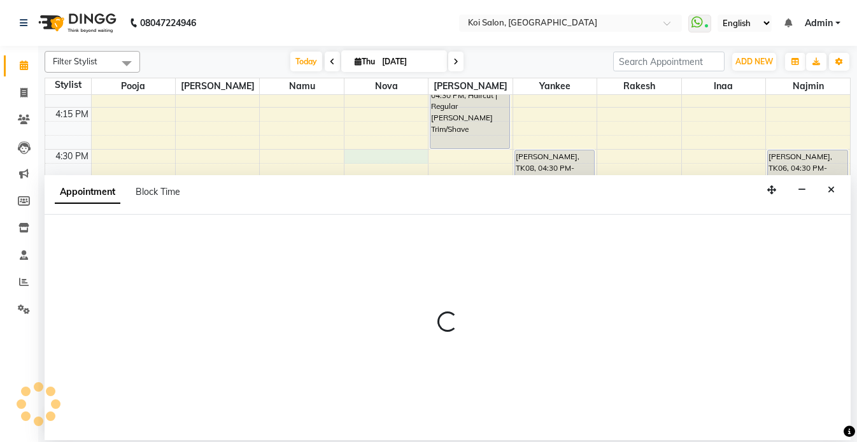
select select "16518"
select select "990"
select select "tentative"
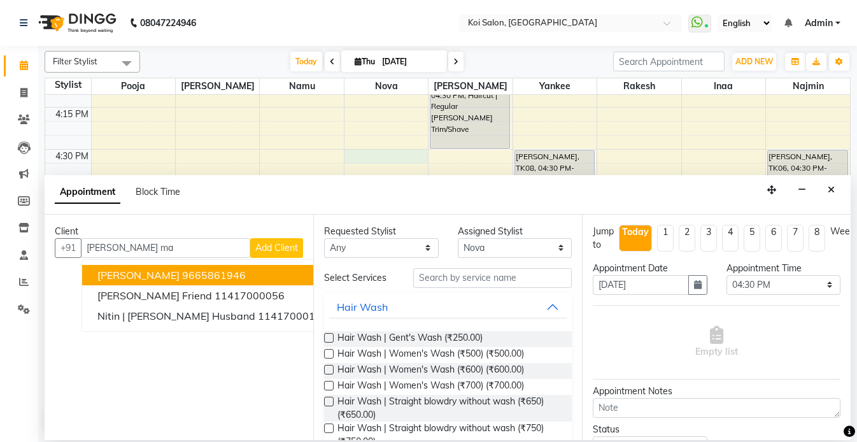
click at [189, 274] on ngb-highlight "9665861946" at bounding box center [214, 275] width 64 height 13
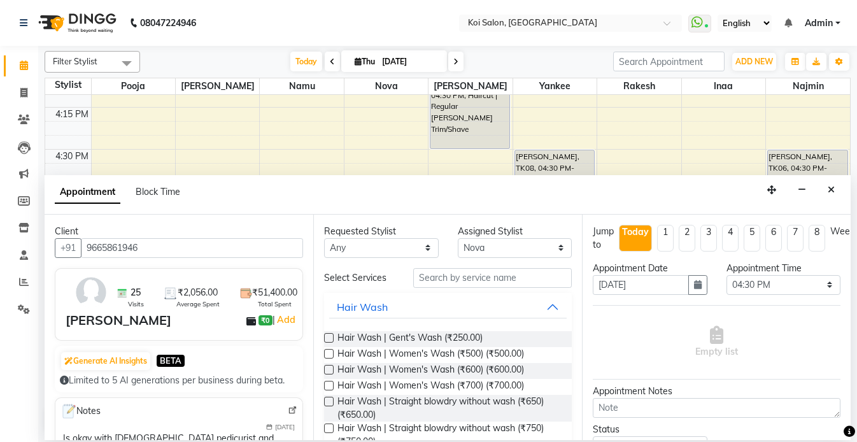
type input "9665861946"
click at [500, 274] on input "text" at bounding box center [492, 278] width 158 height 20
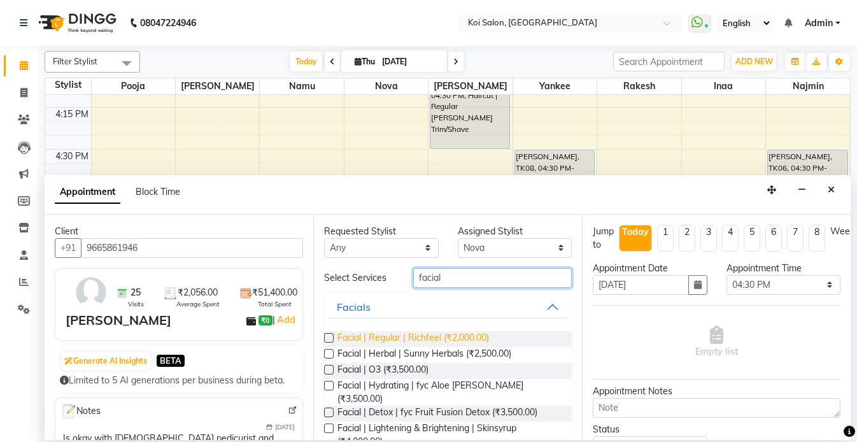
type input "facial"
click at [460, 333] on span "Facial | Regular | Richfeel (₹2,000.00)" at bounding box center [412, 339] width 151 height 16
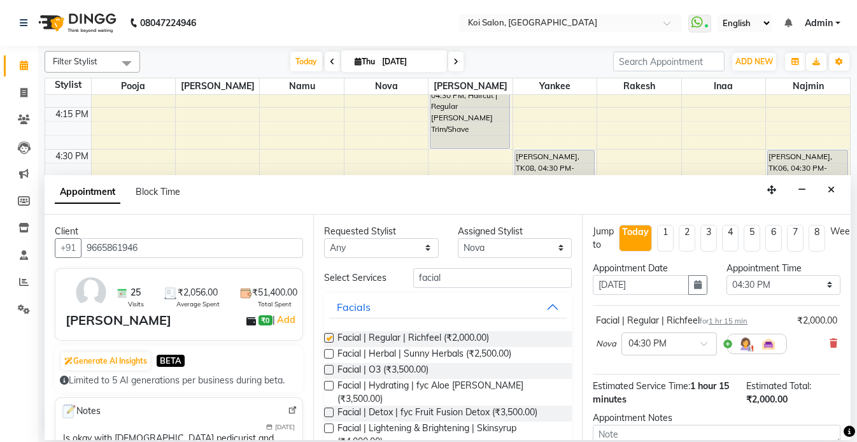
checkbox input "false"
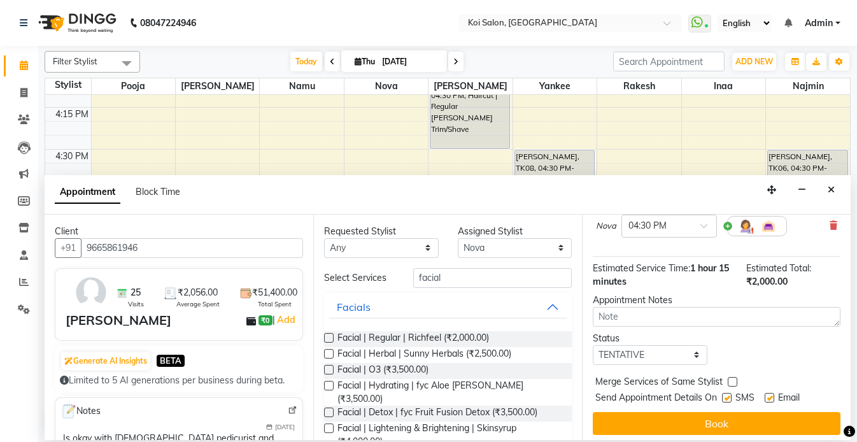
scroll to position [122, 0]
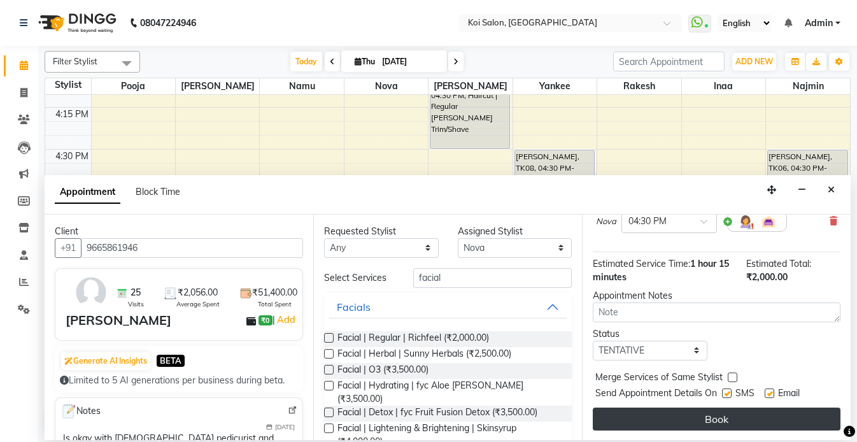
click at [731, 412] on button "Book" at bounding box center [716, 418] width 248 height 23
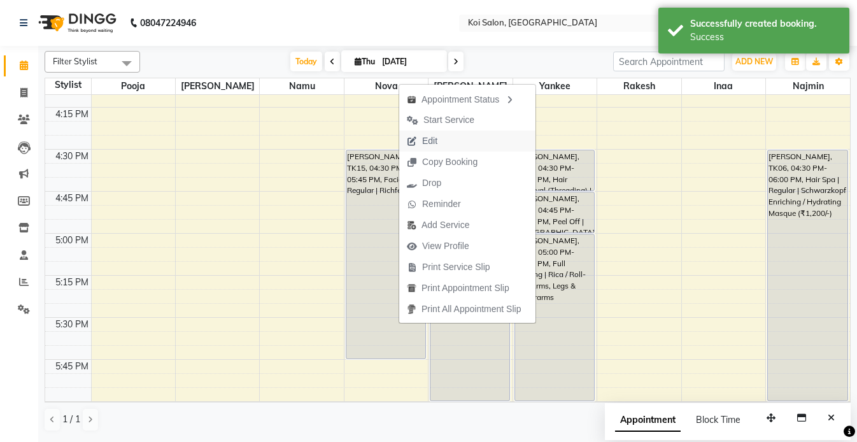
click at [427, 142] on span "Edit" at bounding box center [429, 140] width 15 height 13
select select "tentative"
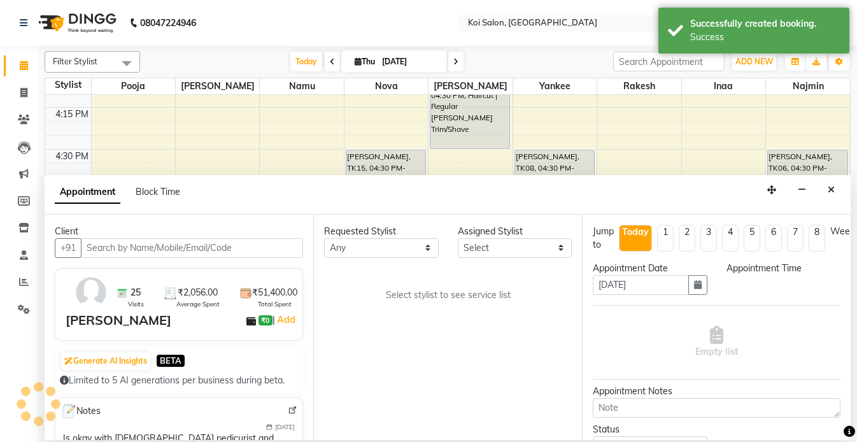
scroll to position [337, 0]
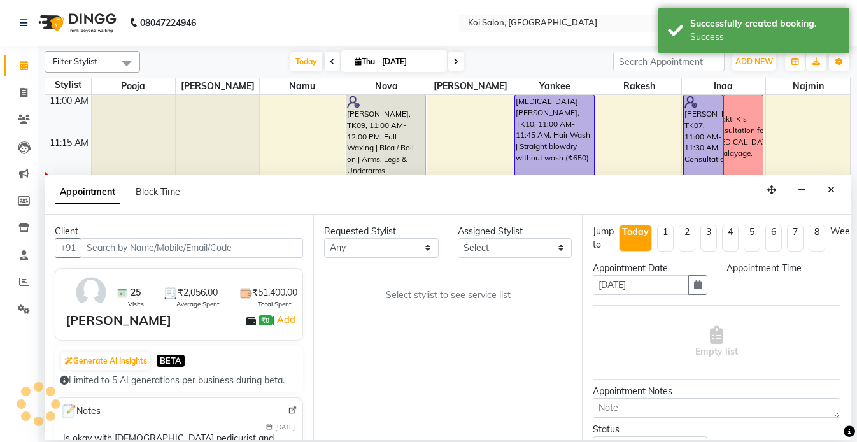
select select "990"
select select "16518"
select select "1406"
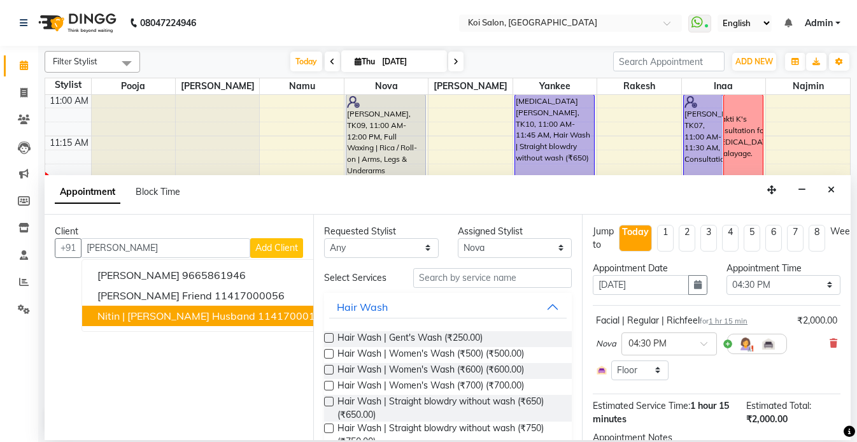
click at [181, 314] on span "Nitin | [PERSON_NAME] Husband" at bounding box center [176, 315] width 158 height 13
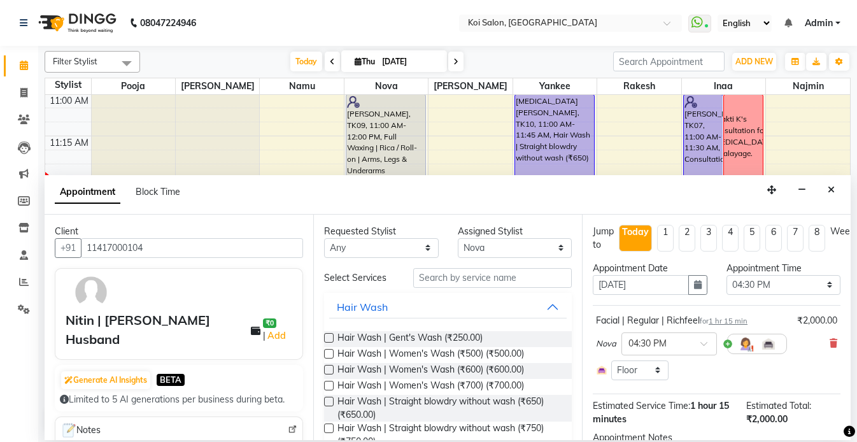
scroll to position [105, 0]
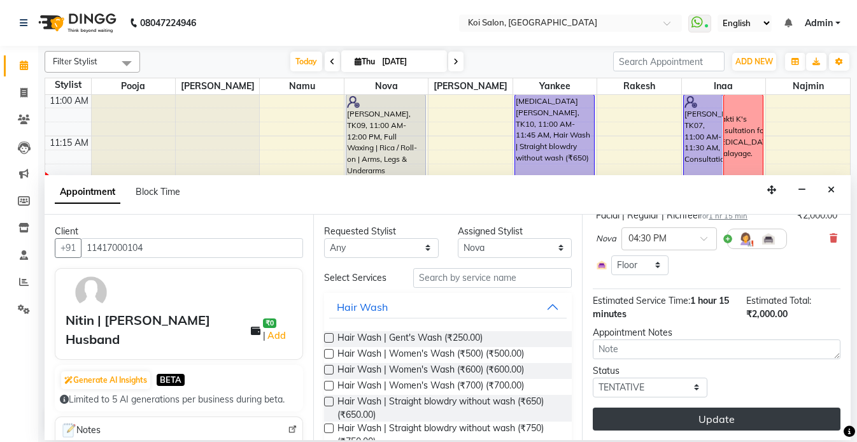
type input "11417000104"
click at [711, 421] on button "Update" at bounding box center [716, 418] width 248 height 23
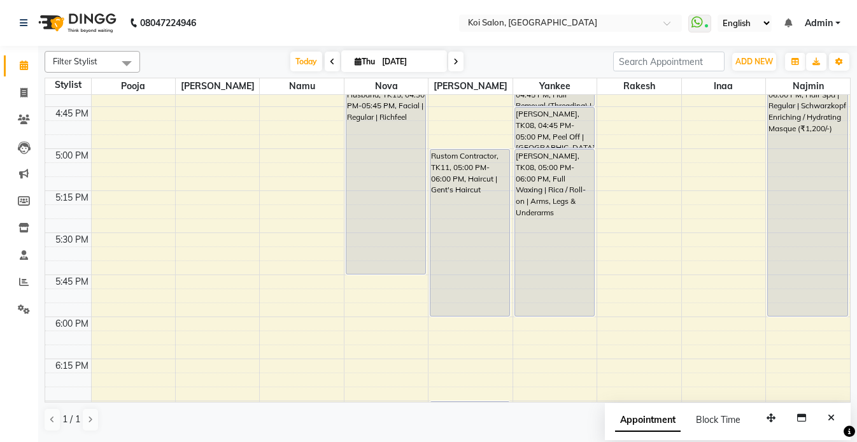
scroll to position [1291, 0]
click at [831, 421] on icon "Close" at bounding box center [830, 417] width 7 height 9
drag, startPoint x: 787, startPoint y: 315, endPoint x: 785, endPoint y: 351, distance: 36.3
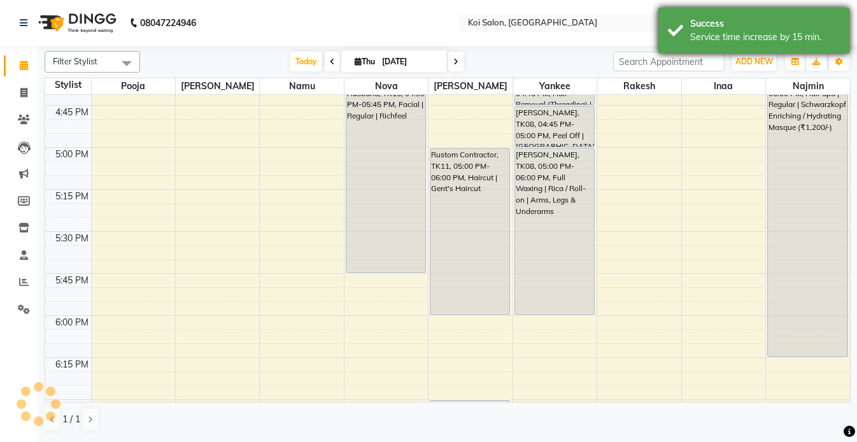
click at [753, 39] on div "Service time increase by 15 min." at bounding box center [765, 37] width 150 height 13
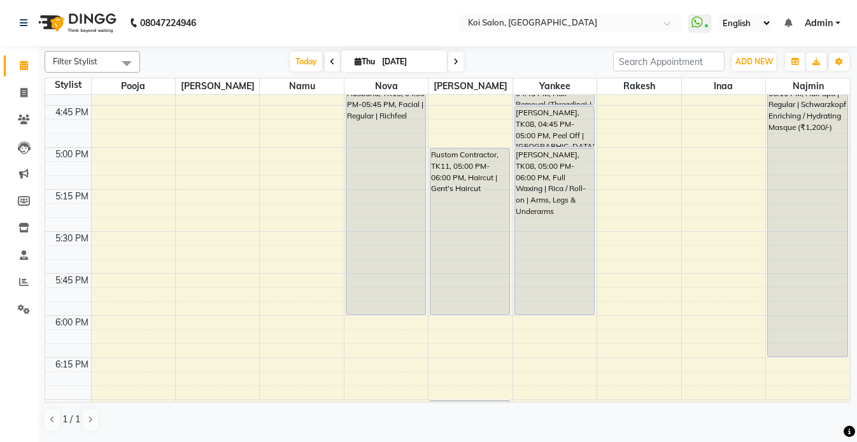
drag, startPoint x: 400, startPoint y: 269, endPoint x: 400, endPoint y: 307, distance: 38.2
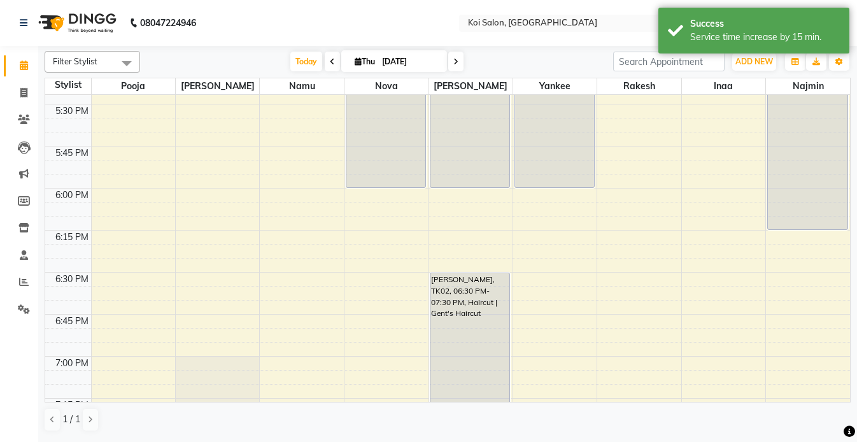
scroll to position [1420, 0]
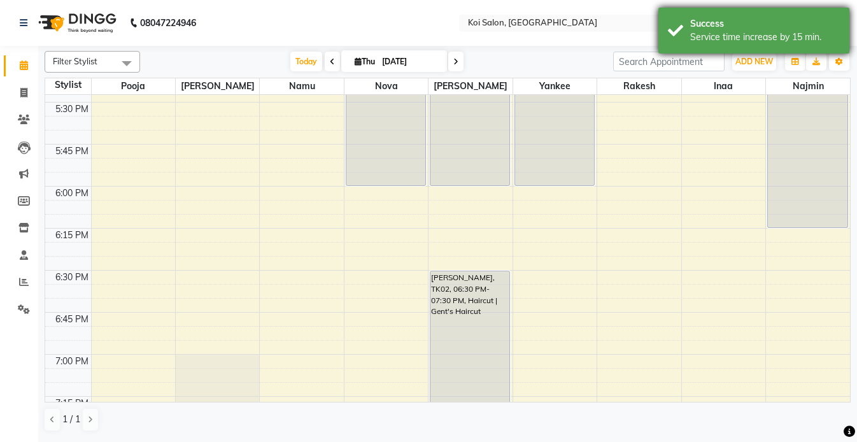
click at [701, 33] on div "Service time increase by 15 min." at bounding box center [765, 37] width 150 height 13
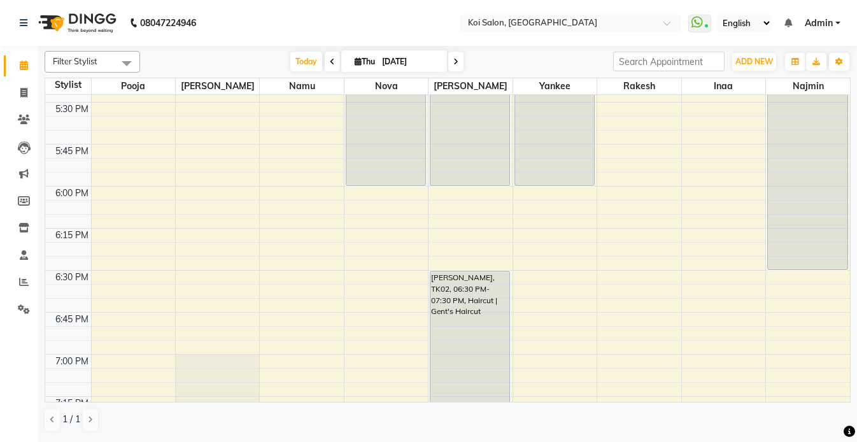
drag, startPoint x: 788, startPoint y: 227, endPoint x: 788, endPoint y: 265, distance: 38.2
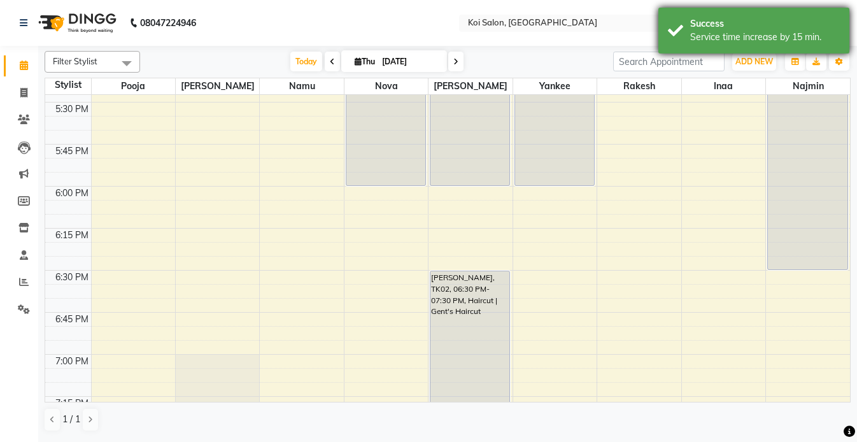
click at [721, 21] on div "Success" at bounding box center [765, 23] width 150 height 13
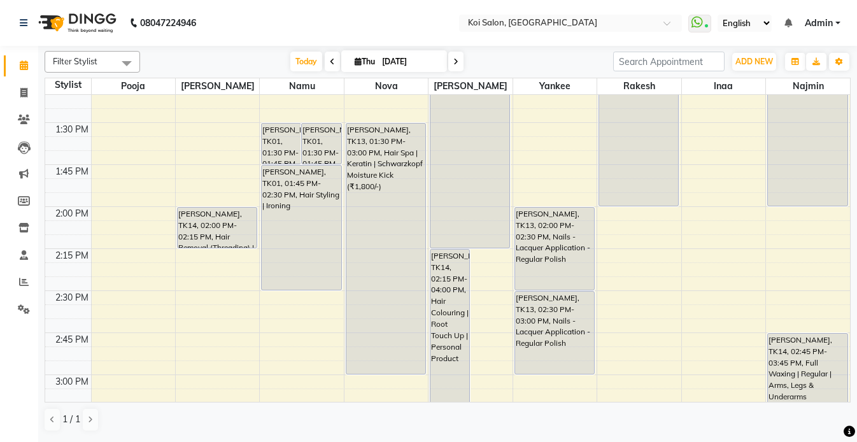
scroll to position [725, 0]
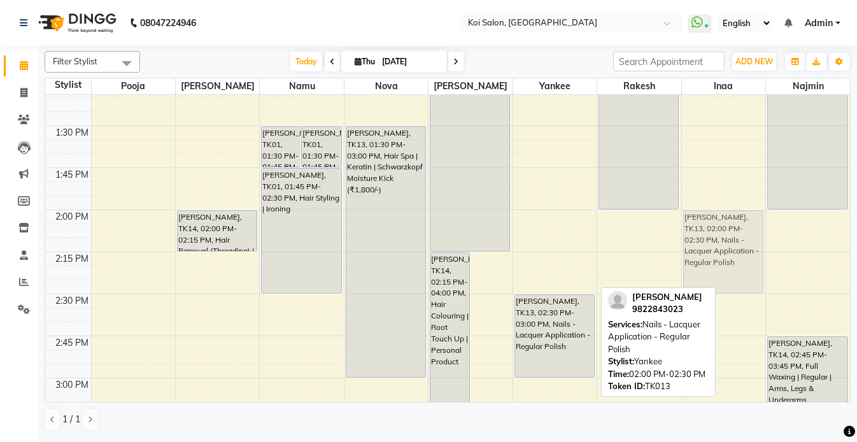
drag, startPoint x: 556, startPoint y: 244, endPoint x: 686, endPoint y: 246, distance: 130.5
click at [694, 246] on tr "Hema Agarwal, TK12, 11:30 AM-11:45 AM, Hair Removal (Threading) | Eyebrows + Up…" at bounding box center [447, 377] width 804 height 2015
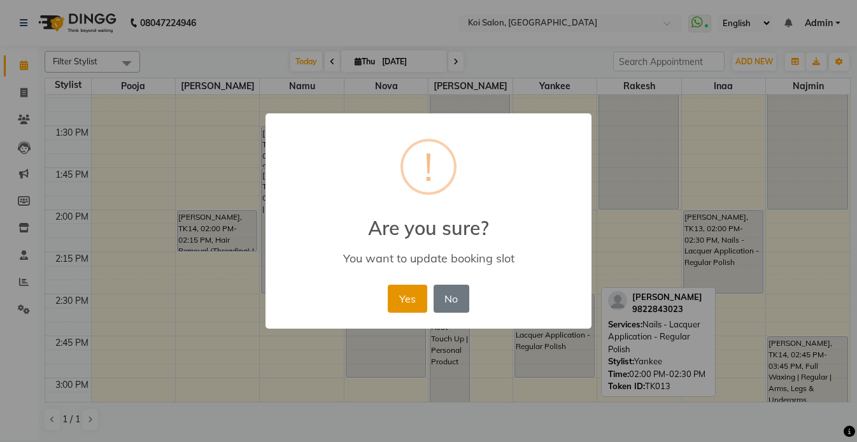
click at [401, 297] on button "Yes" at bounding box center [407, 298] width 39 height 28
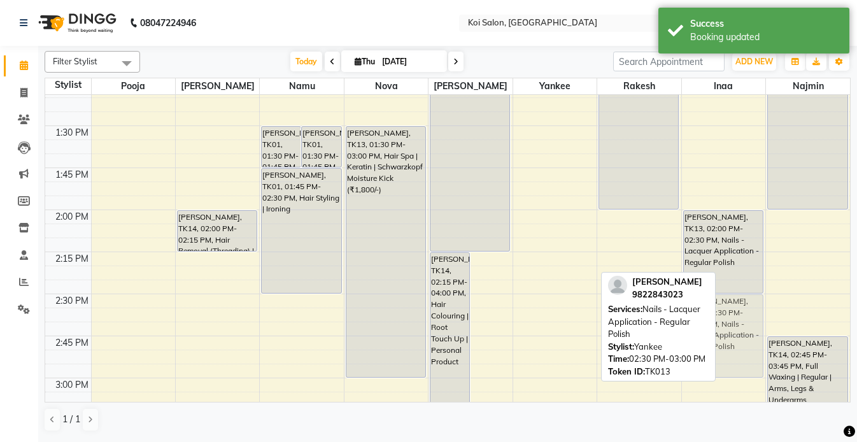
drag, startPoint x: 545, startPoint y: 321, endPoint x: 700, endPoint y: 326, distance: 154.7
click at [700, 326] on div "Filter Stylist Select All Harsha Inaa Najmin Namu Nova Pooja Rakesh Shanky Yank…" at bounding box center [448, 241] width 806 height 391
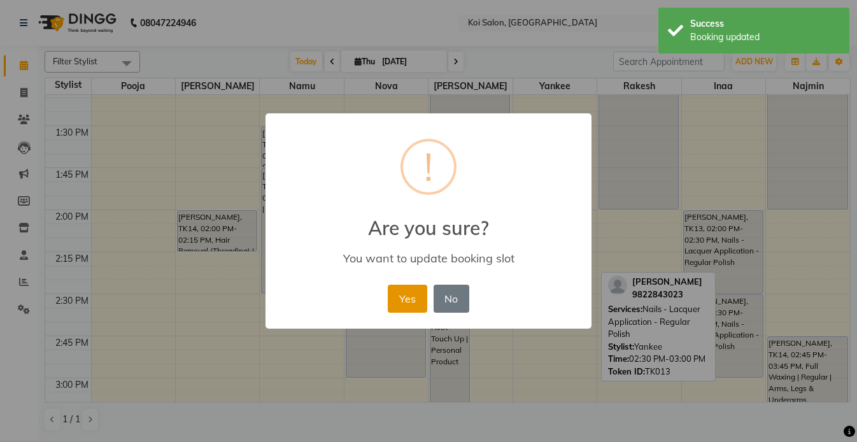
click at [409, 300] on button "Yes" at bounding box center [407, 298] width 39 height 28
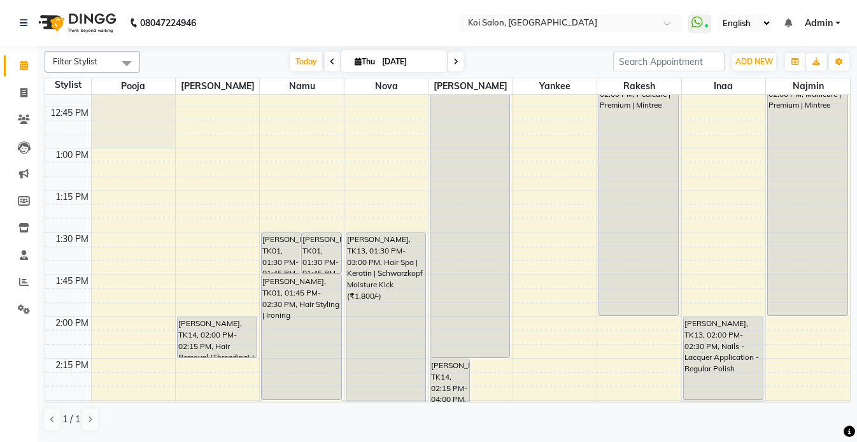
scroll to position [550, 0]
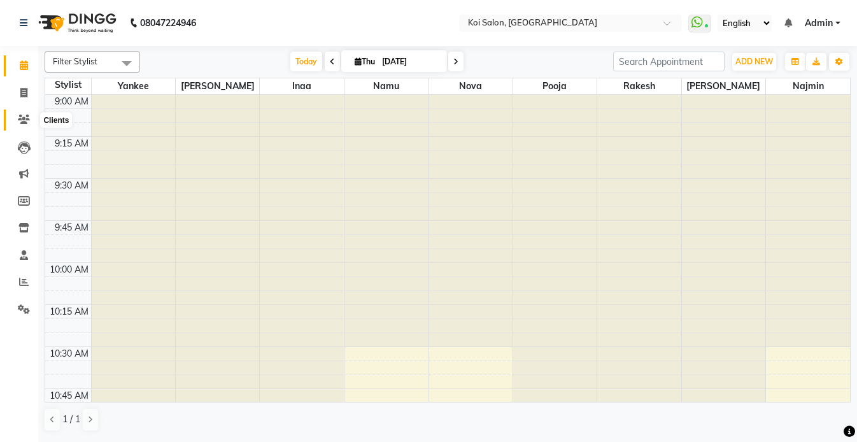
click at [25, 115] on icon at bounding box center [24, 120] width 12 height 10
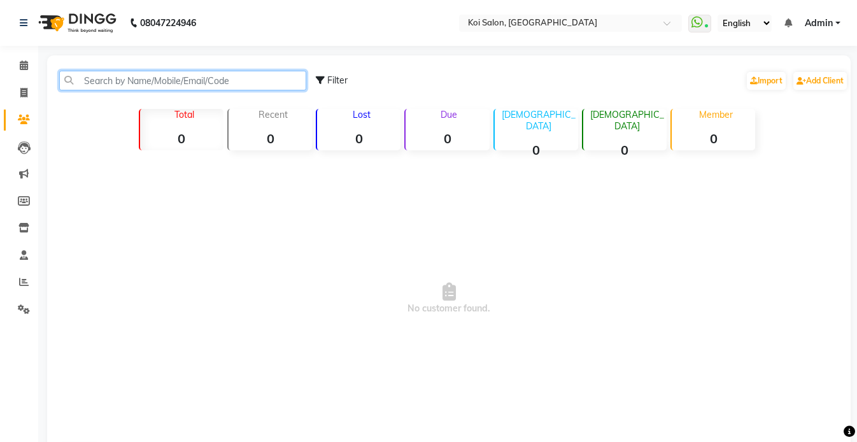
click at [179, 89] on input "text" at bounding box center [182, 81] width 247 height 20
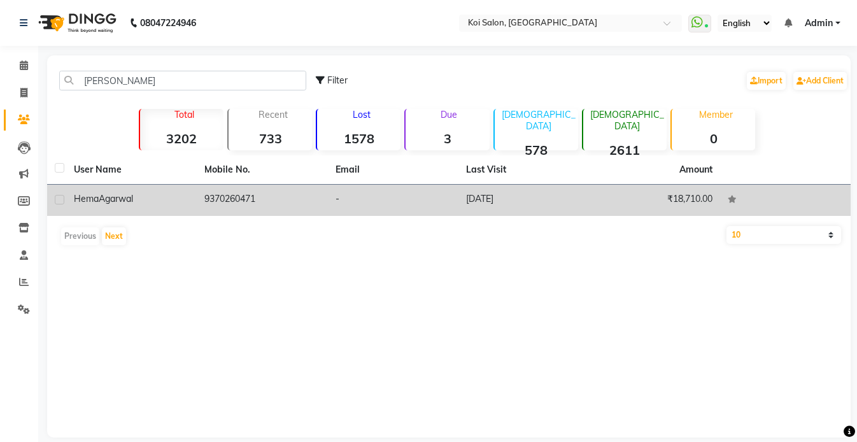
click at [159, 201] on div "[PERSON_NAME]" at bounding box center [131, 198] width 115 height 13
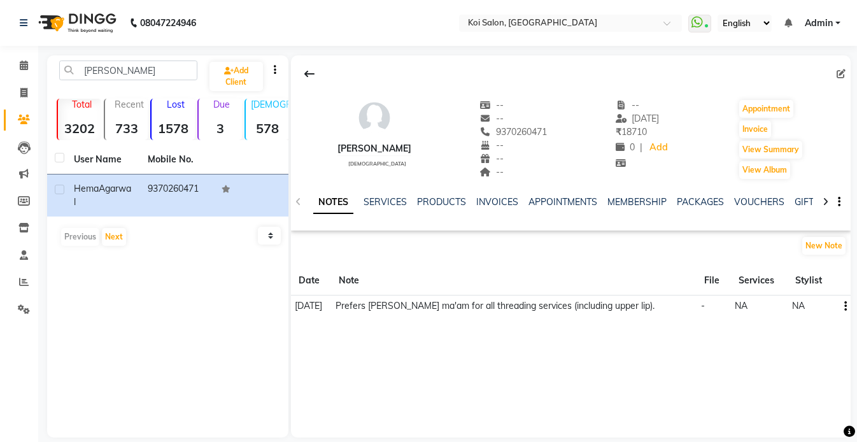
click at [138, 80] on div "[PERSON_NAME] Add Client" at bounding box center [168, 75] width 236 height 30
click at [126, 64] on input "[PERSON_NAME]" at bounding box center [128, 70] width 138 height 20
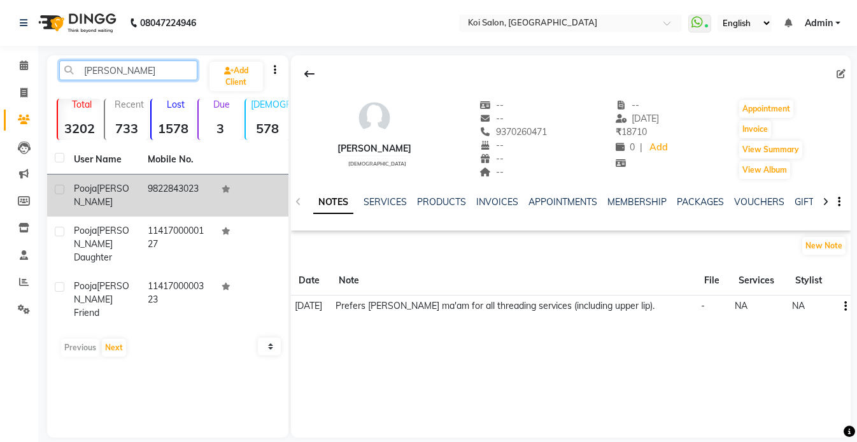
type input "[PERSON_NAME]"
click at [121, 192] on span "[PERSON_NAME]" at bounding box center [101, 195] width 55 height 25
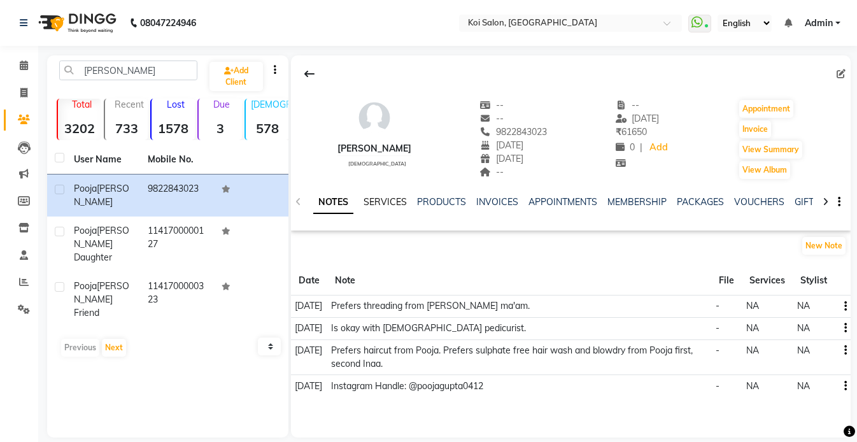
click at [380, 200] on link "SERVICES" at bounding box center [384, 201] width 43 height 11
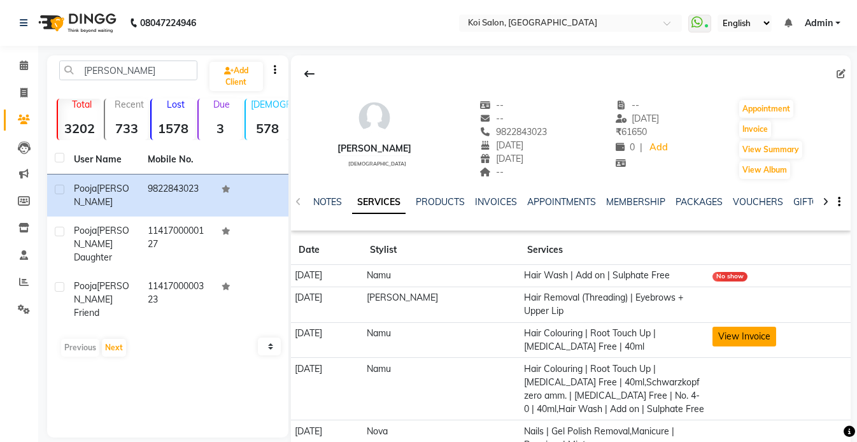
scroll to position [69, 0]
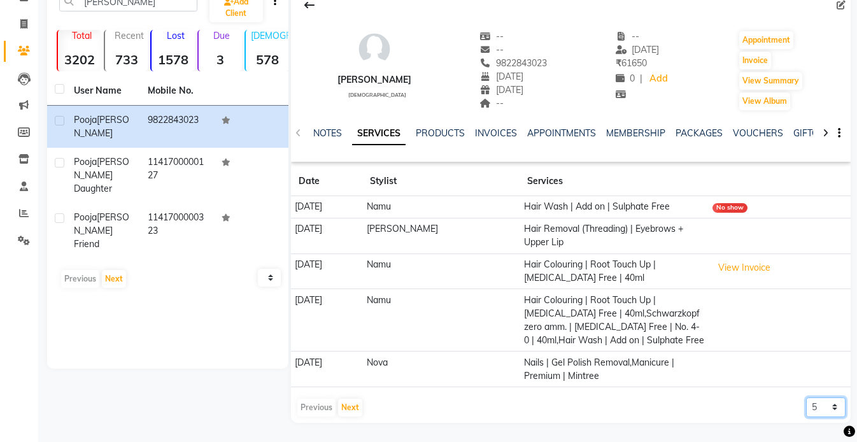
click at [823, 408] on select "5 10 50 100 500" at bounding box center [825, 407] width 39 height 20
select select "500"
click at [806, 397] on select "5 10 50 100 500" at bounding box center [825, 407] width 39 height 20
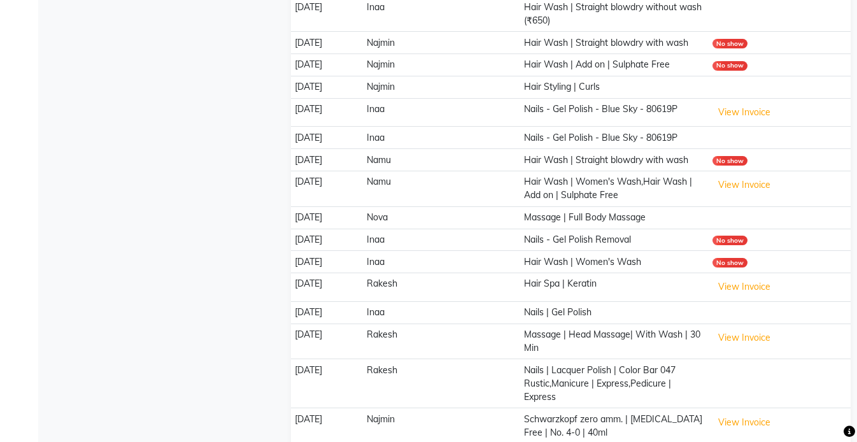
scroll to position [683, 0]
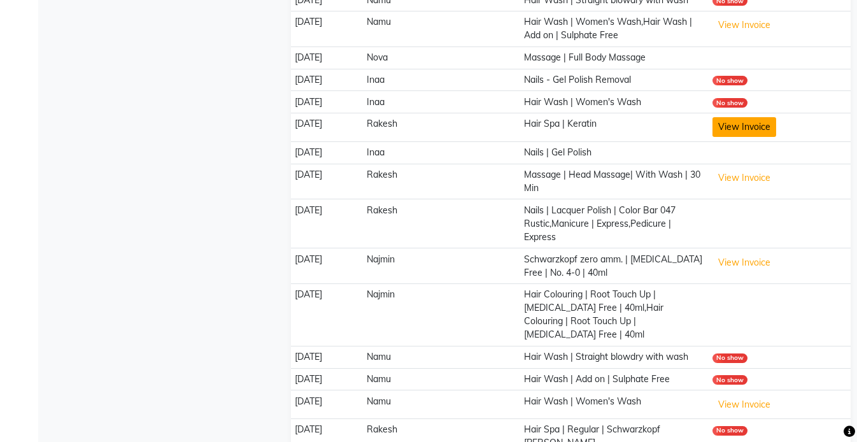
click at [738, 128] on button "View Invoice" at bounding box center [744, 127] width 64 height 20
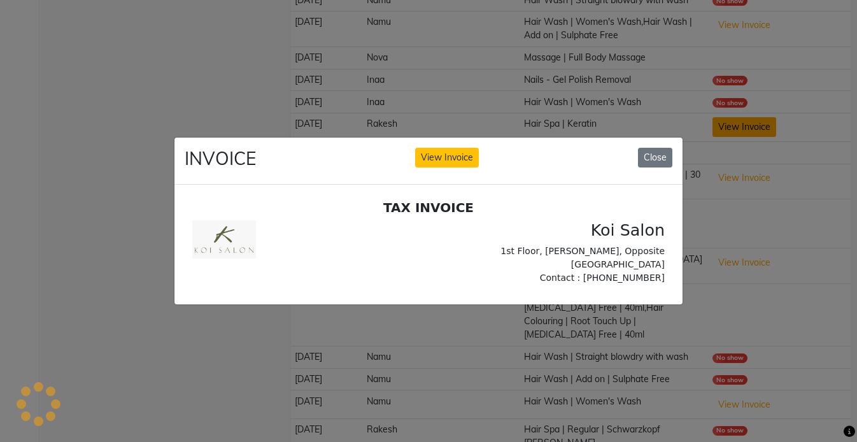
scroll to position [0, 0]
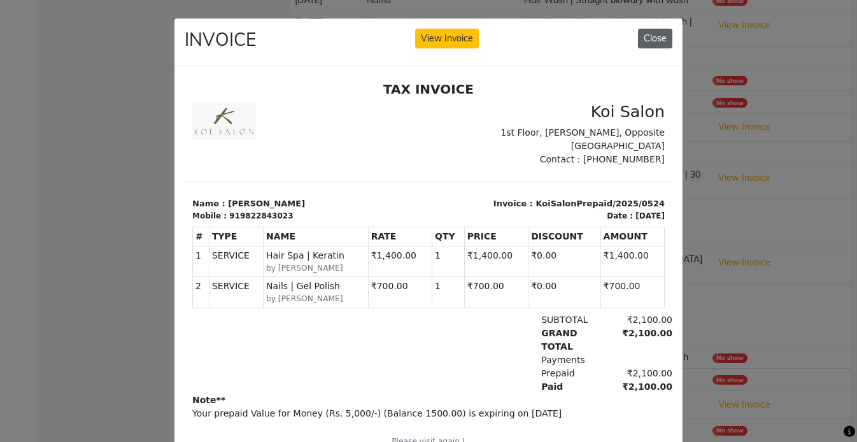
click at [654, 36] on button "Close" at bounding box center [655, 39] width 34 height 20
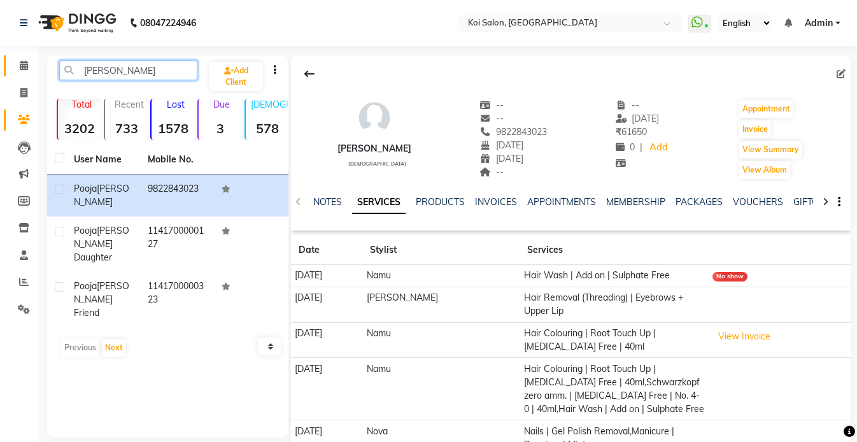
drag, startPoint x: 153, startPoint y: 76, endPoint x: 4, endPoint y: 73, distance: 148.9
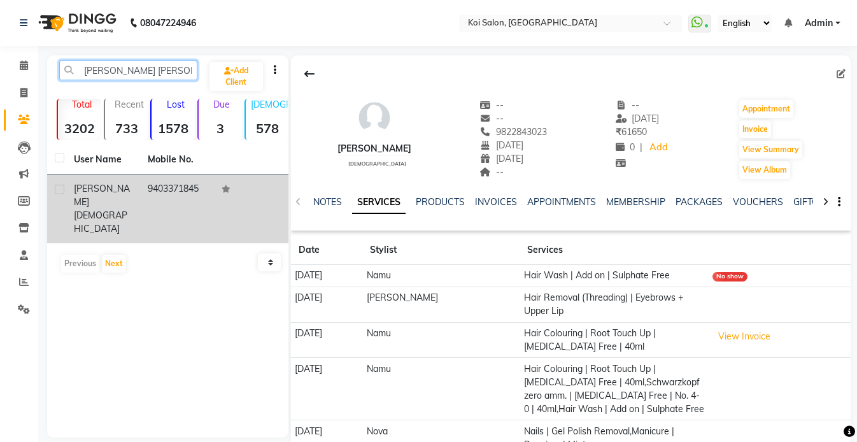
type input "[PERSON_NAME] [PERSON_NAME]"
click at [120, 195] on td "[PERSON_NAME]" at bounding box center [103, 208] width 74 height 69
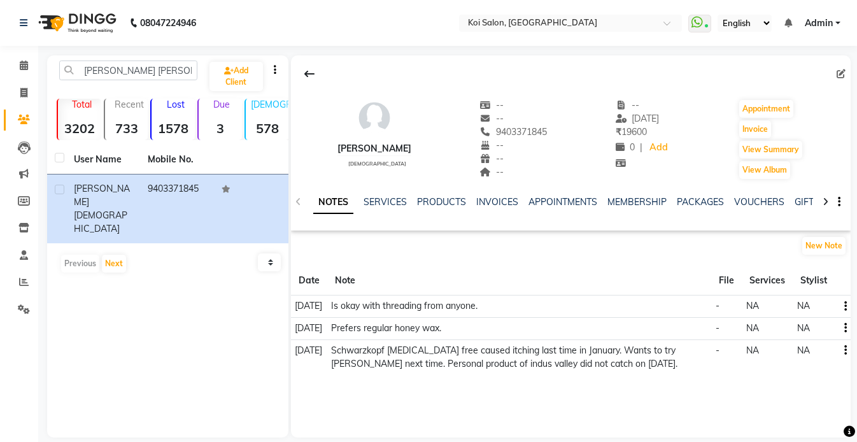
click at [345, 156] on div "[PERSON_NAME] [DEMOGRAPHIC_DATA]" at bounding box center [374, 139] width 74 height 81
click at [834, 246] on button "New Note" at bounding box center [823, 246] width 43 height 18
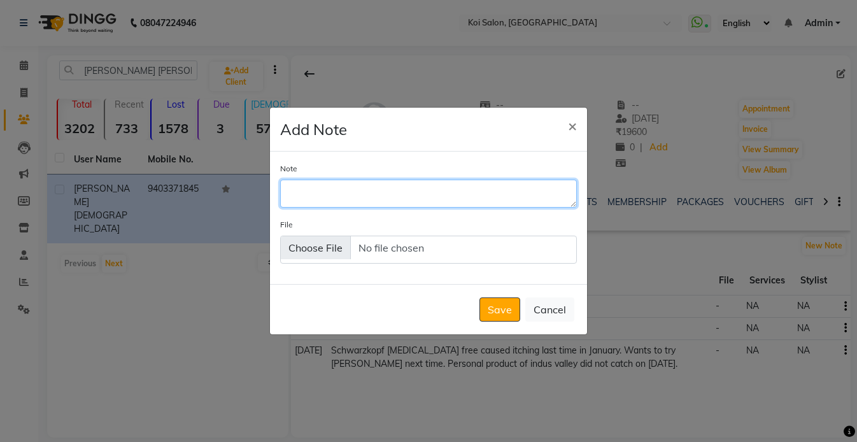
click at [405, 198] on textarea "Note" at bounding box center [428, 193] width 297 height 28
type textarea "Prefers Shankar for all hair services."
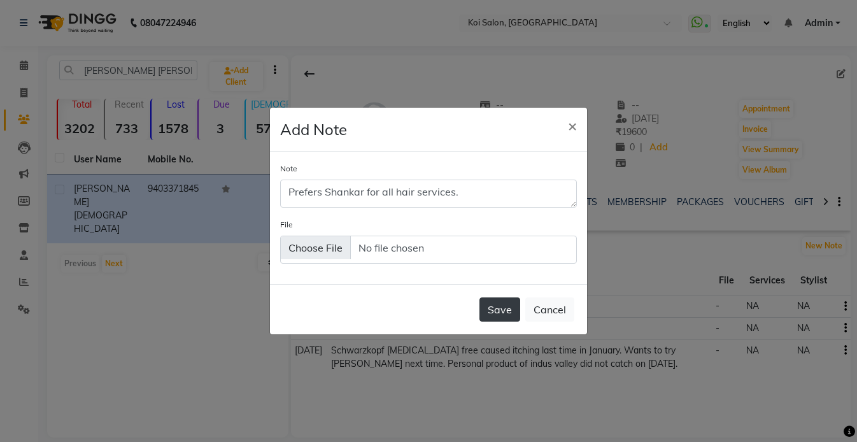
click at [505, 313] on button "Save" at bounding box center [499, 309] width 41 height 24
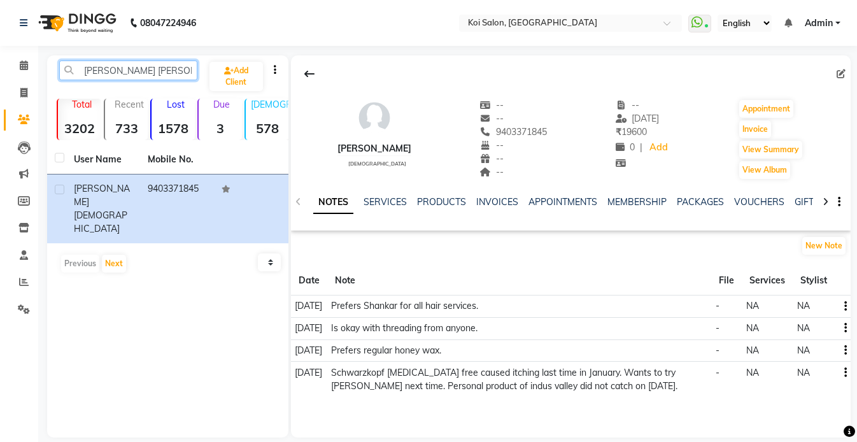
click at [169, 69] on input "[PERSON_NAME] [PERSON_NAME]" at bounding box center [128, 70] width 138 height 20
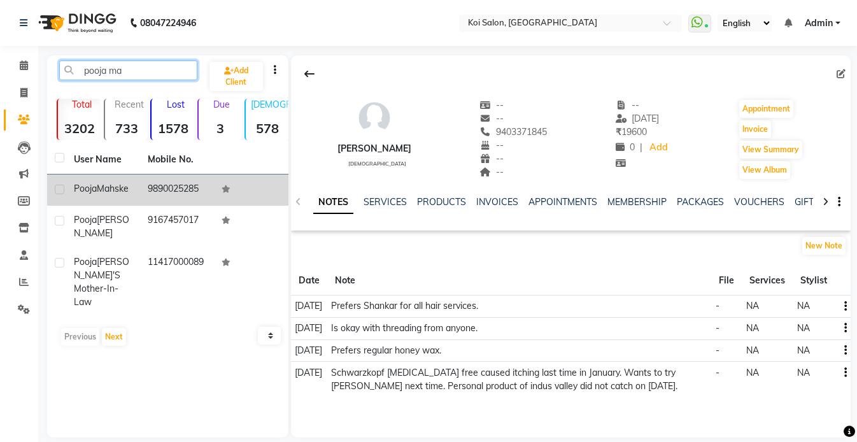
type input "pooja ma"
click at [107, 178] on td "[PERSON_NAME]" at bounding box center [103, 189] width 74 height 31
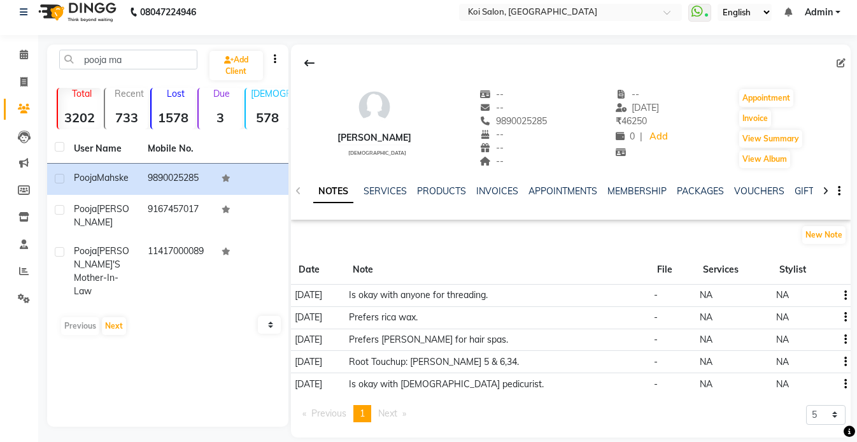
scroll to position [25, 0]
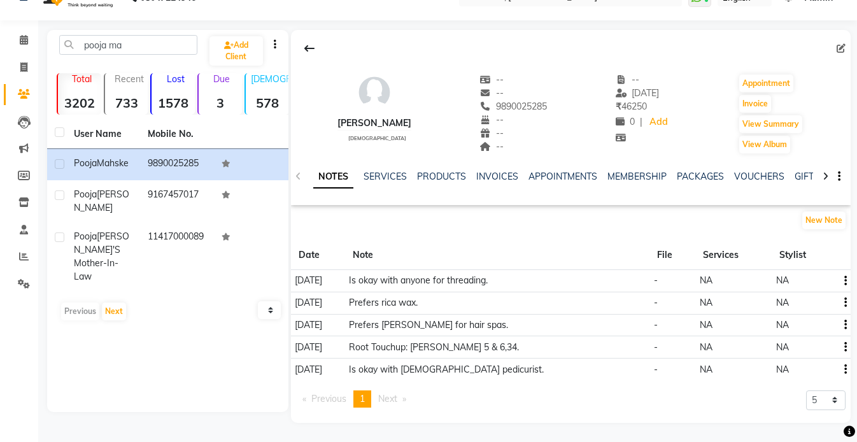
click at [844, 347] on icon "button" at bounding box center [845, 347] width 3 height 1
click at [806, 345] on div "Edit" at bounding box center [814, 347] width 20 height 16
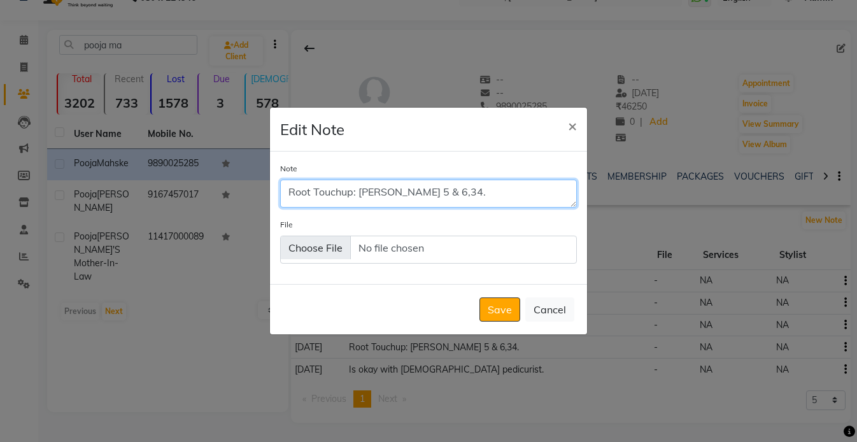
click at [403, 196] on textarea "Root Touchup: [PERSON_NAME] 5 & 6,34." at bounding box center [428, 193] width 297 height 28
type textarea "Root touchup: Personal product."
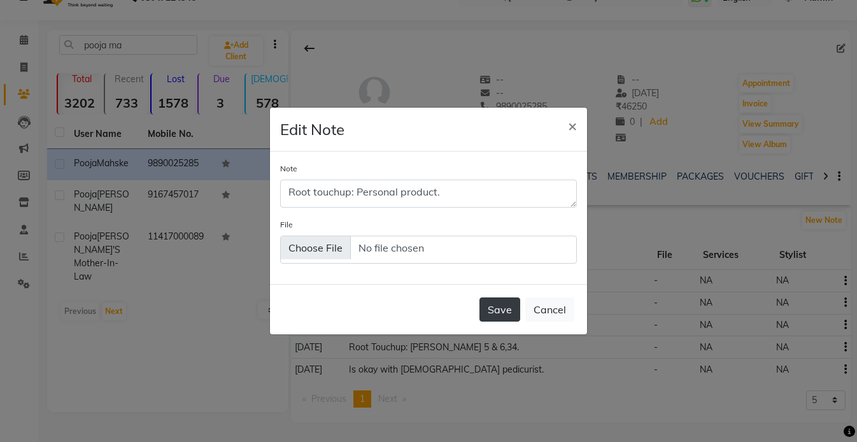
click at [505, 316] on button "Save" at bounding box center [499, 309] width 41 height 24
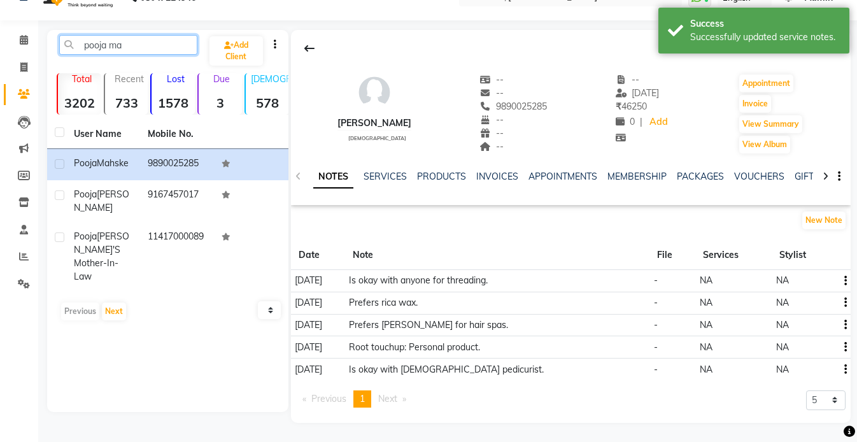
click at [165, 54] on input "pooja ma" at bounding box center [128, 45] width 138 height 20
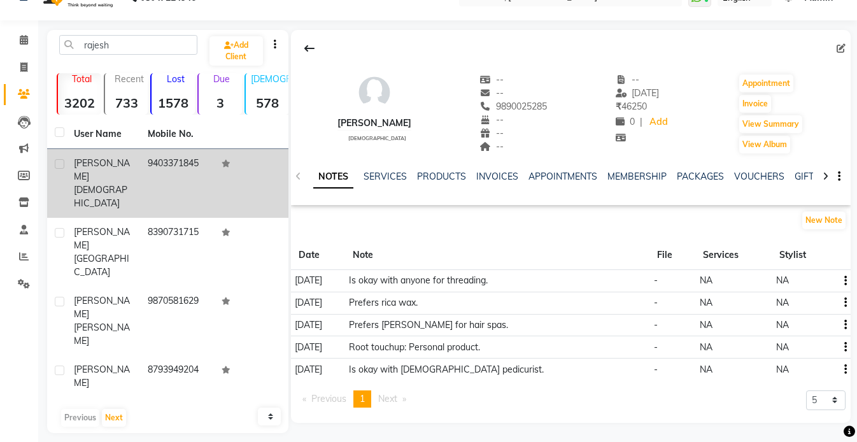
click at [118, 184] on span "[DEMOGRAPHIC_DATA]" at bounding box center [100, 196] width 53 height 25
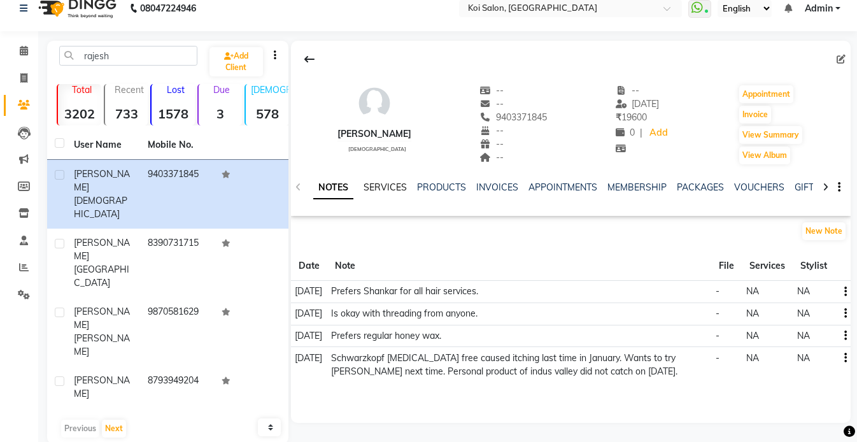
click at [390, 184] on link "SERVICES" at bounding box center [384, 186] width 43 height 11
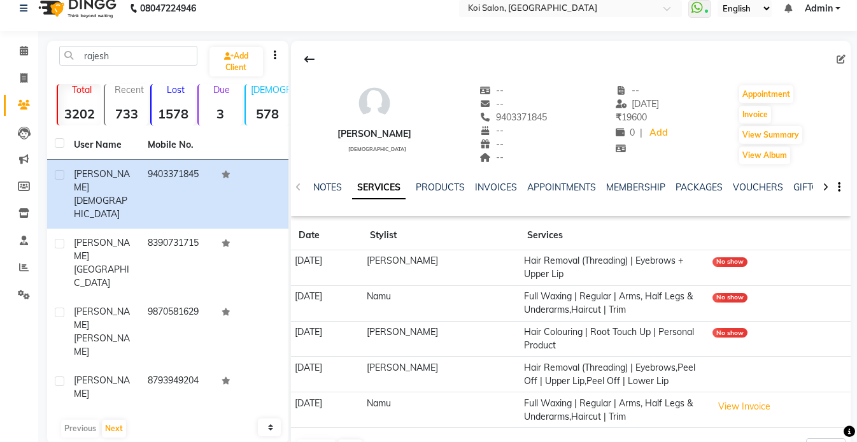
scroll to position [55, 0]
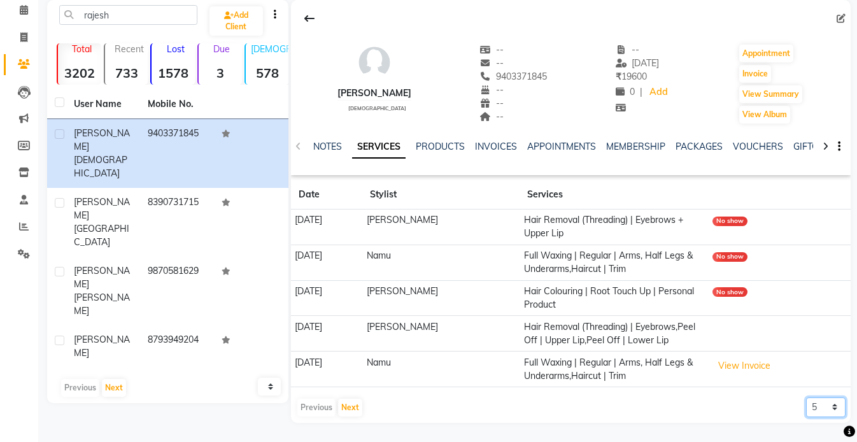
click at [826, 414] on select "5 10 50 100 500" at bounding box center [825, 407] width 39 height 20
click at [326, 151] on link "NOTES" at bounding box center [327, 146] width 29 height 11
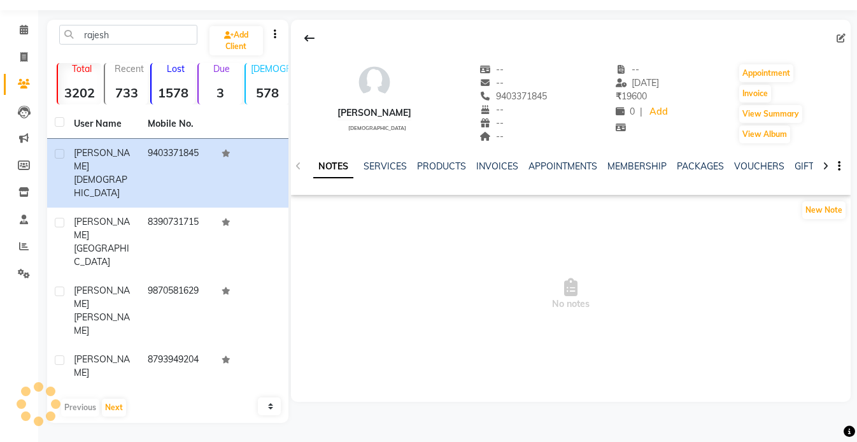
scroll to position [15, 0]
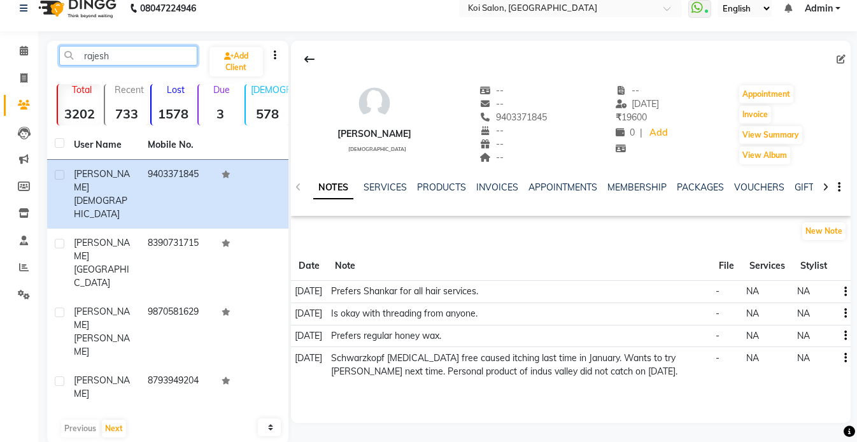
click at [129, 62] on input "rajesh" at bounding box center [128, 56] width 138 height 20
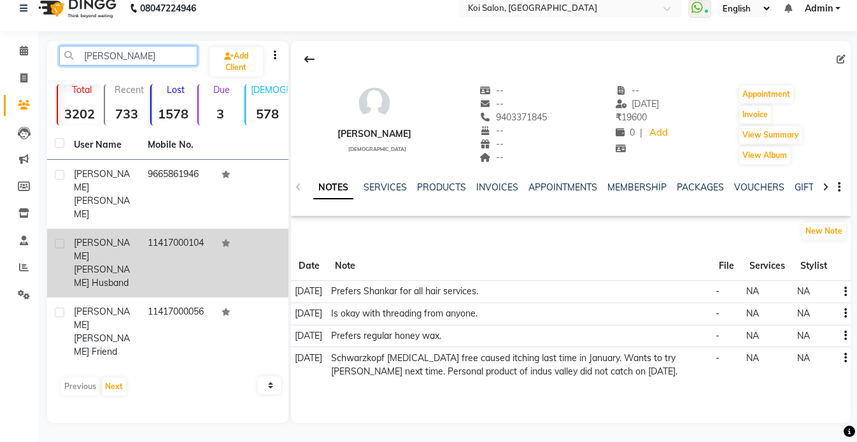
type input "[PERSON_NAME]"
click at [112, 238] on div "[PERSON_NAME] Husband" at bounding box center [103, 262] width 59 height 53
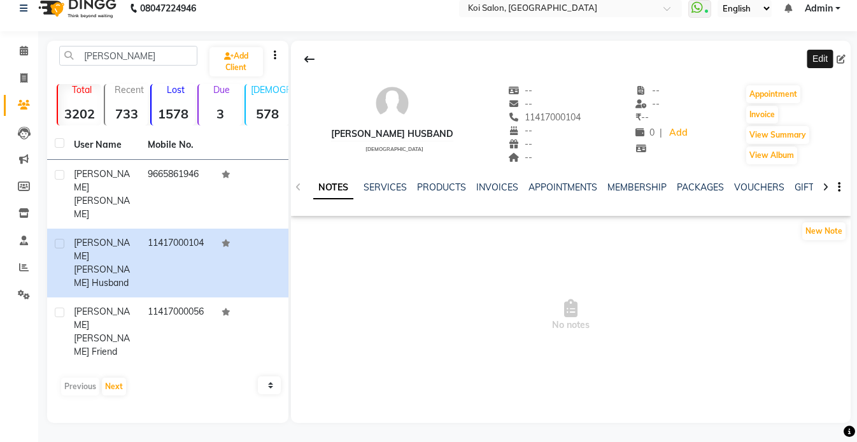
click at [842, 59] on icon at bounding box center [840, 59] width 9 height 9
select select "22"
select select "[DEMOGRAPHIC_DATA]"
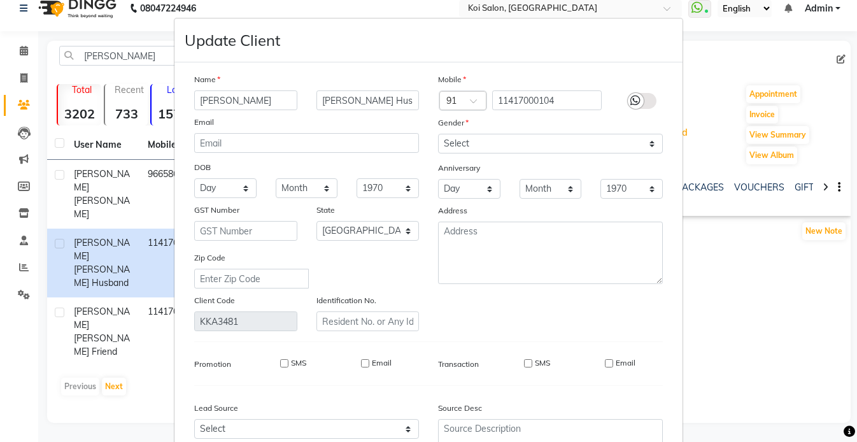
click at [221, 102] on input "[PERSON_NAME]" at bounding box center [245, 100] width 103 height 20
type input "Nitin"
click at [323, 99] on input "[PERSON_NAME] Husband" at bounding box center [367, 100] width 103 height 20
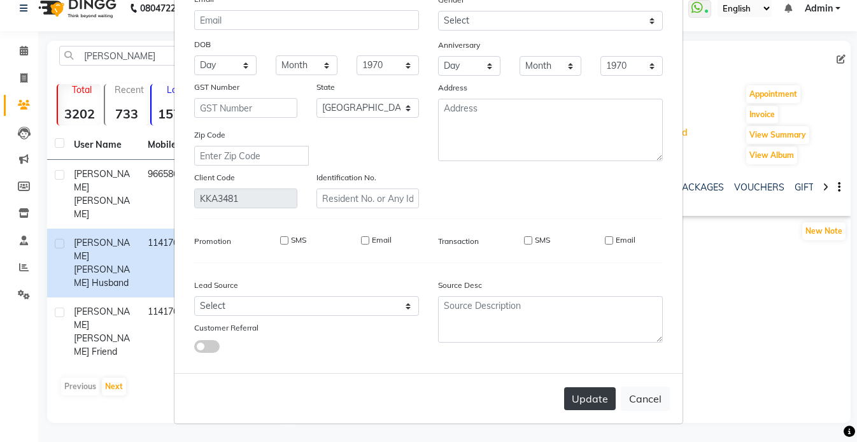
type input "| [PERSON_NAME] Husband"
click at [599, 397] on button "Update" at bounding box center [590, 398] width 52 height 23
select select
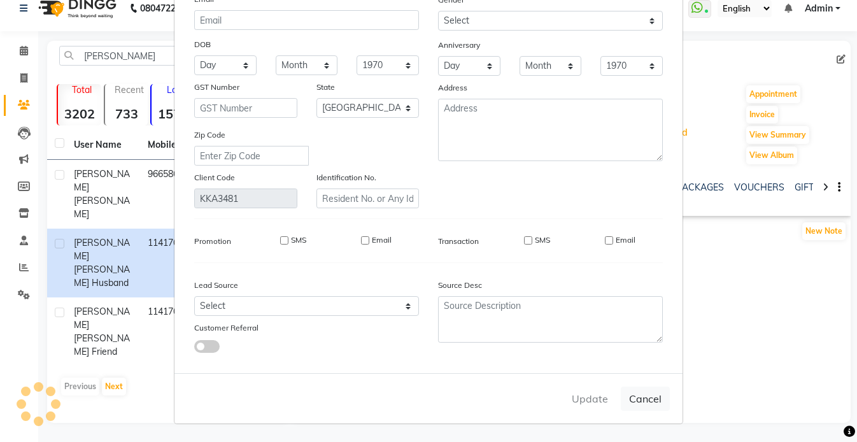
select select "null"
select select
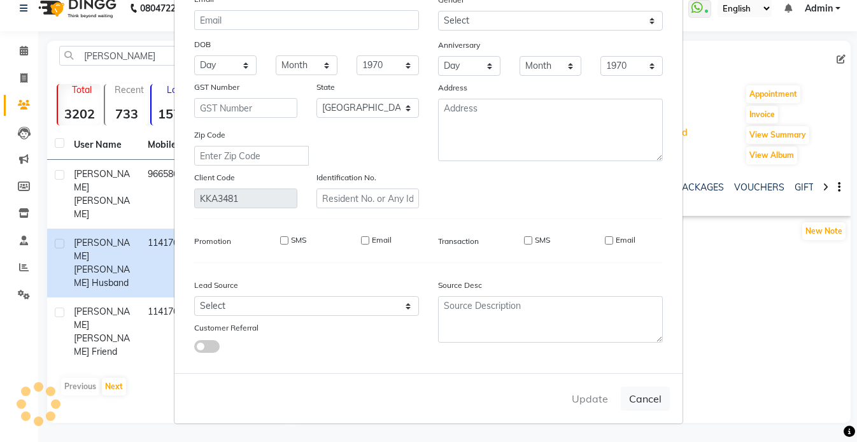
checkbox input "false"
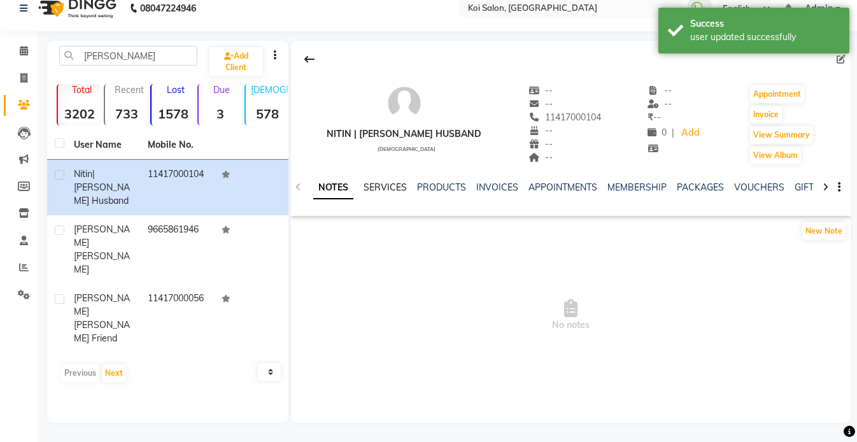
click at [385, 182] on link "SERVICES" at bounding box center [384, 186] width 43 height 11
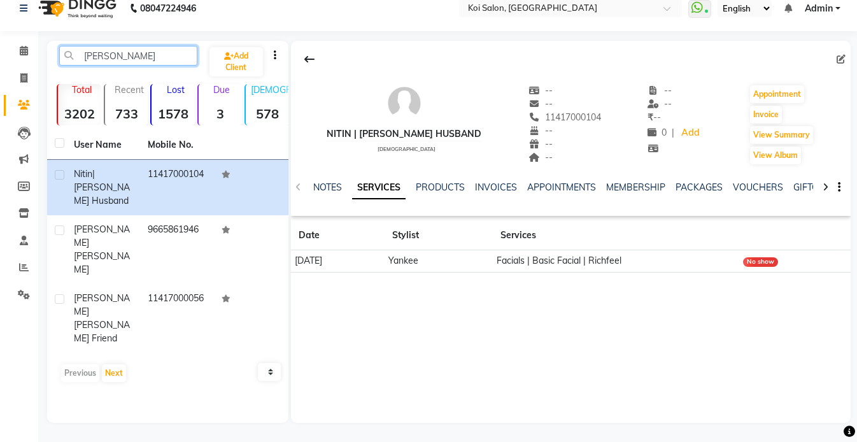
click at [145, 59] on input "[PERSON_NAME]" at bounding box center [128, 56] width 138 height 20
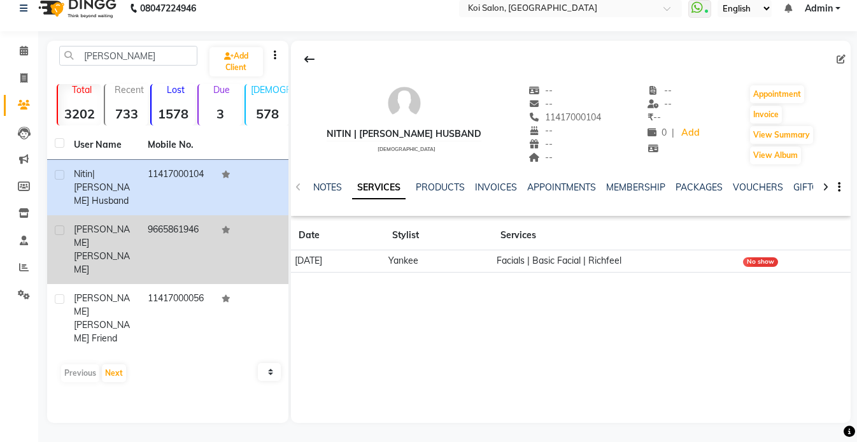
click at [102, 250] on span "[PERSON_NAME]" at bounding box center [102, 262] width 56 height 25
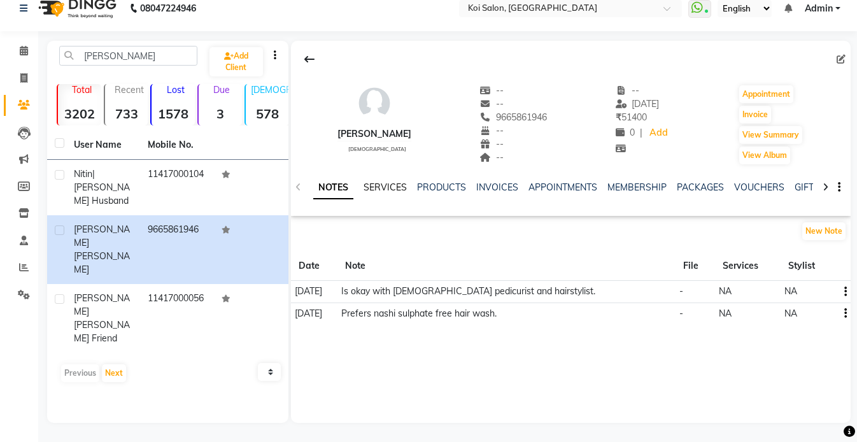
click at [387, 185] on link "SERVICES" at bounding box center [384, 186] width 43 height 11
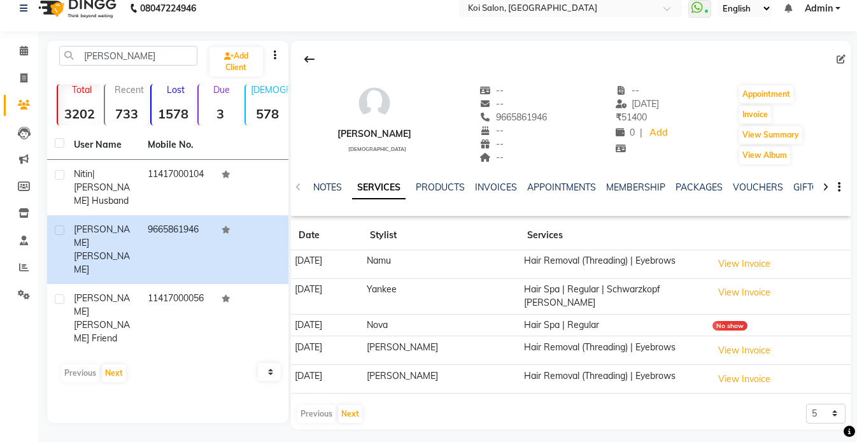
scroll to position [21, 0]
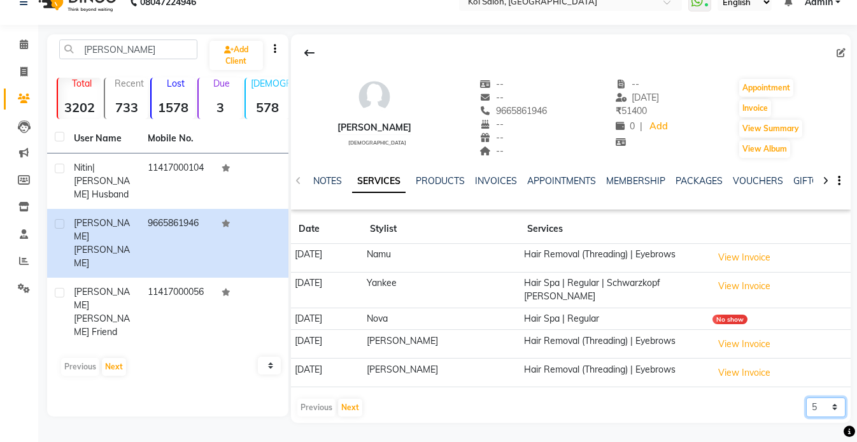
click at [815, 402] on select "5 10 50 100 500" at bounding box center [825, 407] width 39 height 20
select select "500"
click at [806, 397] on select "5 10 50 100 500" at bounding box center [825, 407] width 39 height 20
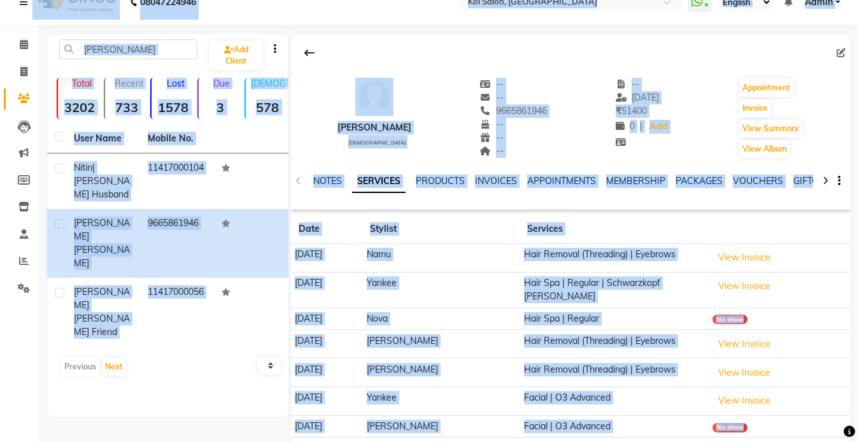
click at [503, 256] on td "Namu" at bounding box center [440, 258] width 157 height 29
click at [543, 205] on div "[PERSON_NAME] [DEMOGRAPHIC_DATA] -- -- 9665861946 -- -- -- -- [DATE] ₹ 51400 0 …" at bounding box center [570, 121] width 559 height 175
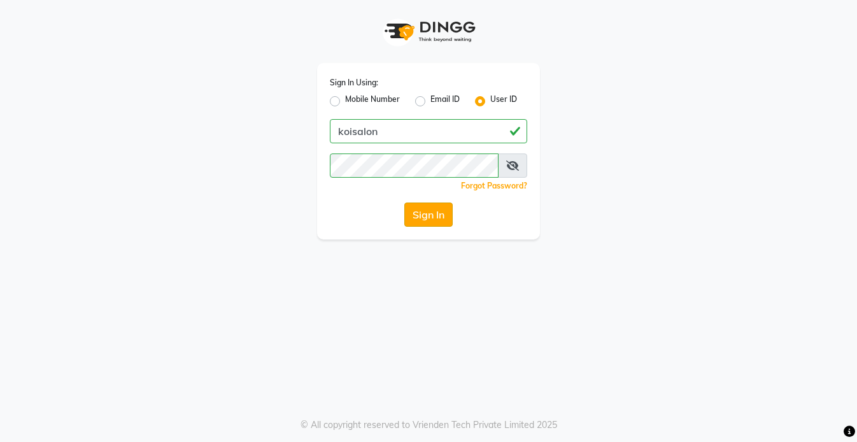
click at [419, 221] on button "Sign In" at bounding box center [428, 214] width 48 height 24
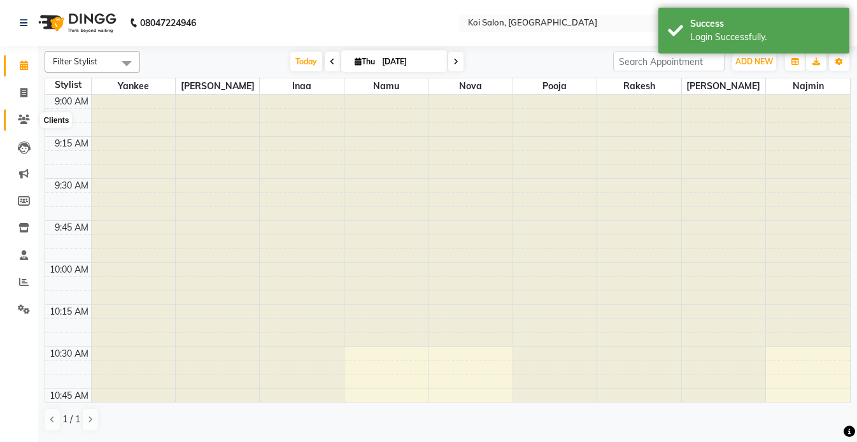
click at [25, 115] on icon at bounding box center [24, 120] width 12 height 10
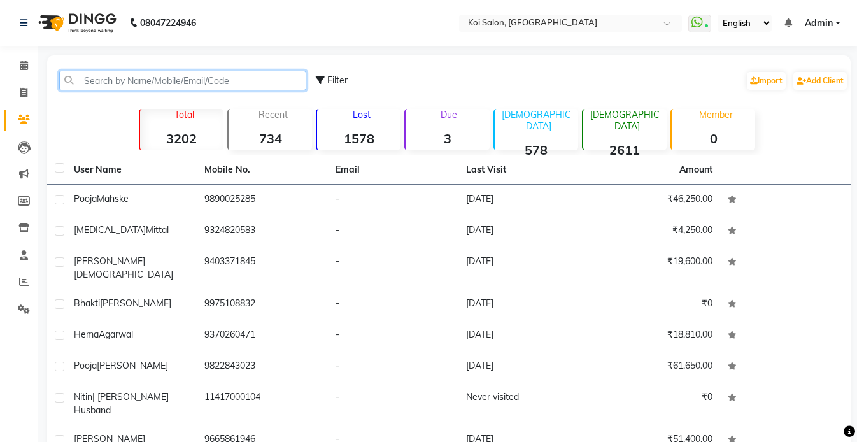
click at [185, 86] on input "text" at bounding box center [182, 81] width 247 height 20
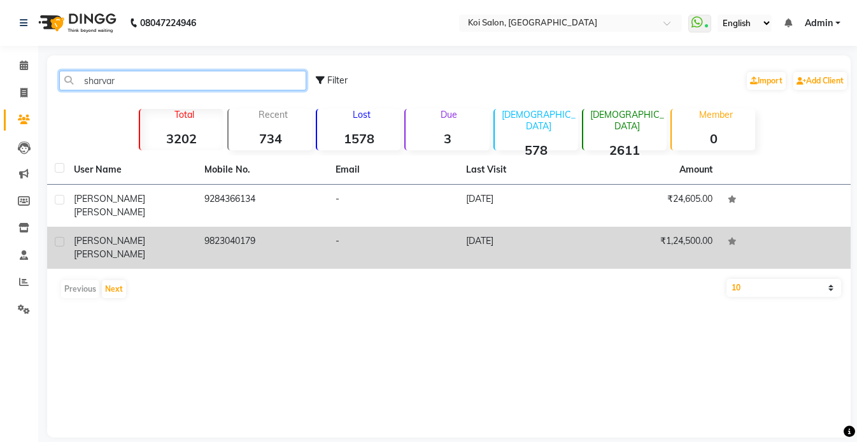
type input "sharvar"
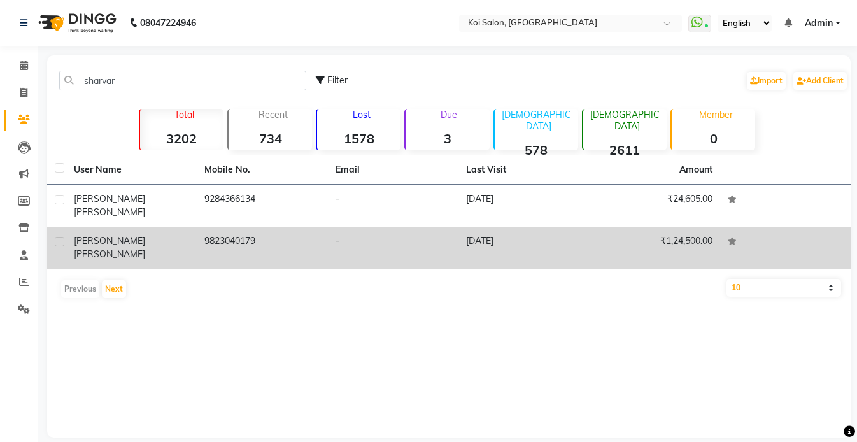
click at [141, 238] on td "[PERSON_NAME]" at bounding box center [131, 248] width 130 height 42
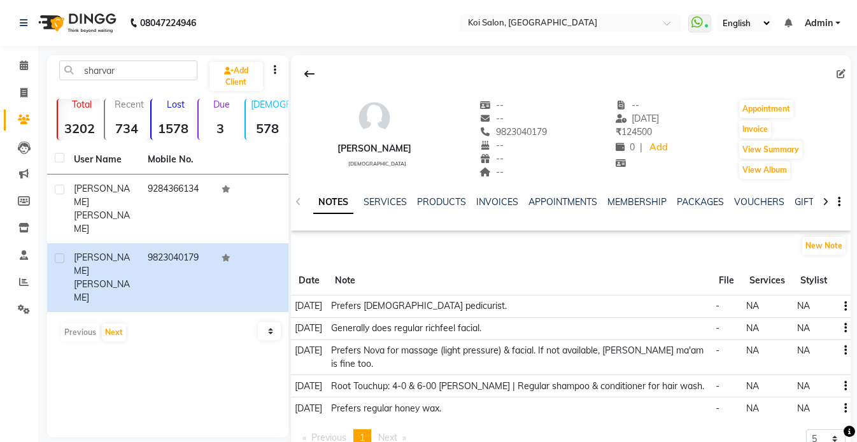
scroll to position [39, 0]
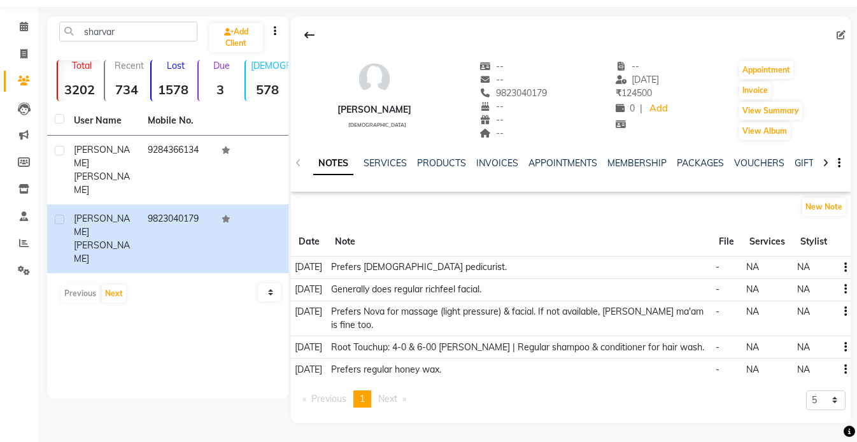
click at [842, 346] on button "button" at bounding box center [843, 346] width 8 height 13
click at [818, 347] on div "Edit" at bounding box center [814, 347] width 20 height 16
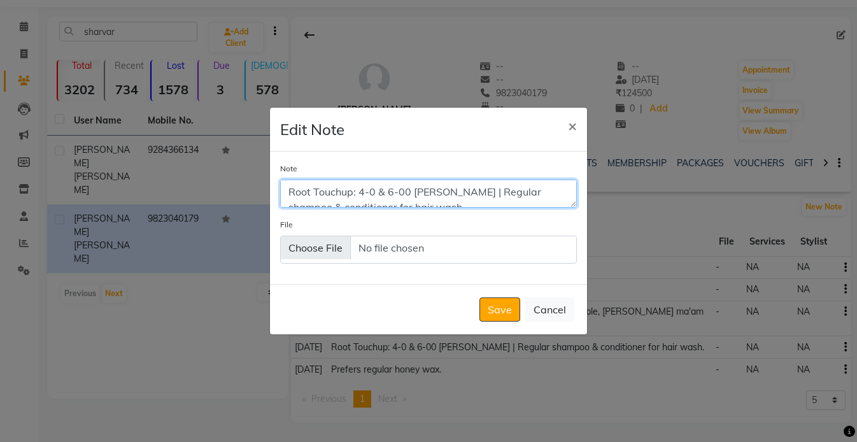
drag, startPoint x: 446, startPoint y: 186, endPoint x: 281, endPoint y: 191, distance: 165.5
click at [281, 191] on textarea "Root Touchup: 4-0 & 6-00 [PERSON_NAME] | Regular shampoo & conditioner for hair…" at bounding box center [428, 193] width 297 height 28
type textarea "Prefers regular shampoo & conditioner for hair wash."
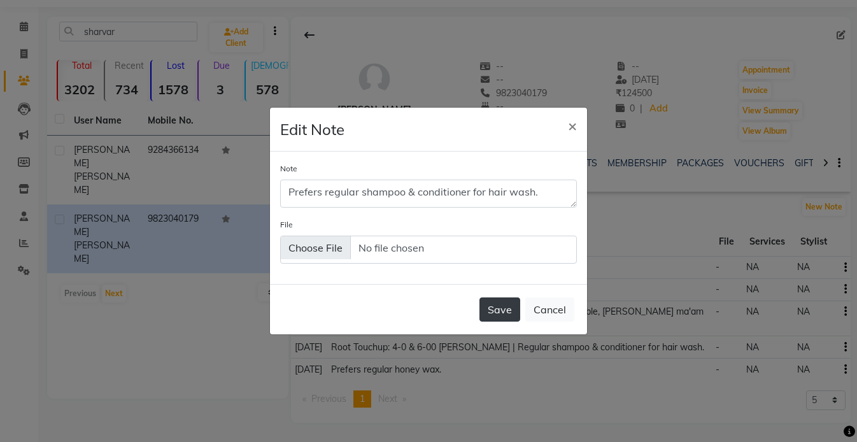
click at [499, 316] on button "Save" at bounding box center [499, 309] width 41 height 24
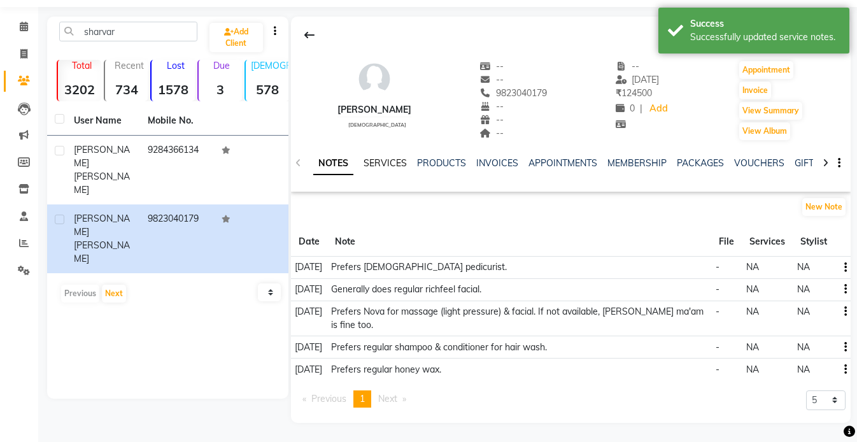
click at [375, 163] on link "SERVICES" at bounding box center [384, 162] width 43 height 11
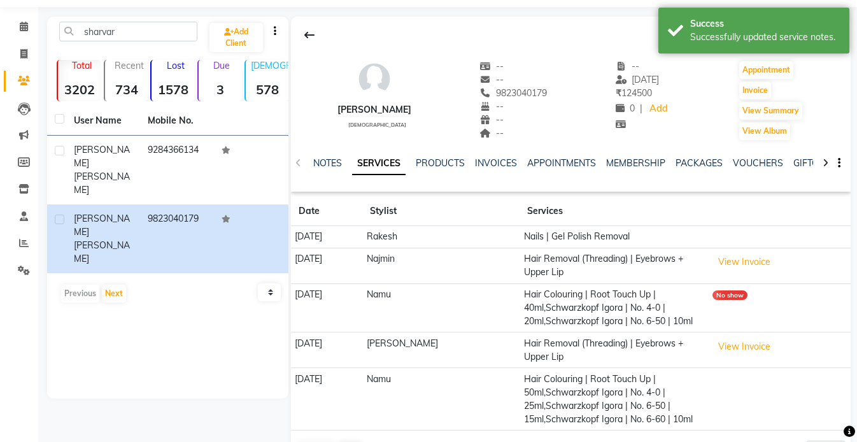
scroll to position [82, 0]
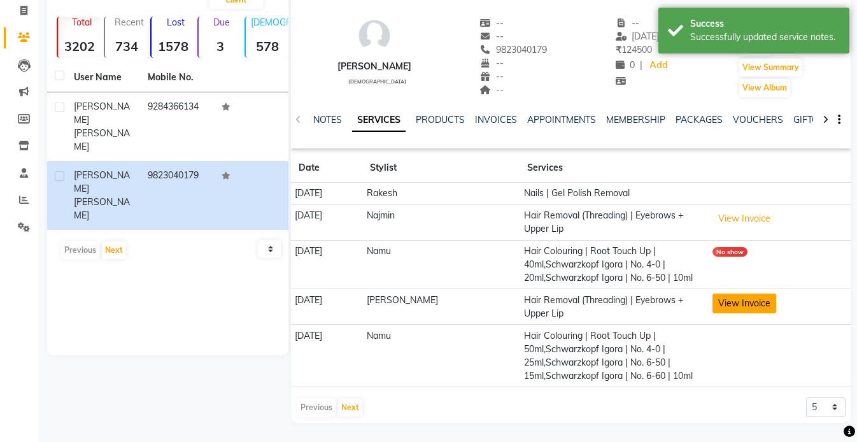
click at [739, 298] on button "View Invoice" at bounding box center [744, 303] width 64 height 20
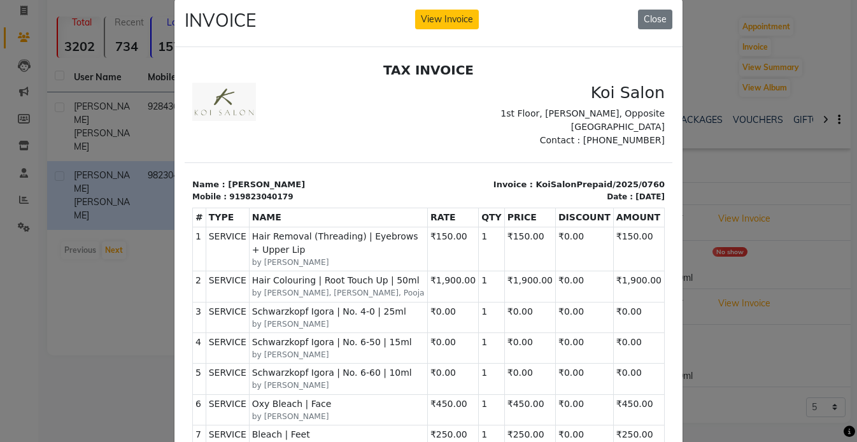
scroll to position [0, 0]
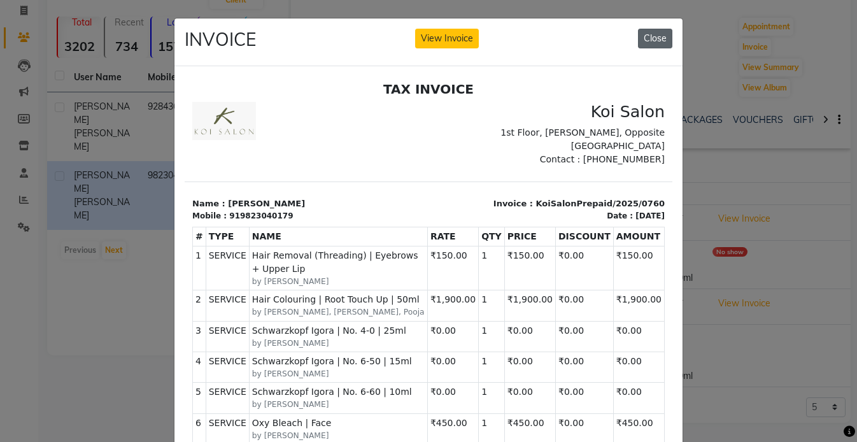
click at [659, 36] on button "Close" at bounding box center [655, 39] width 34 height 20
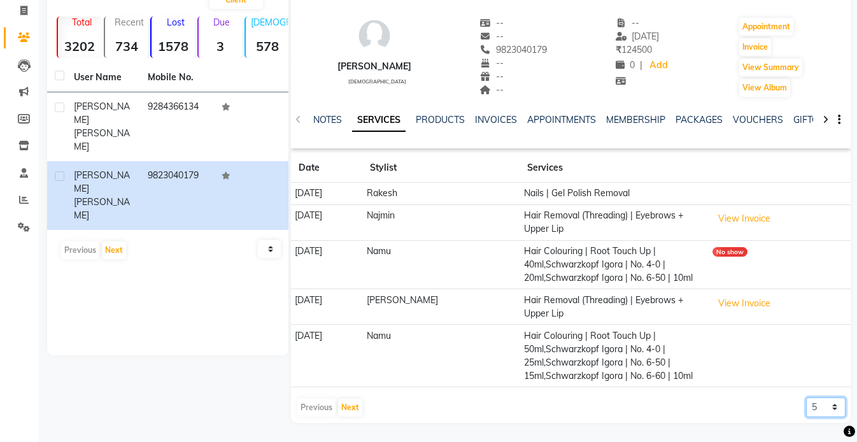
click at [816, 407] on select "5 10 50 100 500" at bounding box center [825, 407] width 39 height 20
select select "500"
click at [806, 397] on select "5 10 50 100 500" at bounding box center [825, 407] width 39 height 20
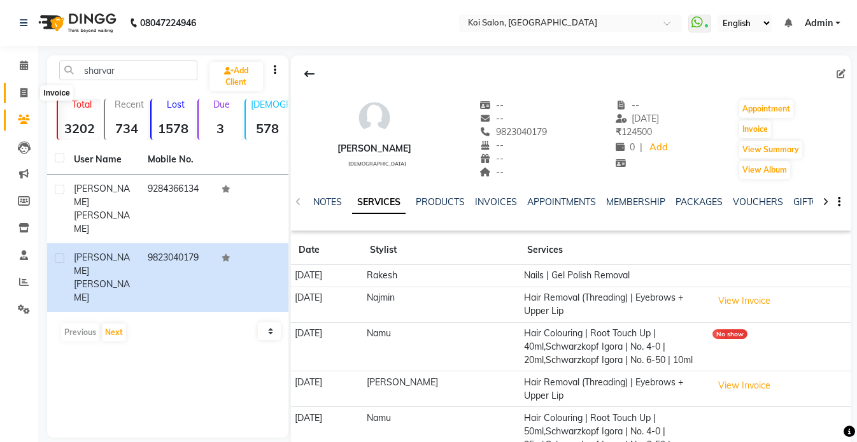
click at [22, 92] on icon at bounding box center [23, 93] width 7 height 10
select select "6717"
select select "service"
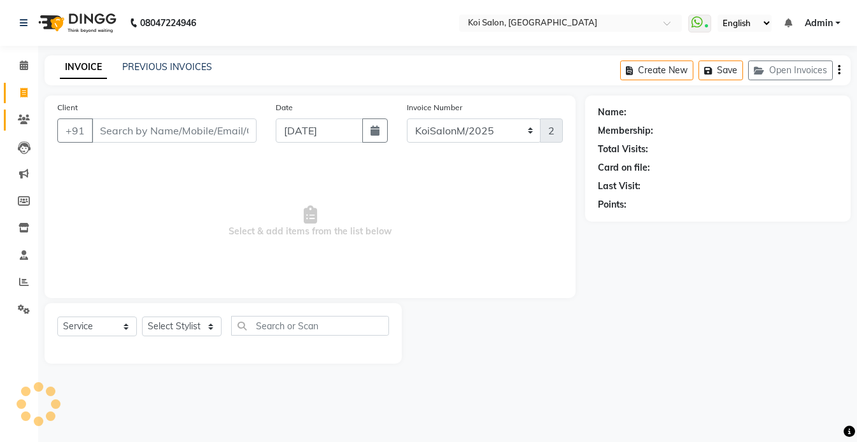
click at [25, 122] on icon at bounding box center [24, 120] width 12 height 10
